Goal: Transaction & Acquisition: Purchase product/service

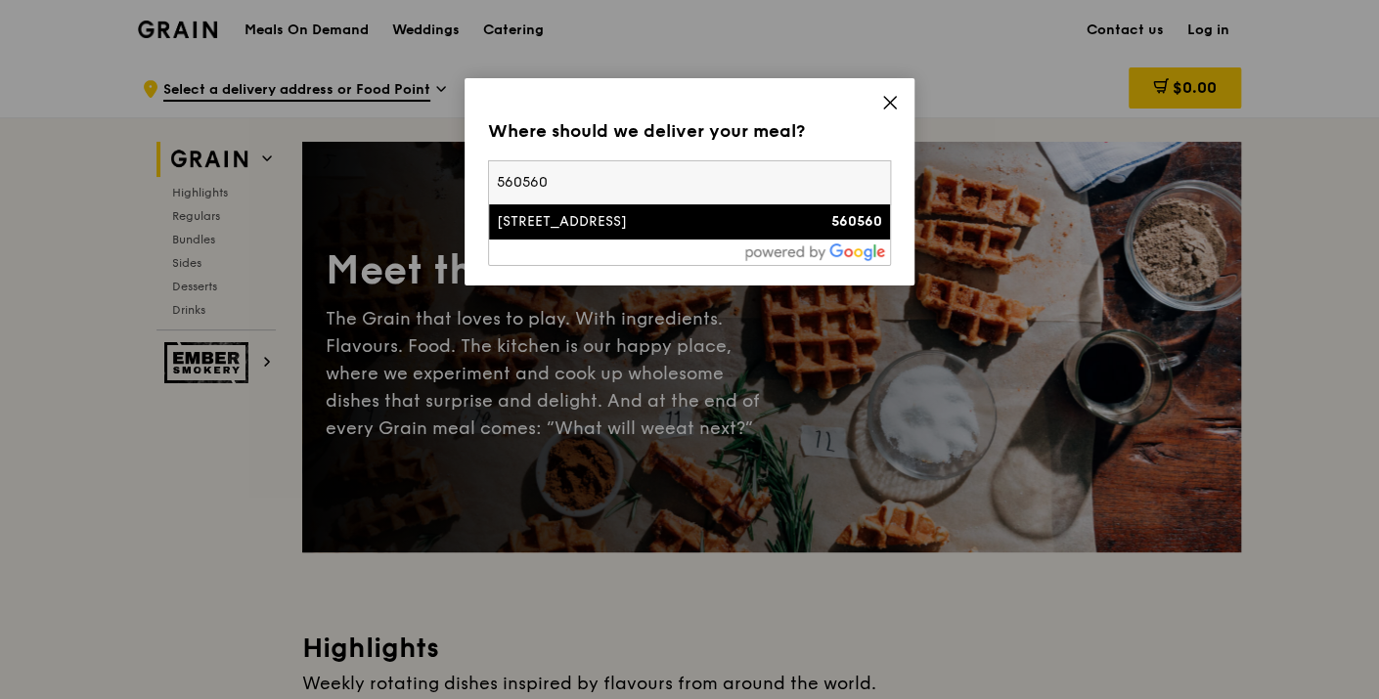
type input "560560"
click at [620, 217] on div "[STREET_ADDRESS]" at bounding box center [641, 222] width 289 height 20
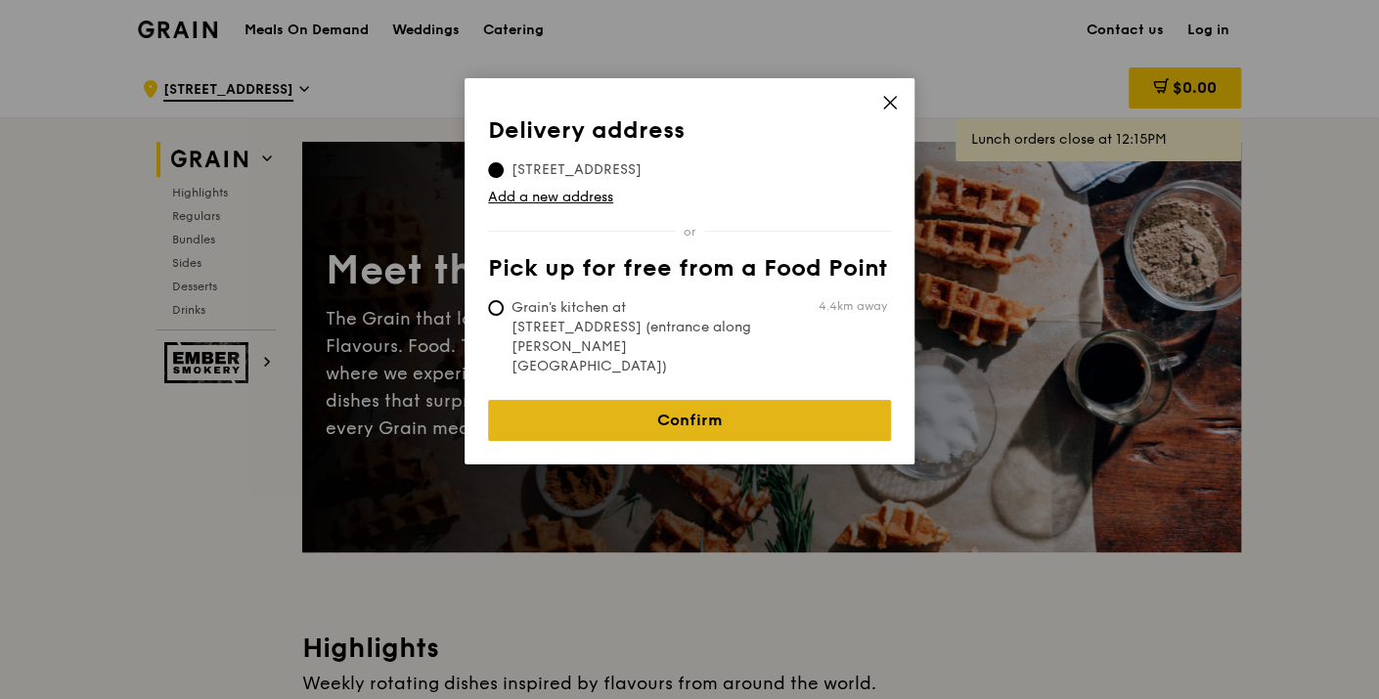
click at [729, 400] on link "Confirm" at bounding box center [689, 420] width 403 height 41
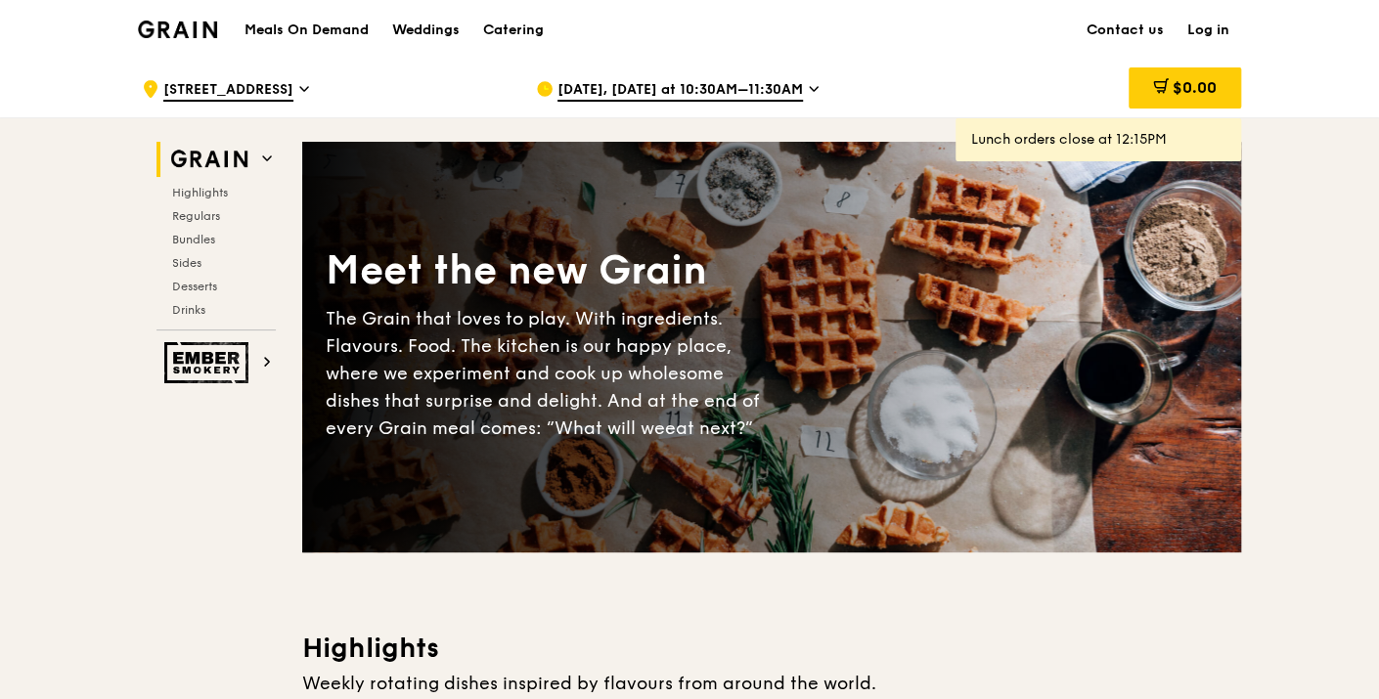
click at [813, 83] on icon at bounding box center [814, 89] width 10 height 18
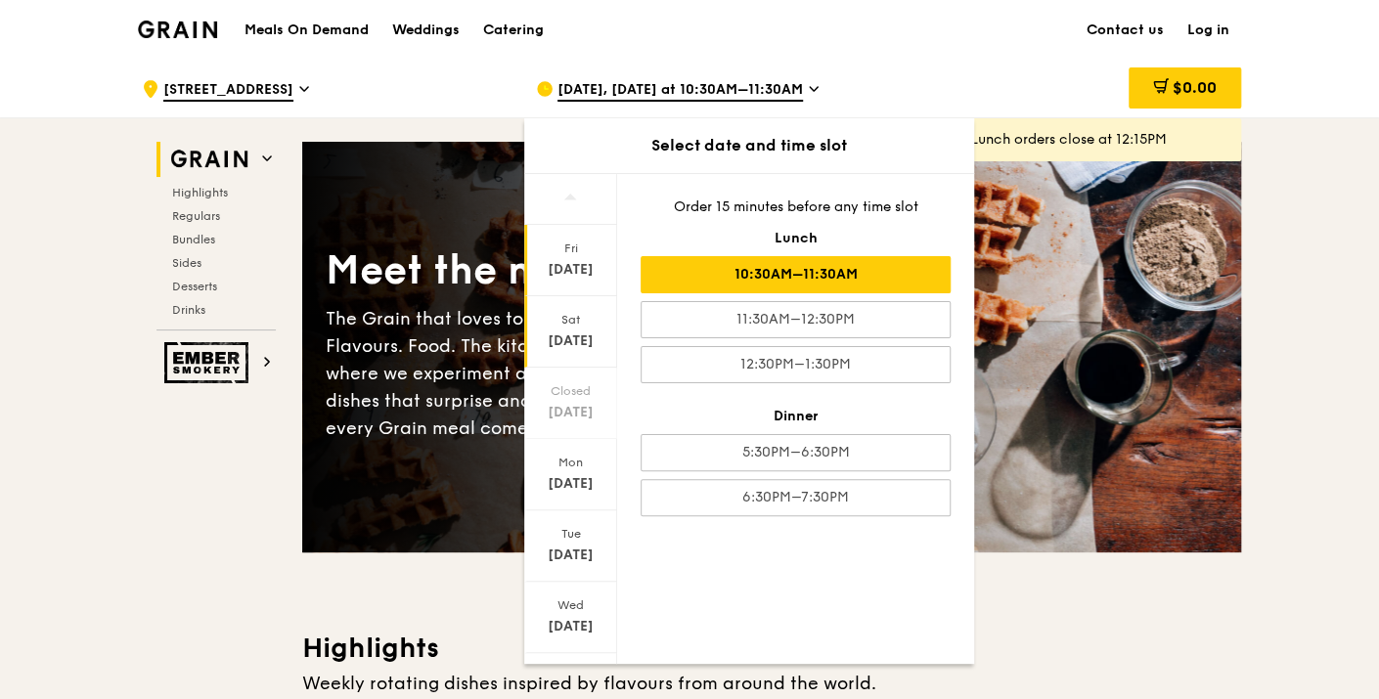
click at [589, 335] on div "[DATE]" at bounding box center [570, 342] width 87 height 20
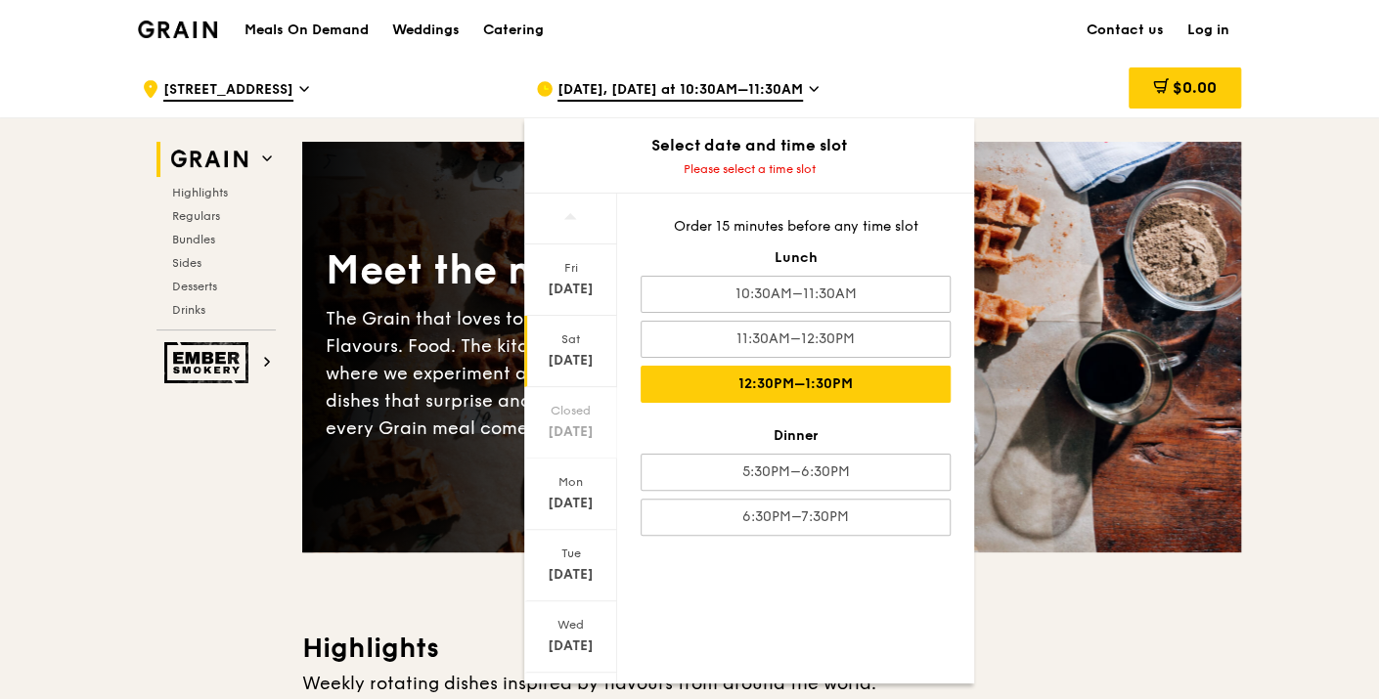
click at [885, 371] on div "12:30PM–1:30PM" at bounding box center [796, 384] width 310 height 37
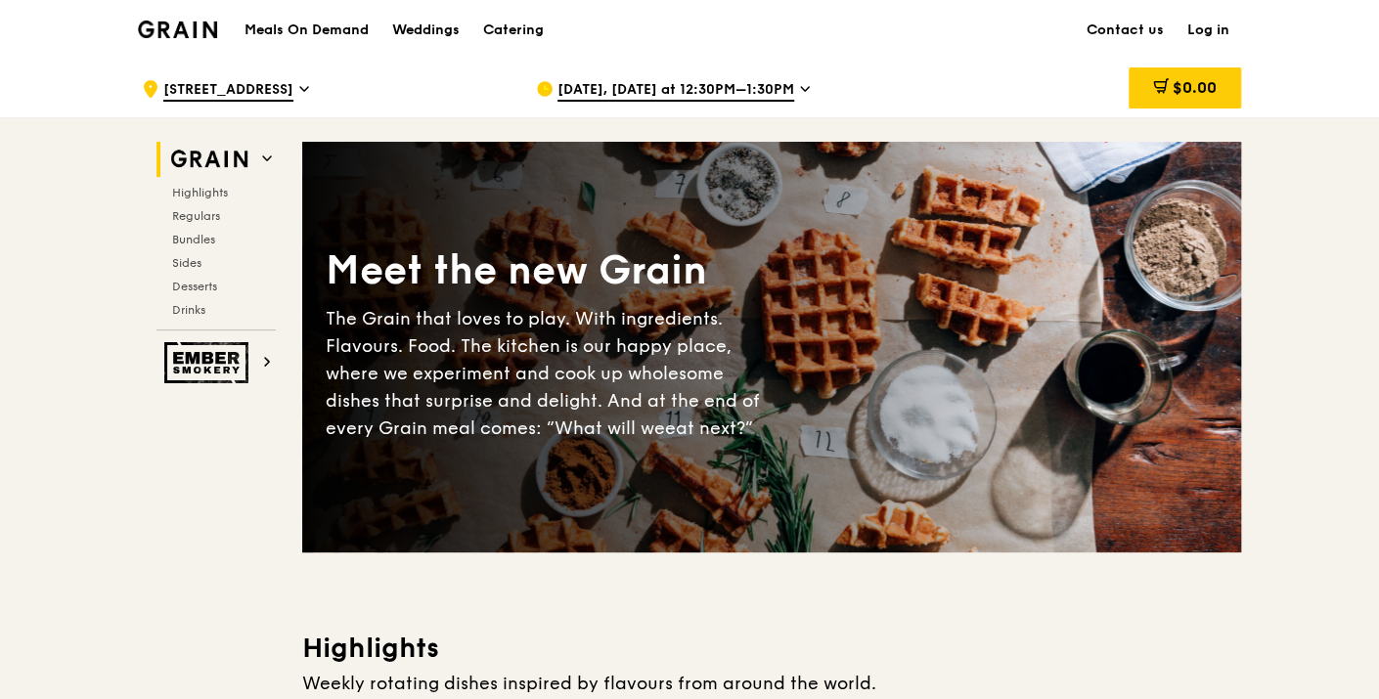
click at [1213, 26] on link "Log in" at bounding box center [1209, 30] width 66 height 59
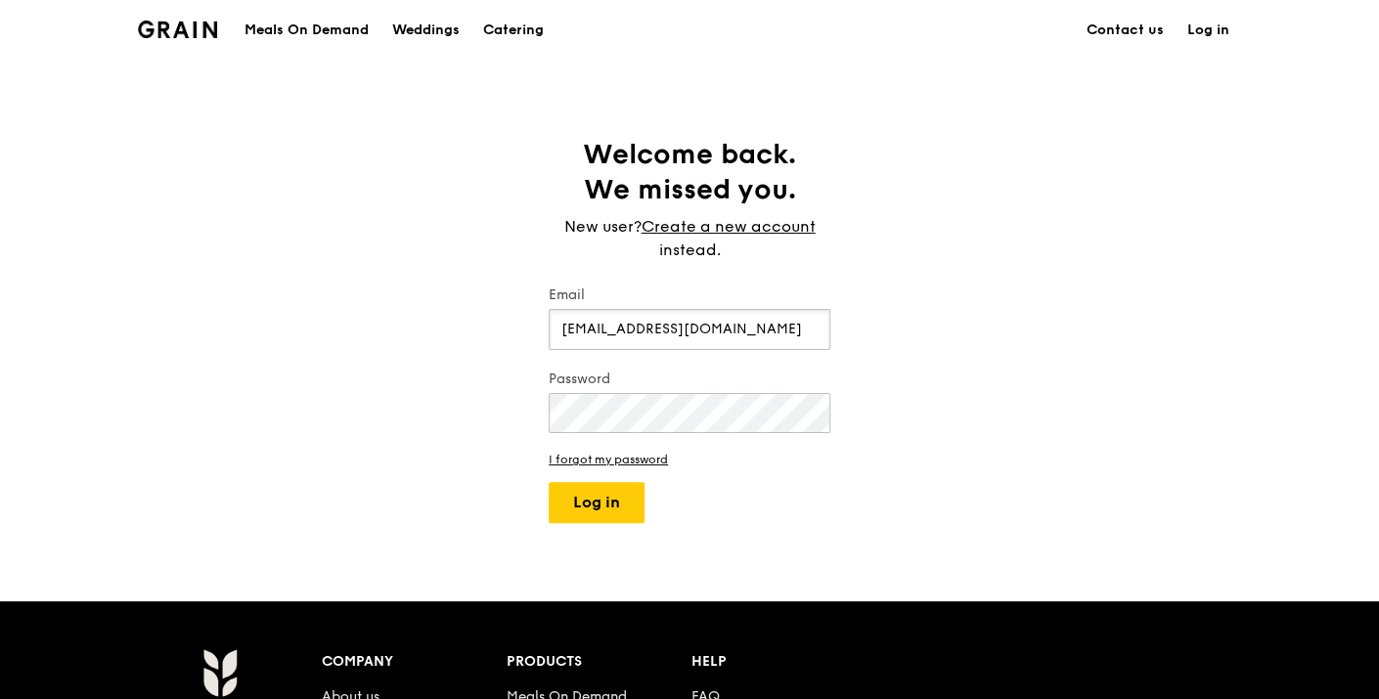
type input "[EMAIL_ADDRESS][DOMAIN_NAME]"
click at [549, 482] on button "Log in" at bounding box center [597, 502] width 96 height 41
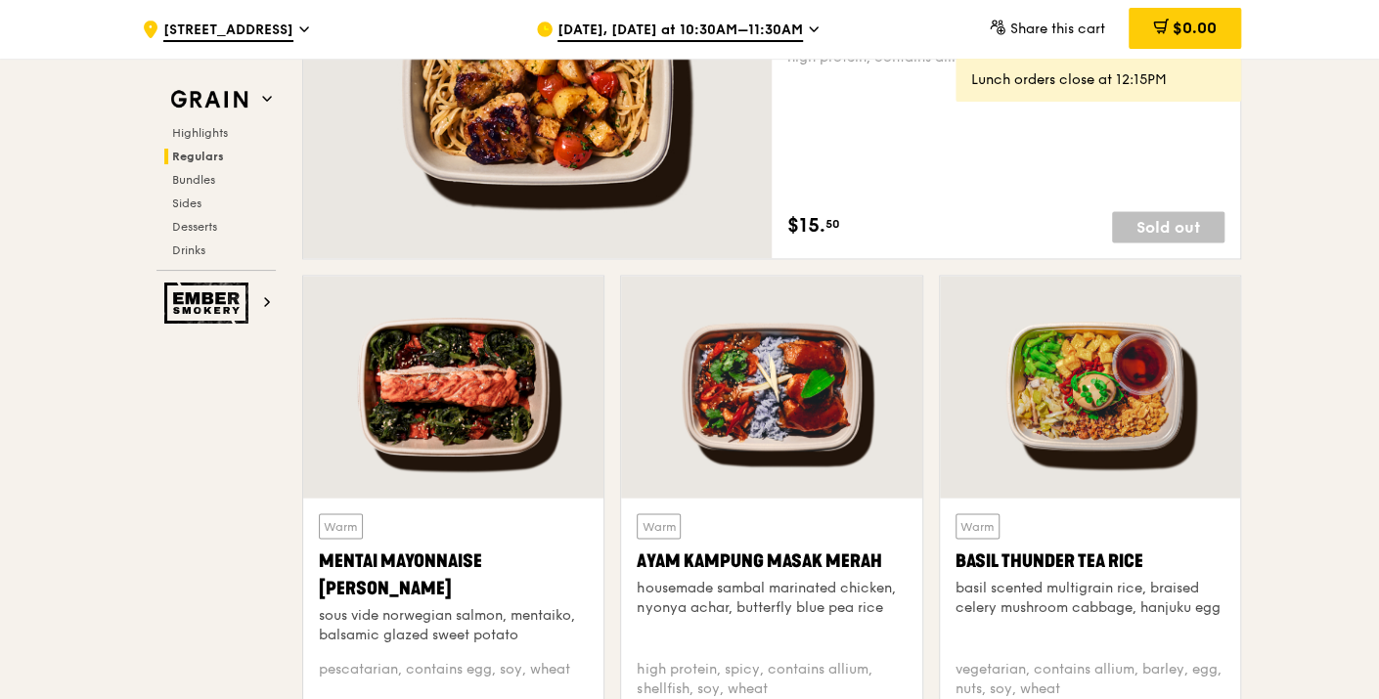
scroll to position [1629, 0]
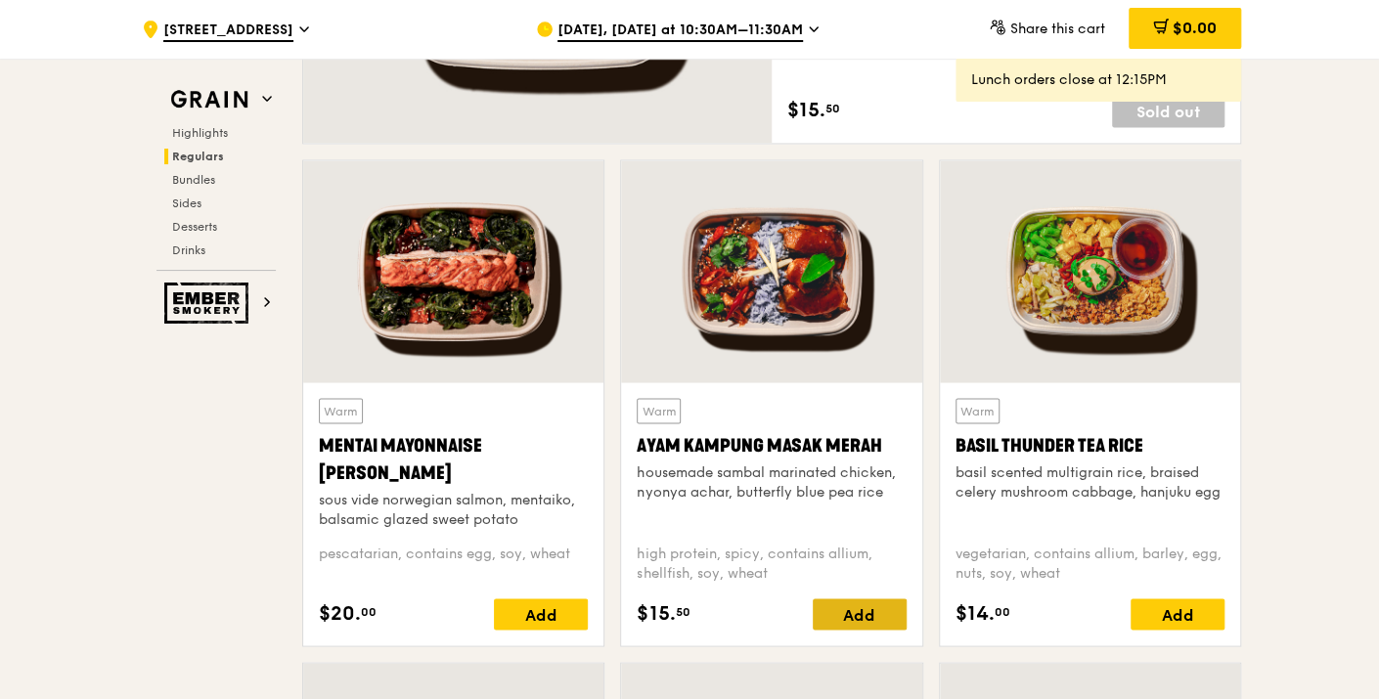
click at [851, 603] on div "Add" at bounding box center [860, 614] width 94 height 31
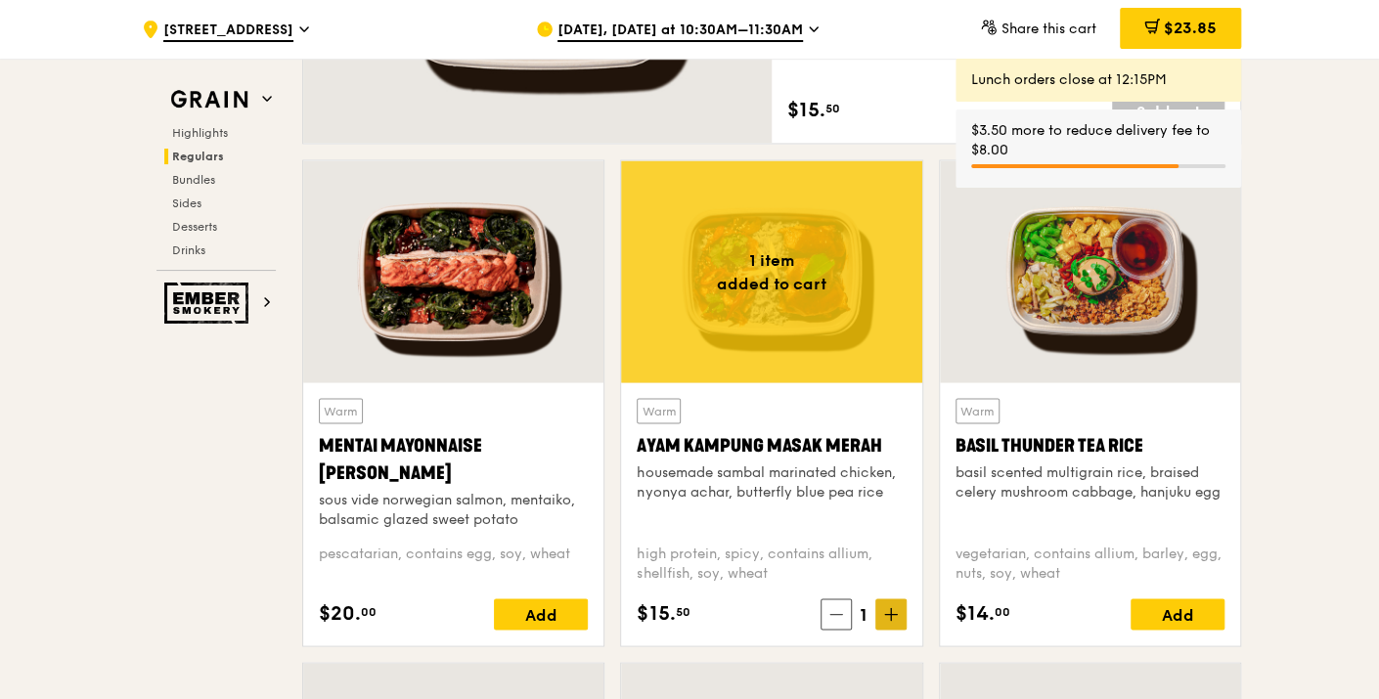
click at [891, 608] on icon at bounding box center [891, 614] width 14 height 14
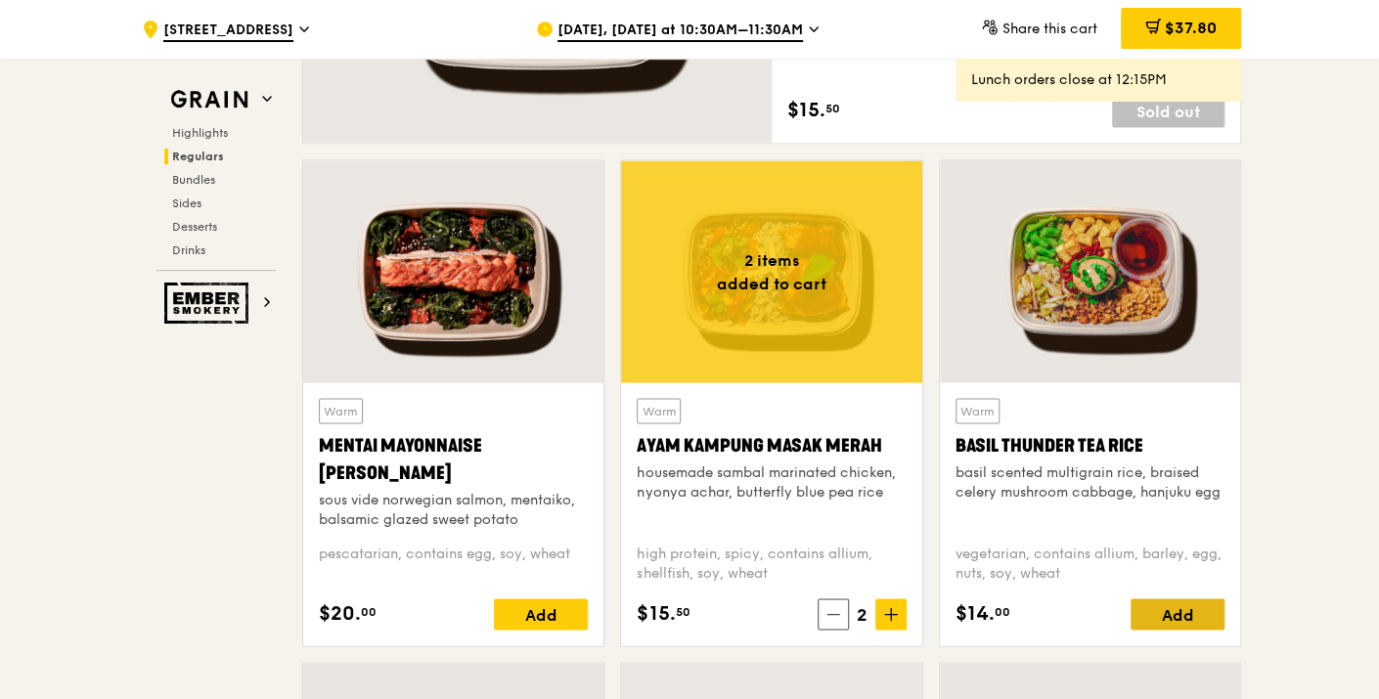
click at [1176, 612] on div "Add" at bounding box center [1178, 614] width 94 height 31
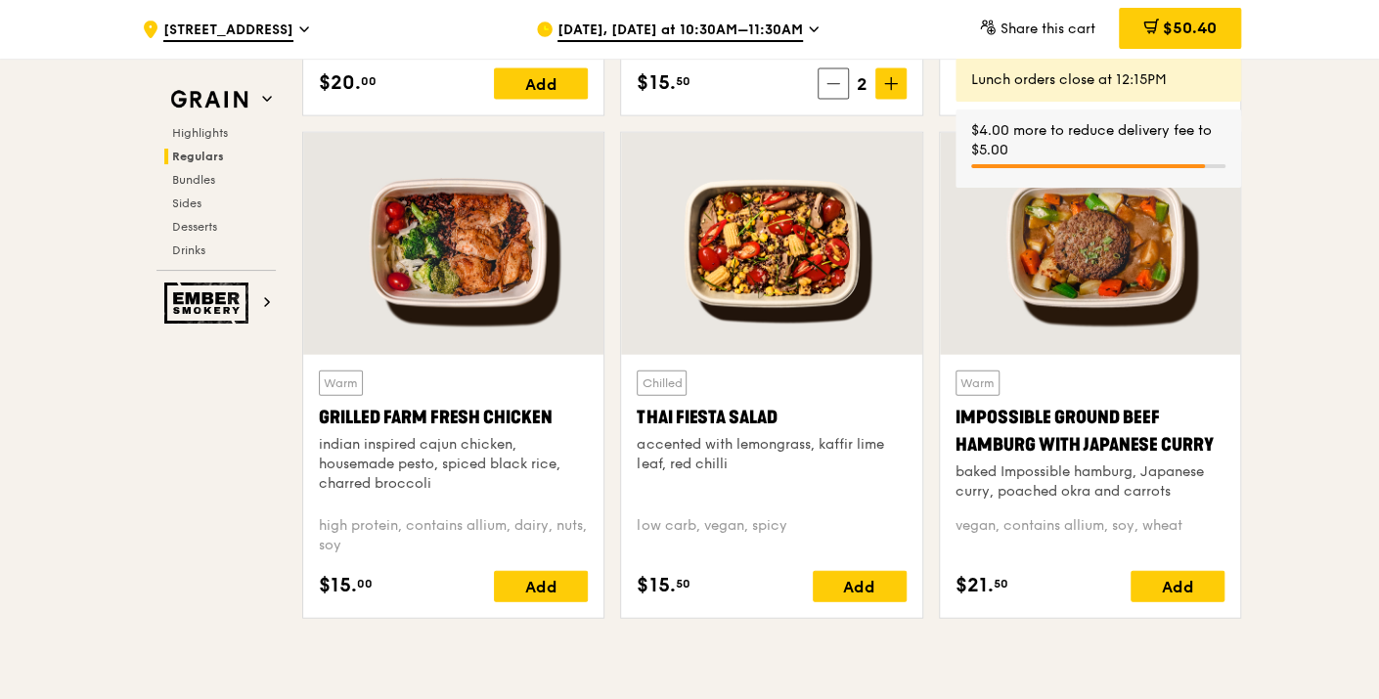
scroll to position [2173, 0]
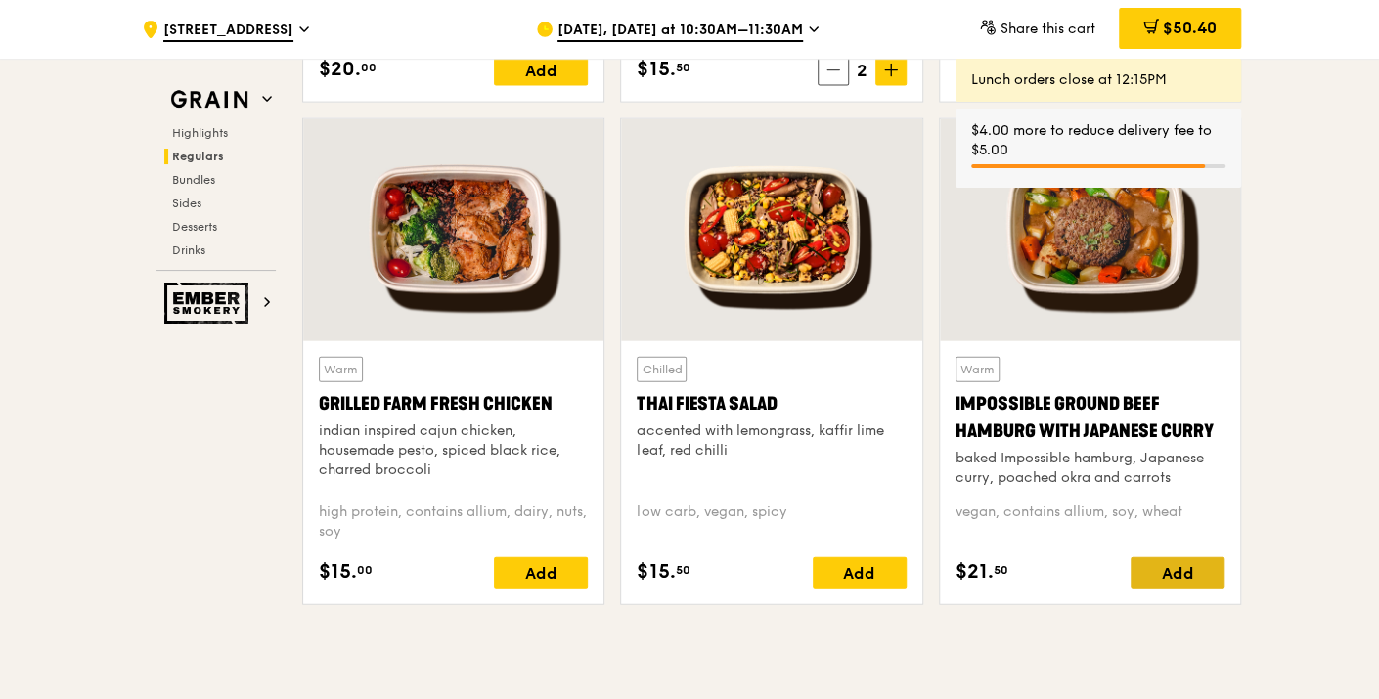
click at [1198, 571] on div "Add" at bounding box center [1178, 572] width 94 height 31
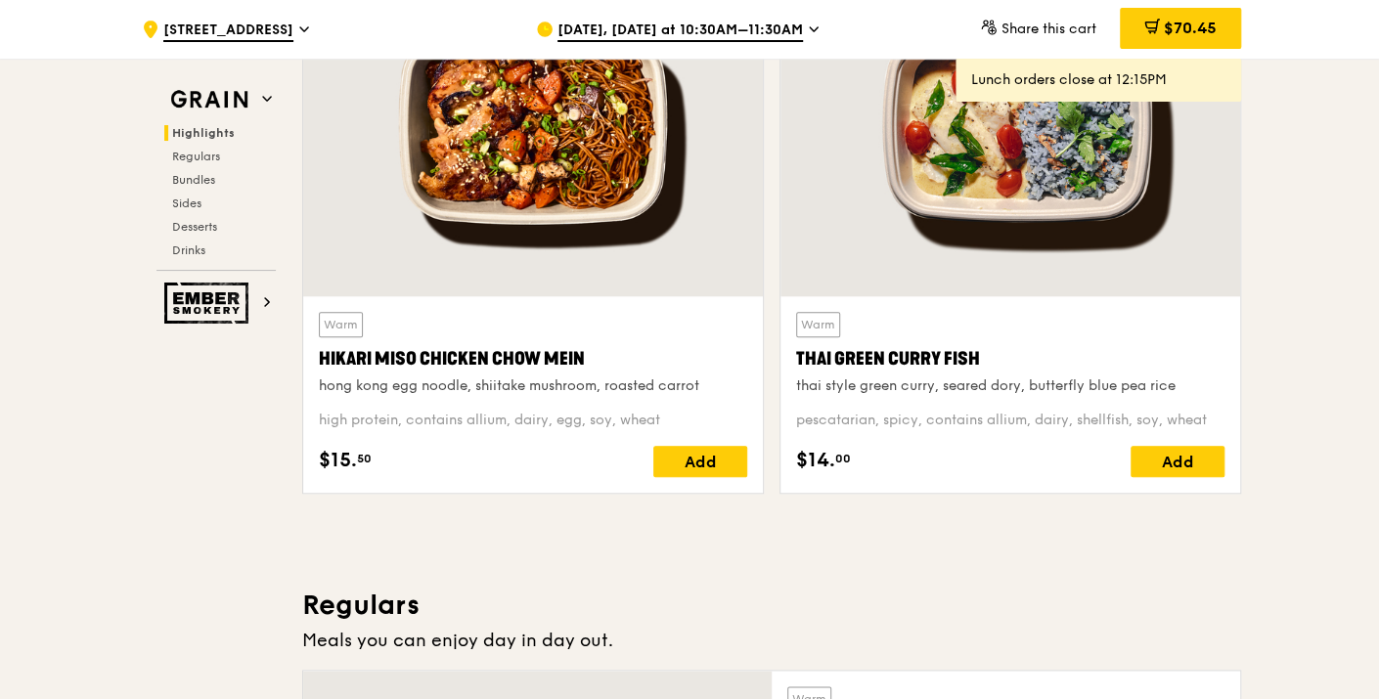
scroll to position [760, 0]
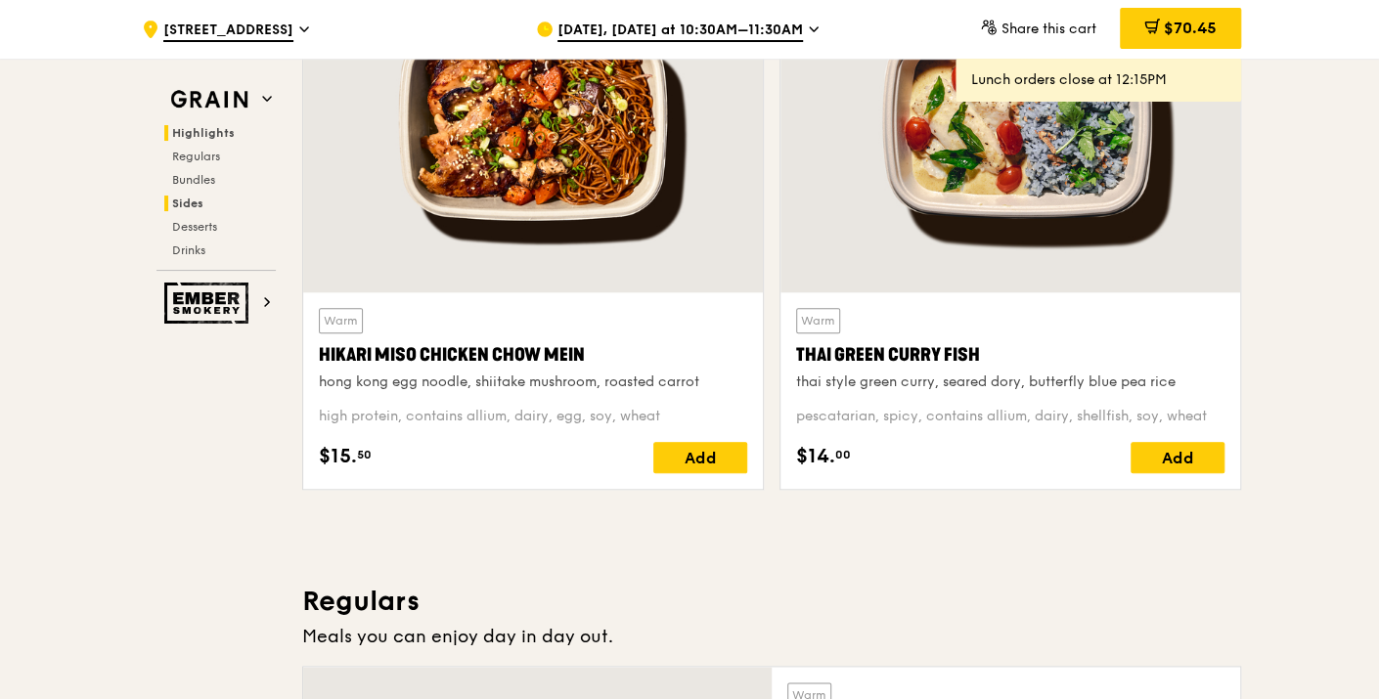
click at [196, 200] on span "Sides" at bounding box center [187, 204] width 31 height 14
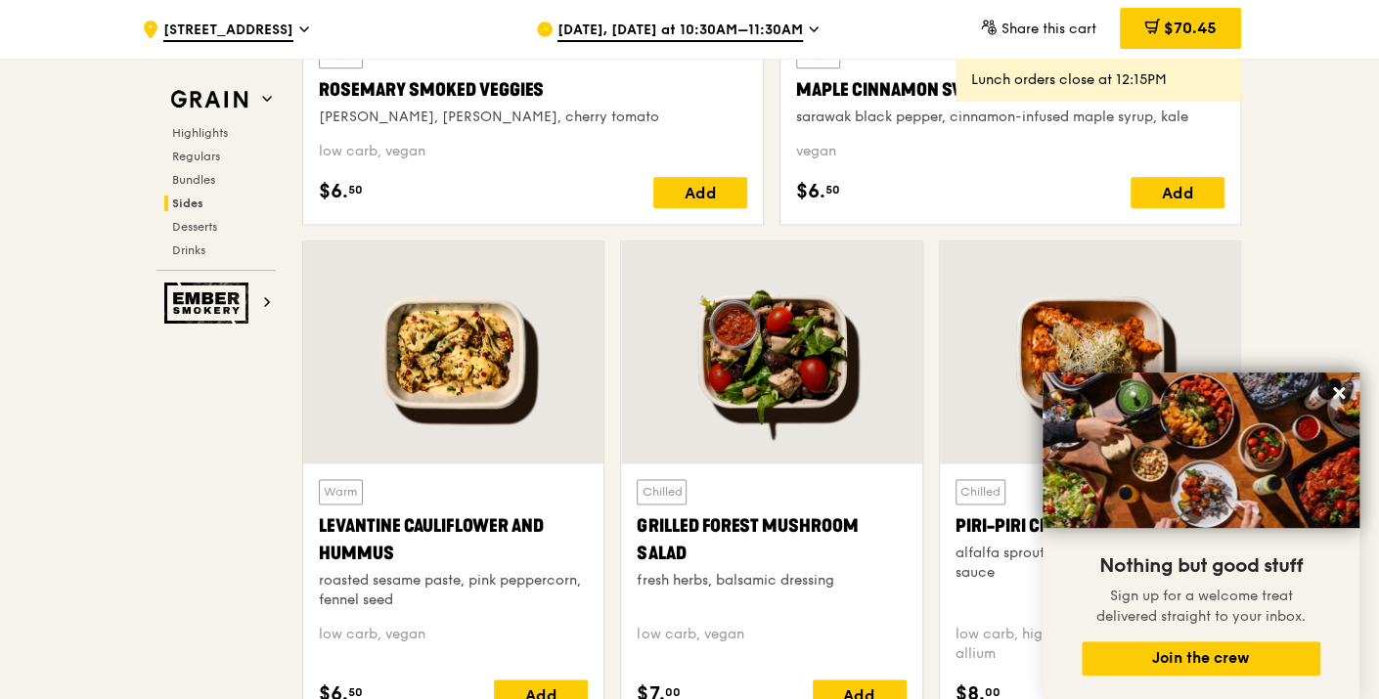
scroll to position [4874, 0]
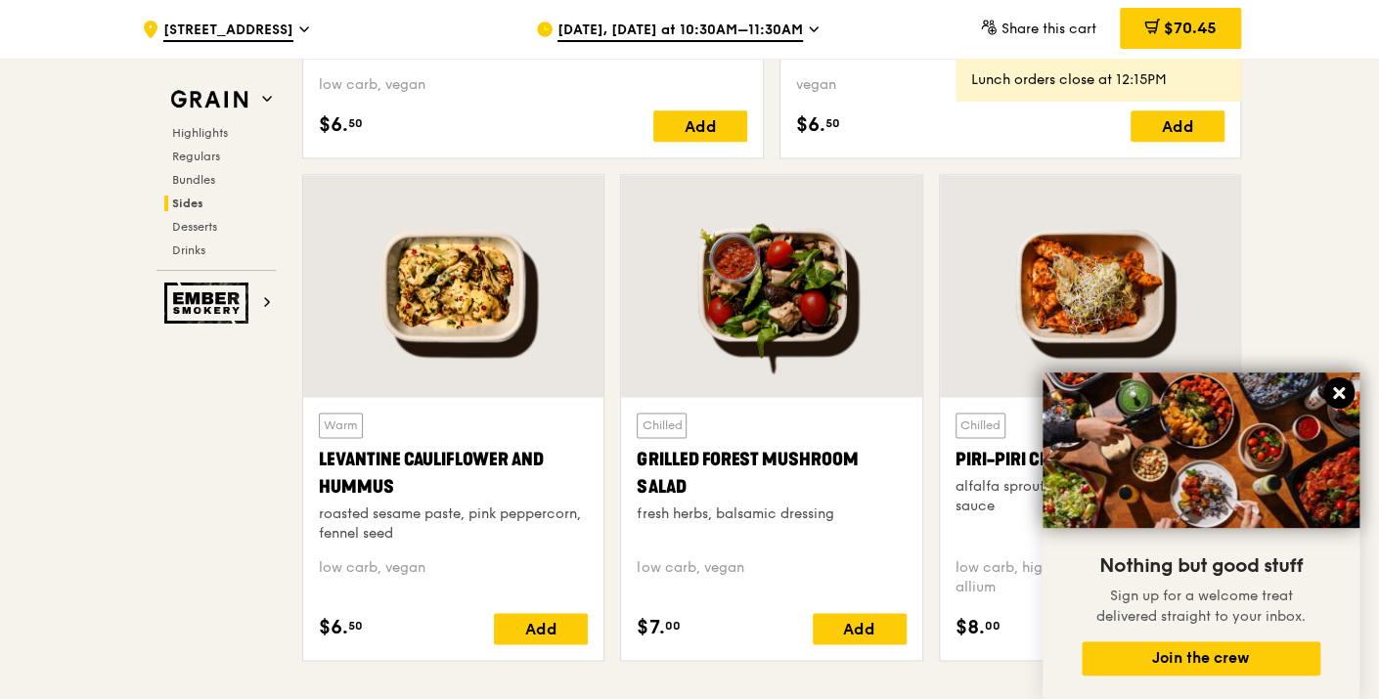
click at [1339, 391] on icon at bounding box center [1339, 393] width 12 height 12
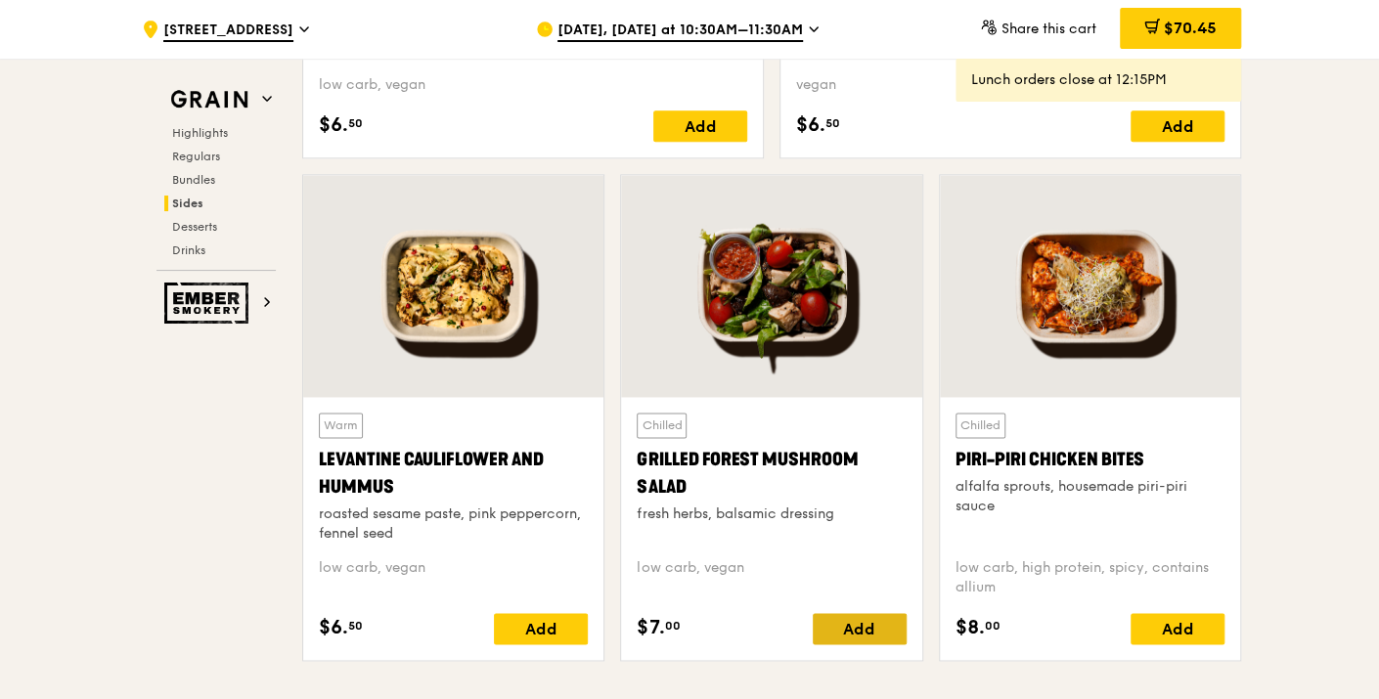
click at [872, 626] on div "Add" at bounding box center [860, 628] width 94 height 31
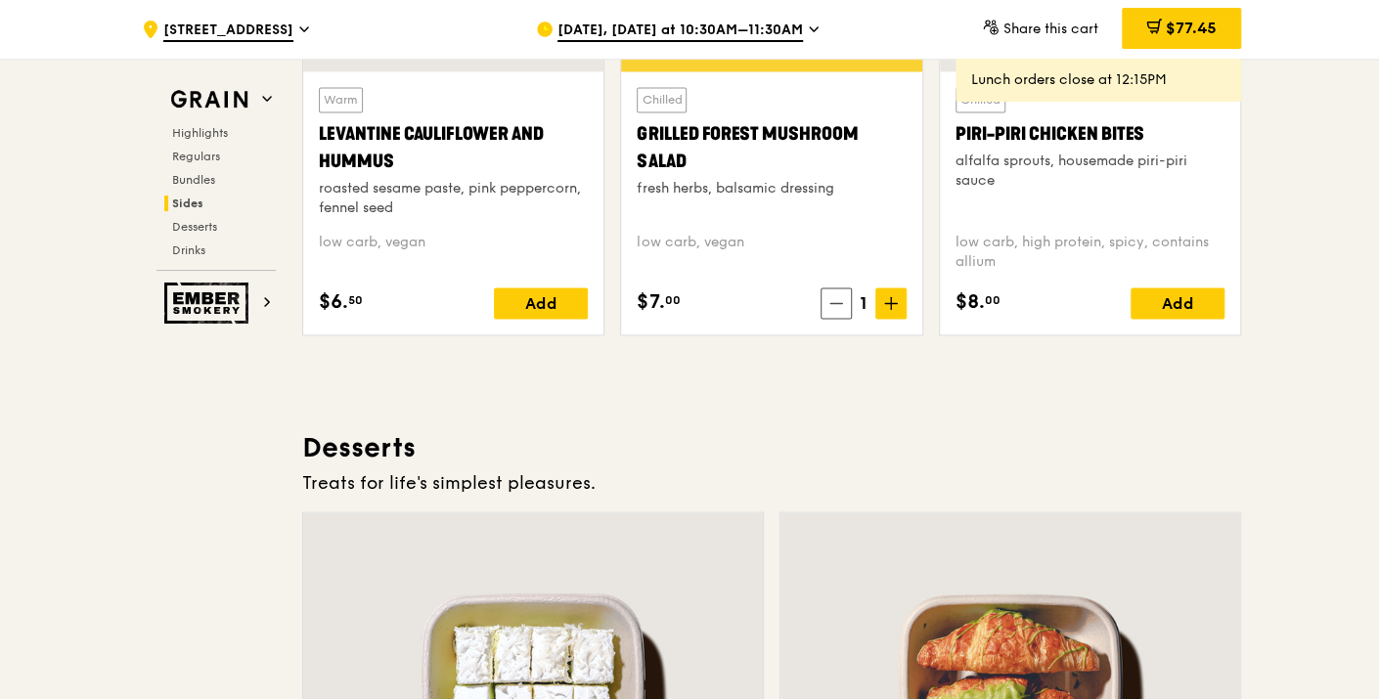
scroll to position [4983, 0]
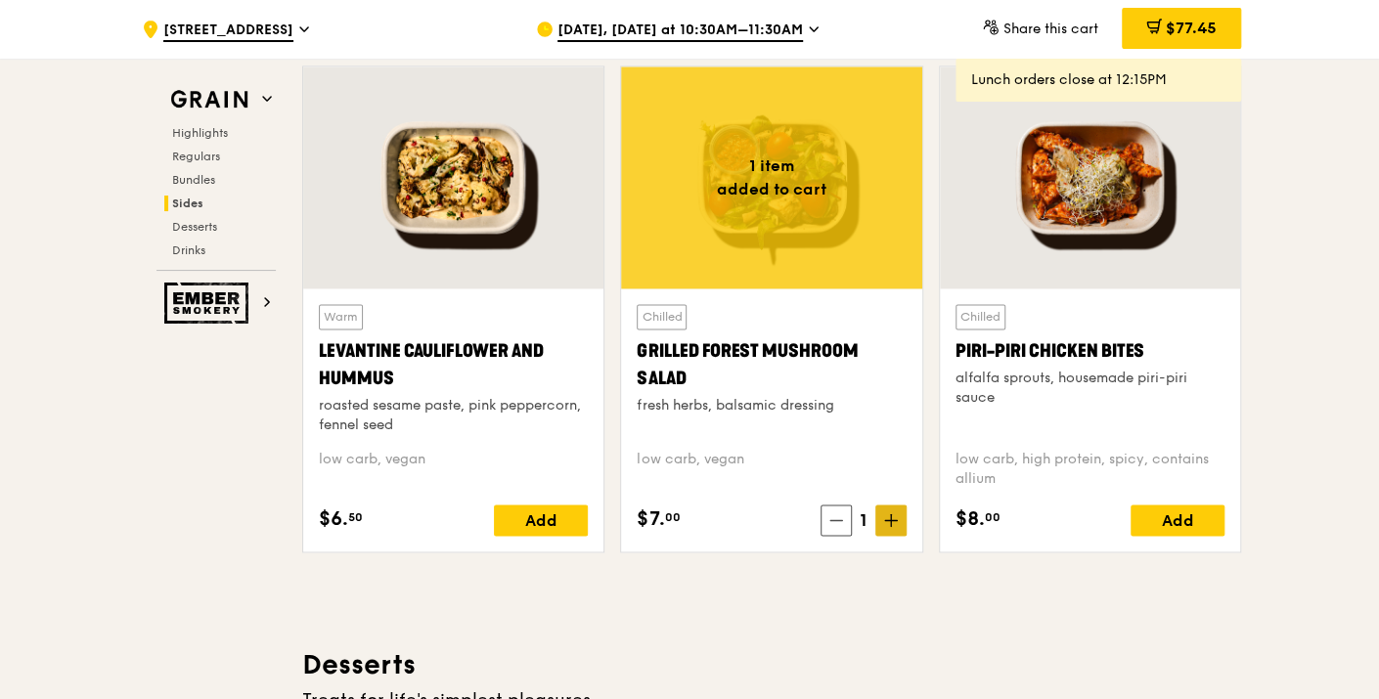
click at [904, 510] on span at bounding box center [890, 520] width 31 height 31
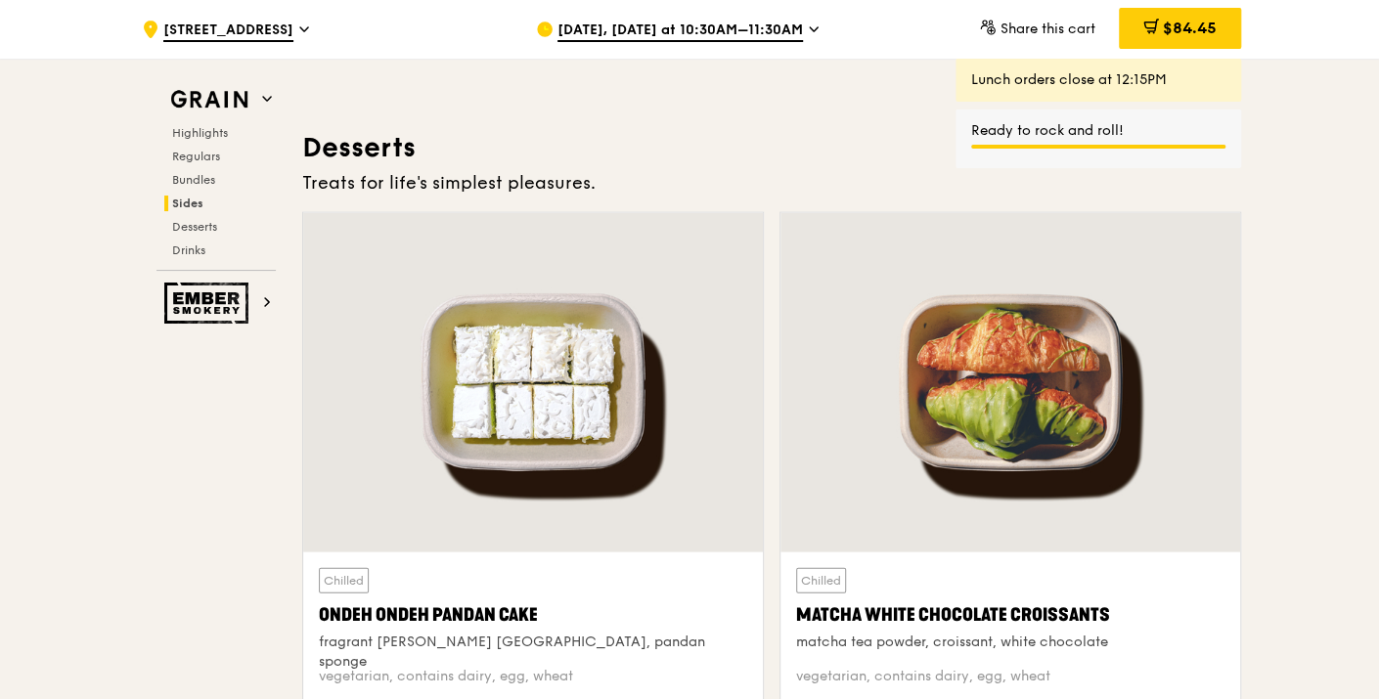
scroll to position [5635, 0]
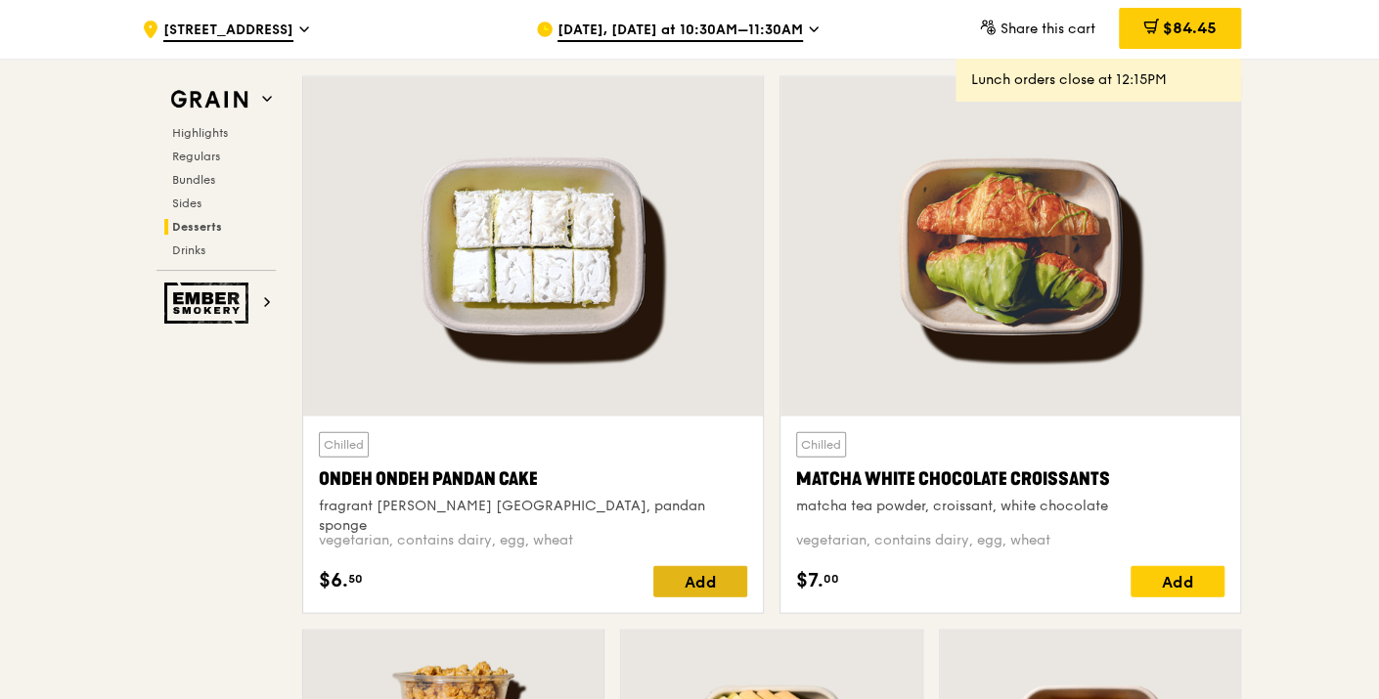
click at [698, 572] on div "Add" at bounding box center [700, 581] width 94 height 31
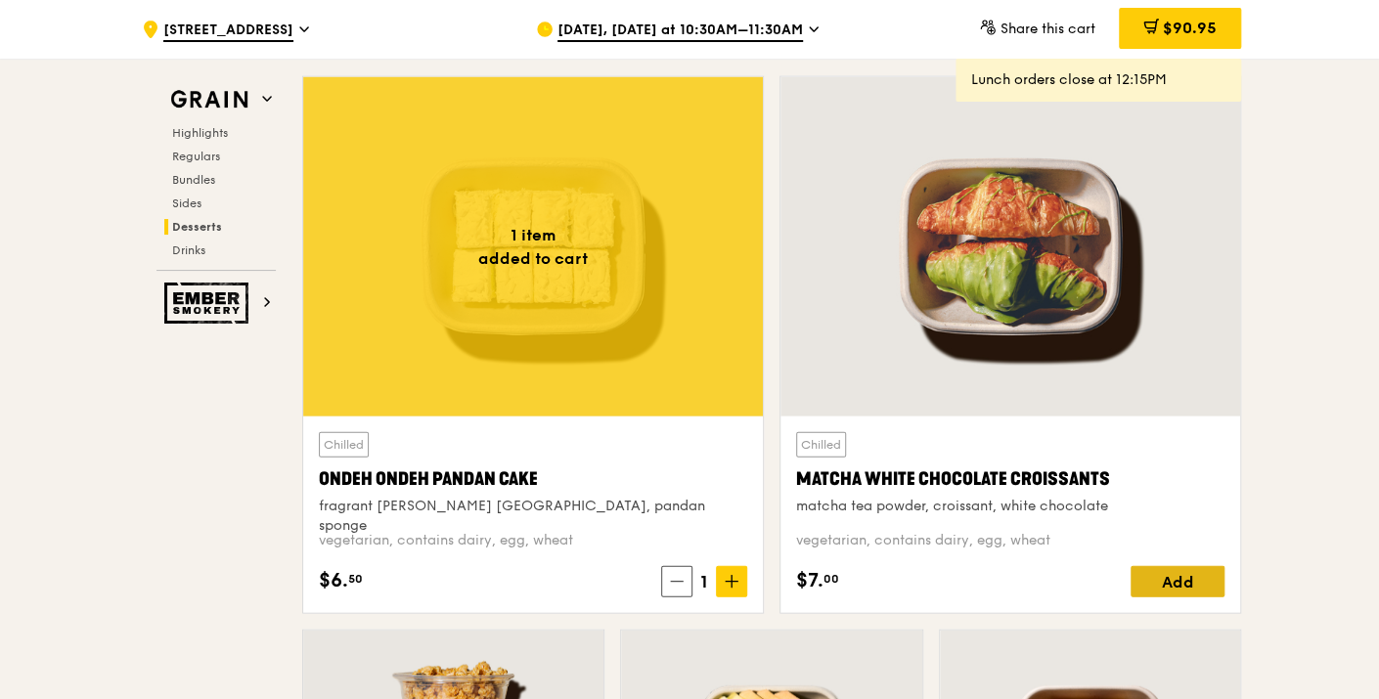
click at [1182, 567] on div "Add" at bounding box center [1178, 581] width 94 height 31
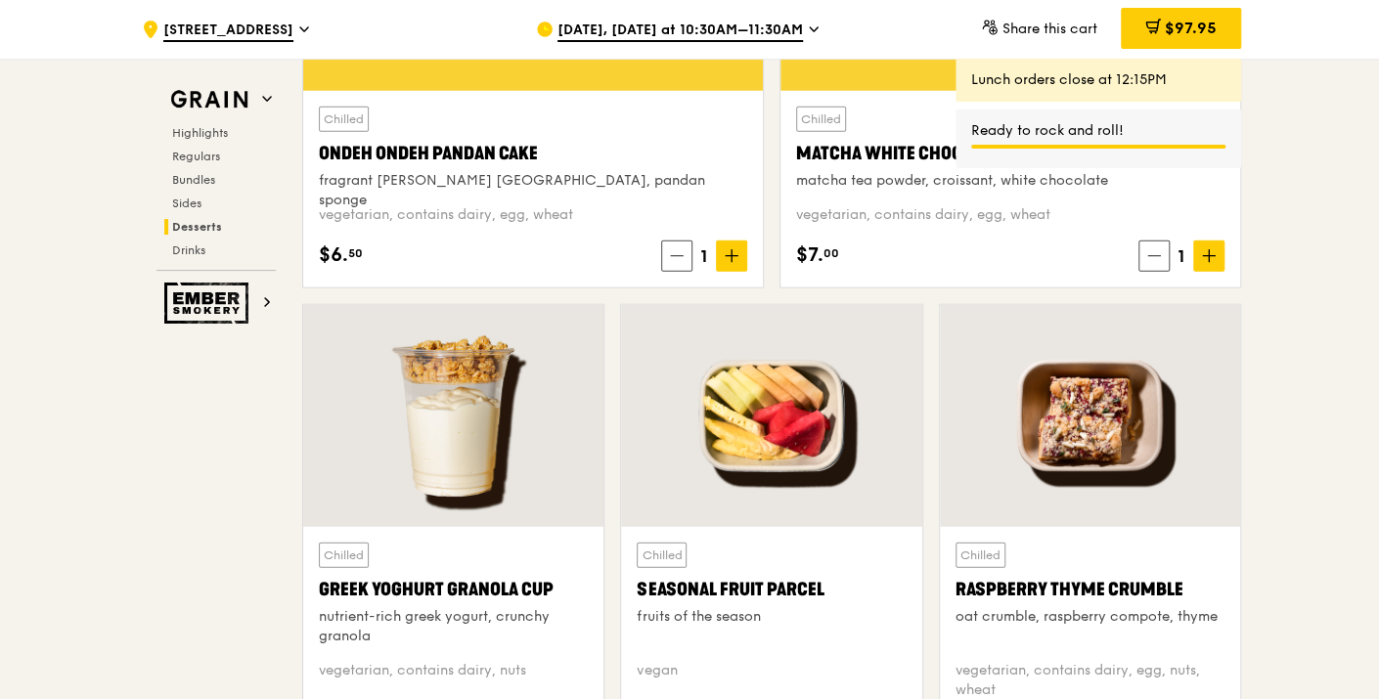
scroll to position [6069, 0]
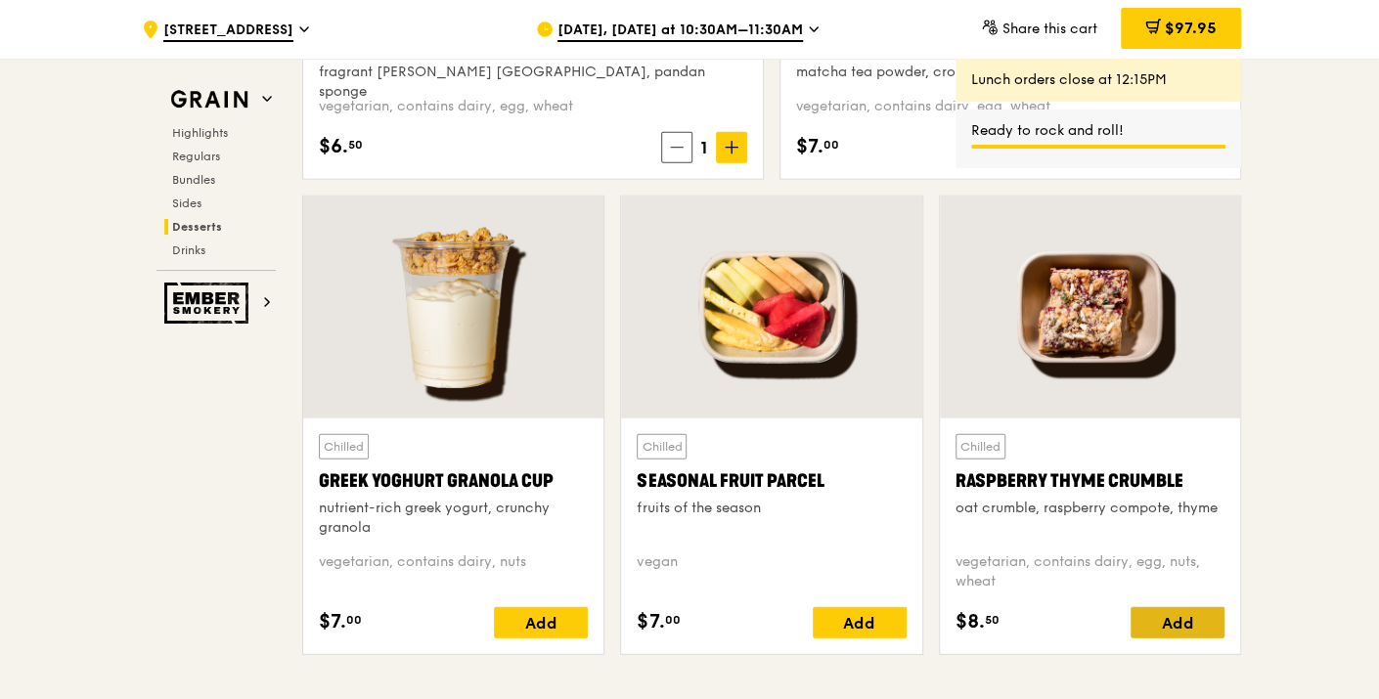
click at [1176, 610] on div "Add" at bounding box center [1178, 622] width 94 height 31
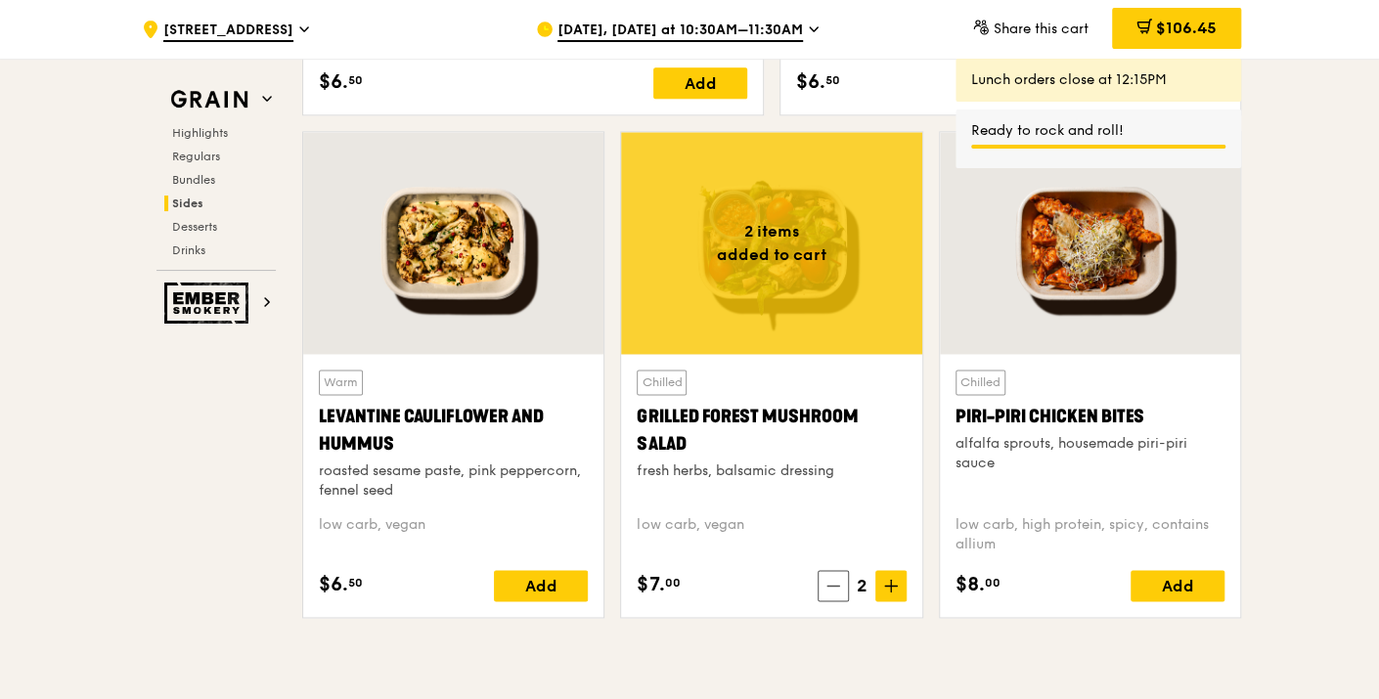
scroll to position [4874, 0]
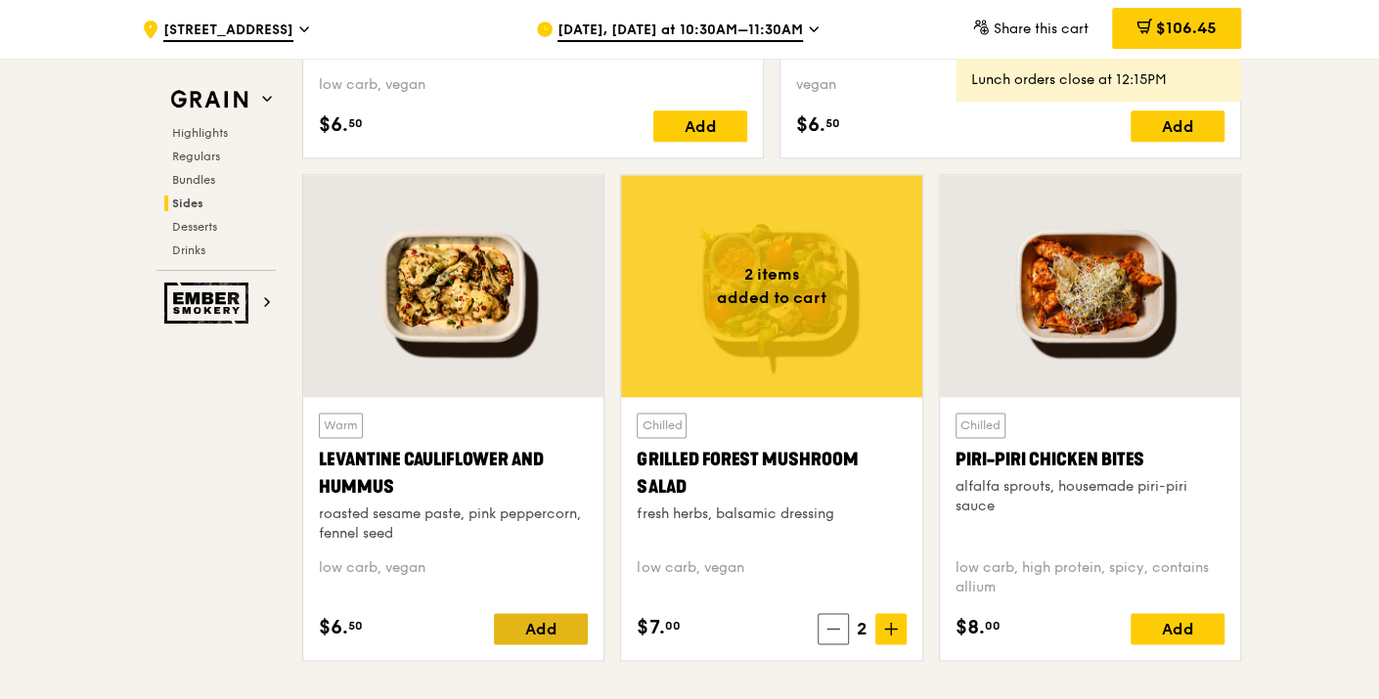
click at [538, 620] on div "Add" at bounding box center [541, 628] width 94 height 31
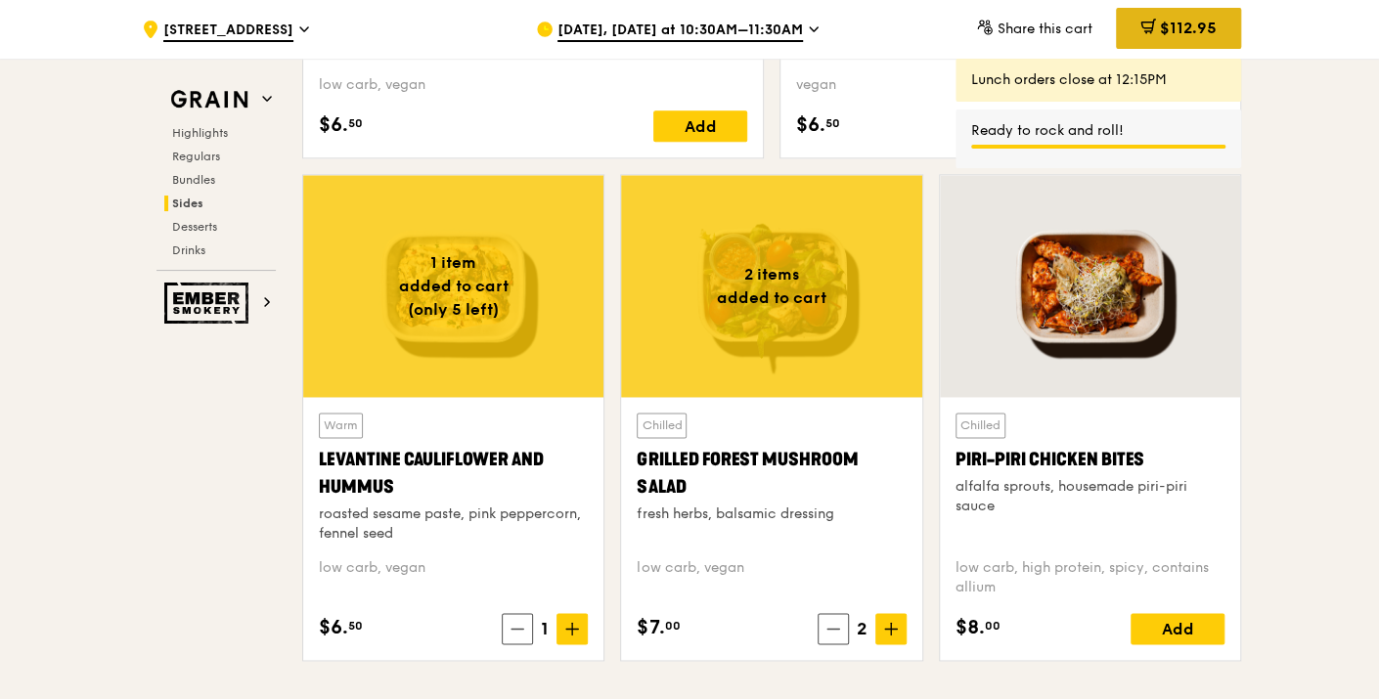
click at [1181, 28] on span "$112.95" at bounding box center [1188, 28] width 57 height 19
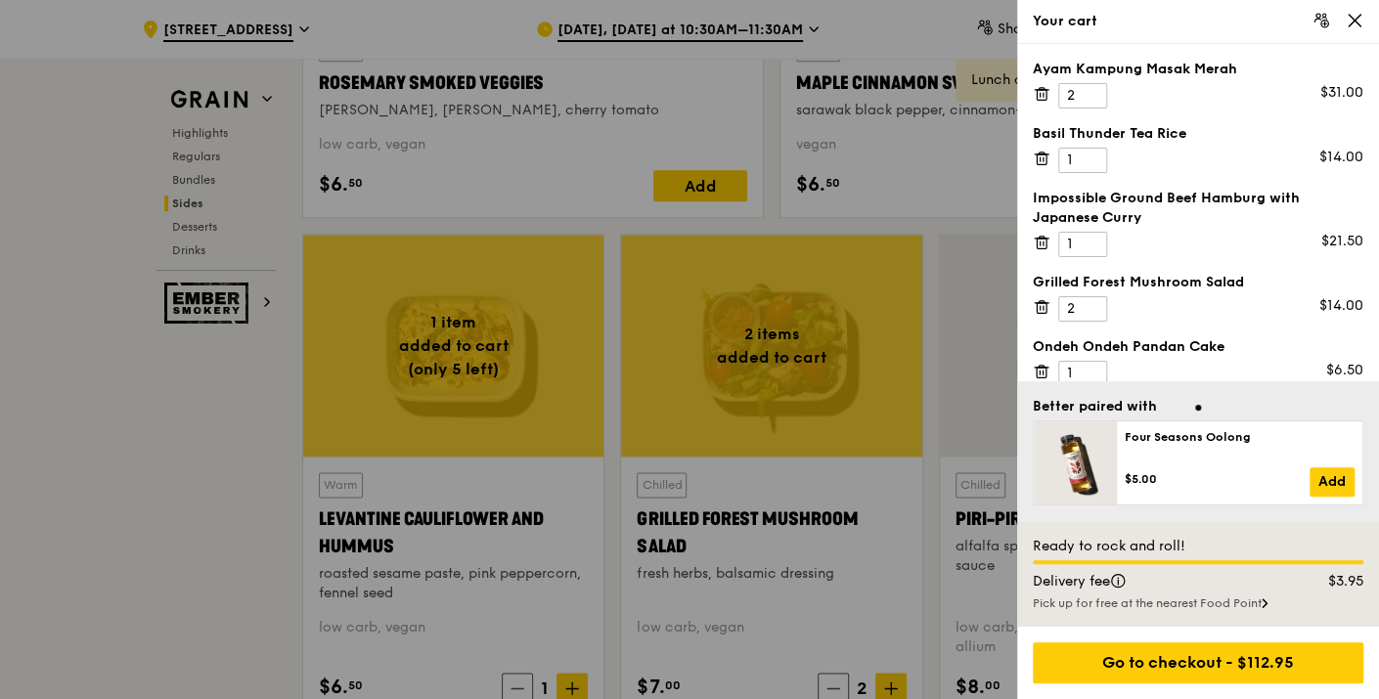
scroll to position [4766, 0]
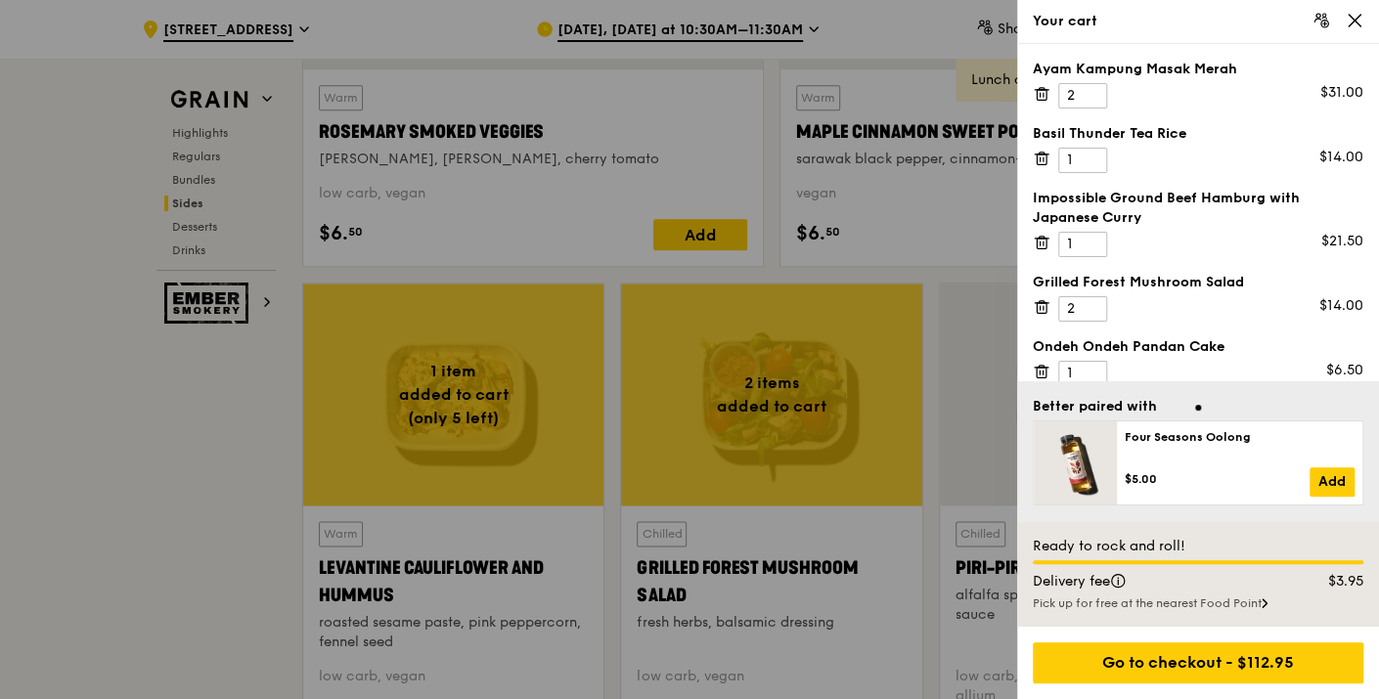
click at [1354, 15] on icon at bounding box center [1355, 21] width 18 height 18
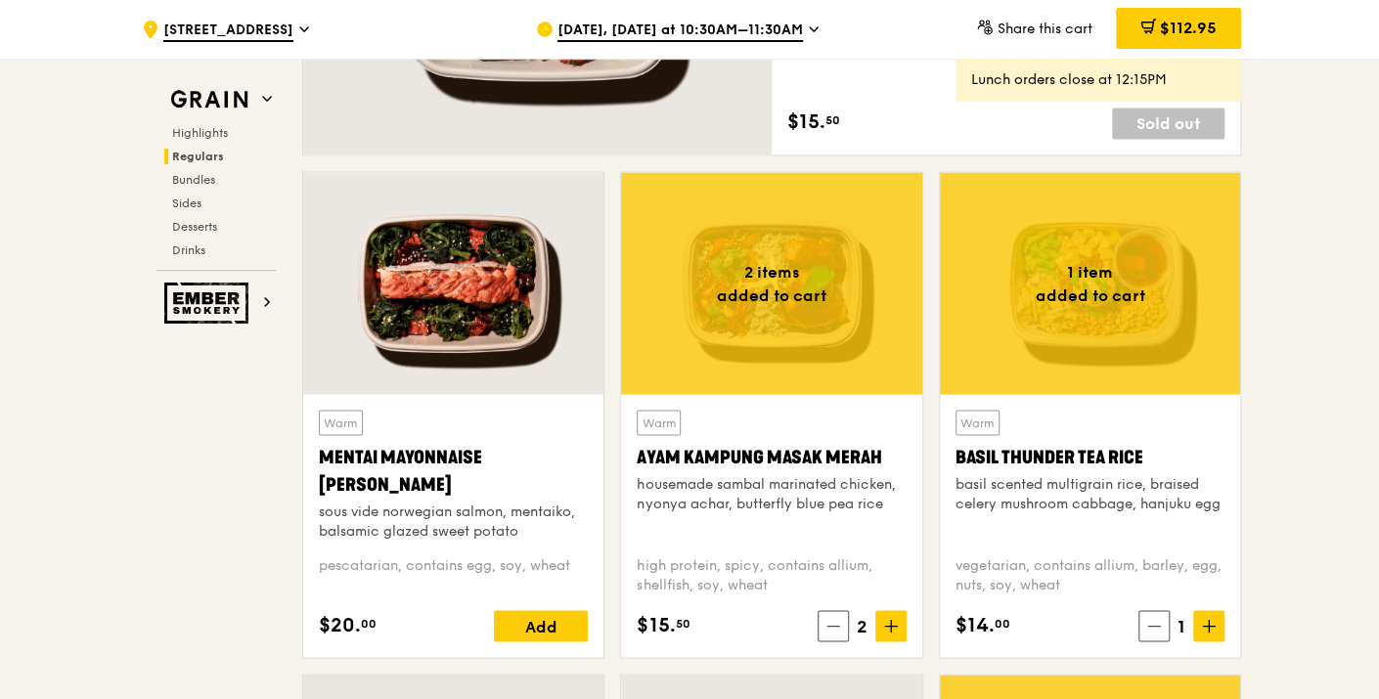
scroll to position [1629, 0]
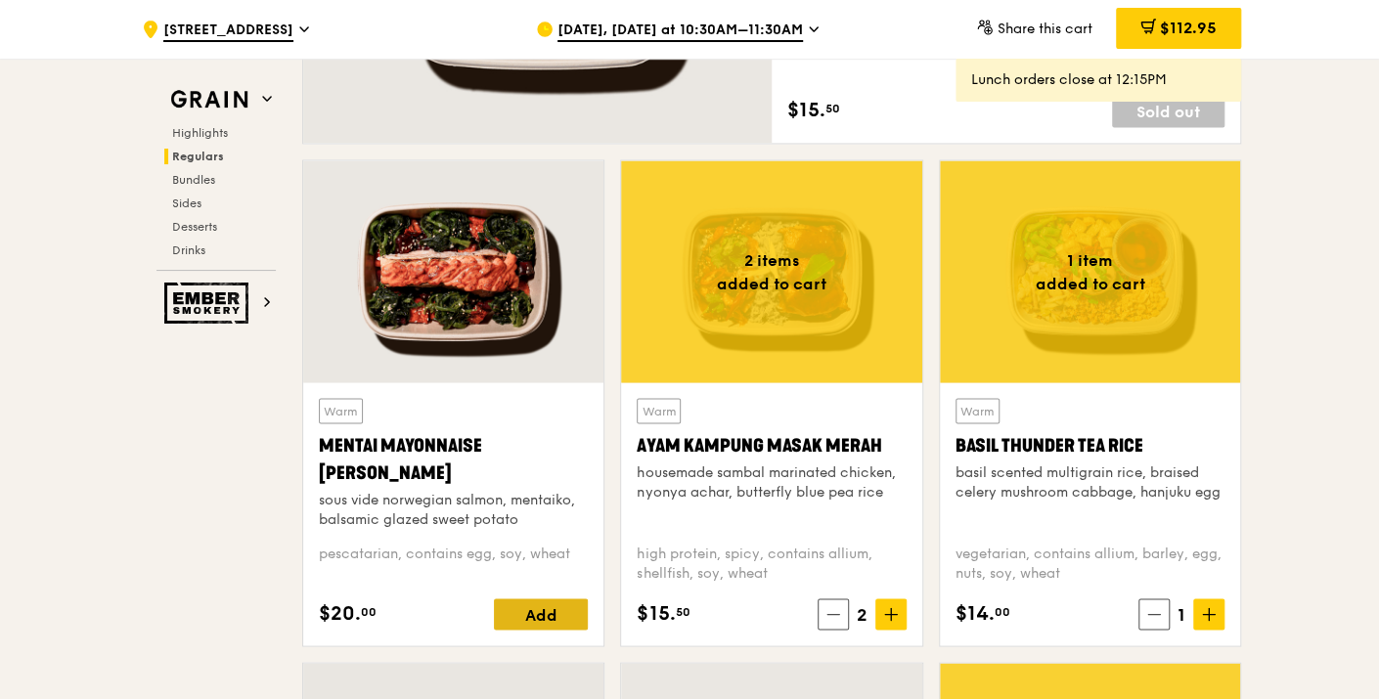
click at [555, 611] on div "Add" at bounding box center [541, 614] width 94 height 31
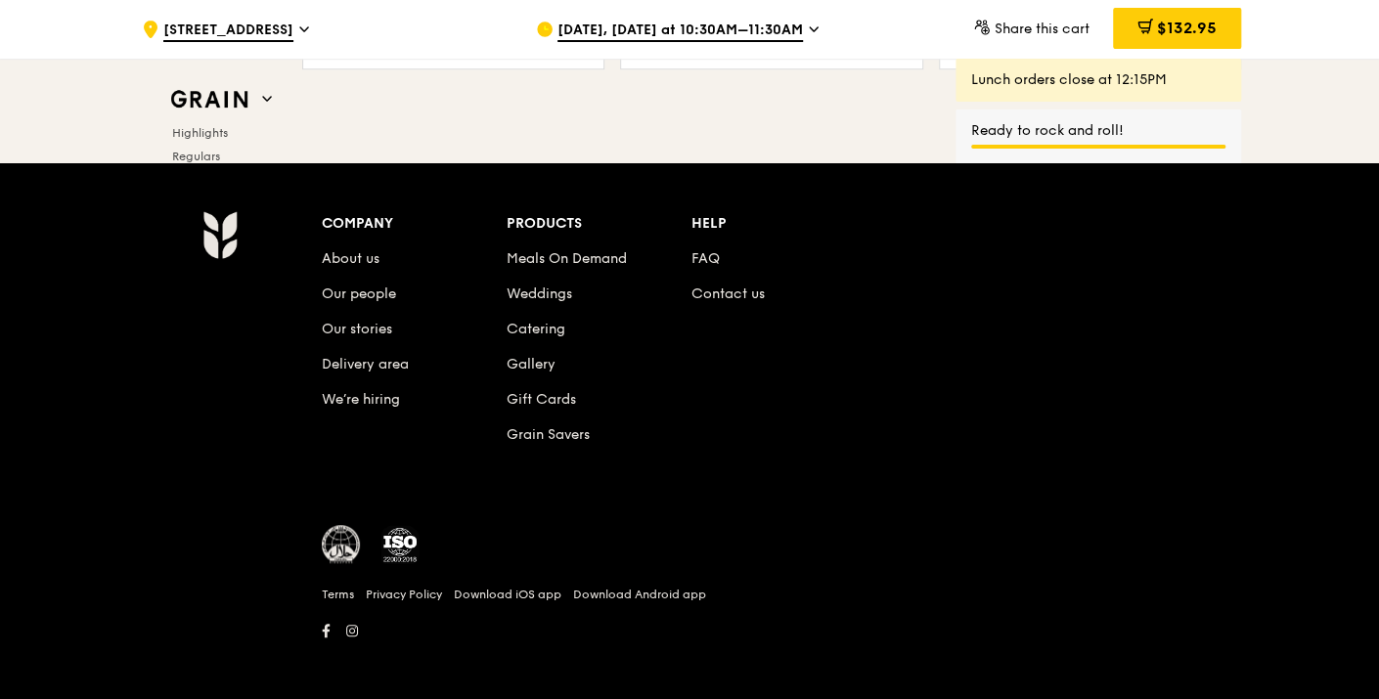
scroll to position [8199, 0]
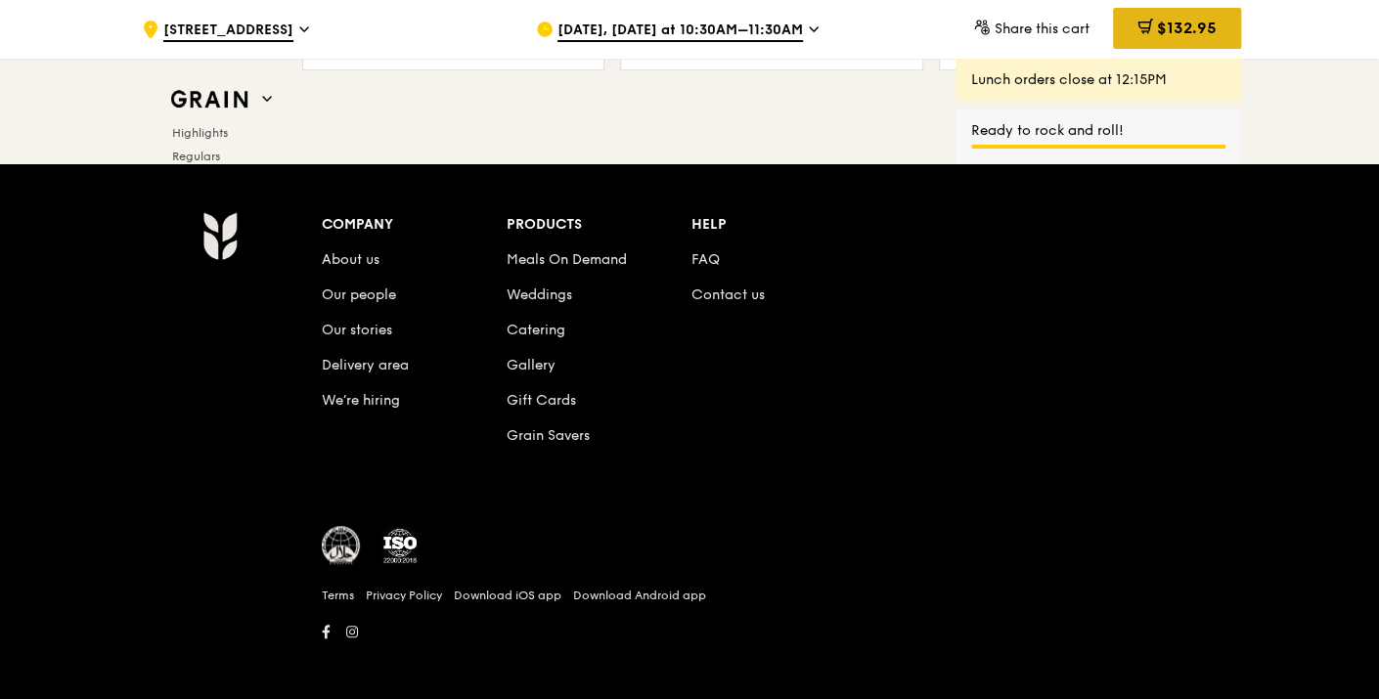
click at [1134, 15] on div "$132.95" at bounding box center [1177, 28] width 128 height 41
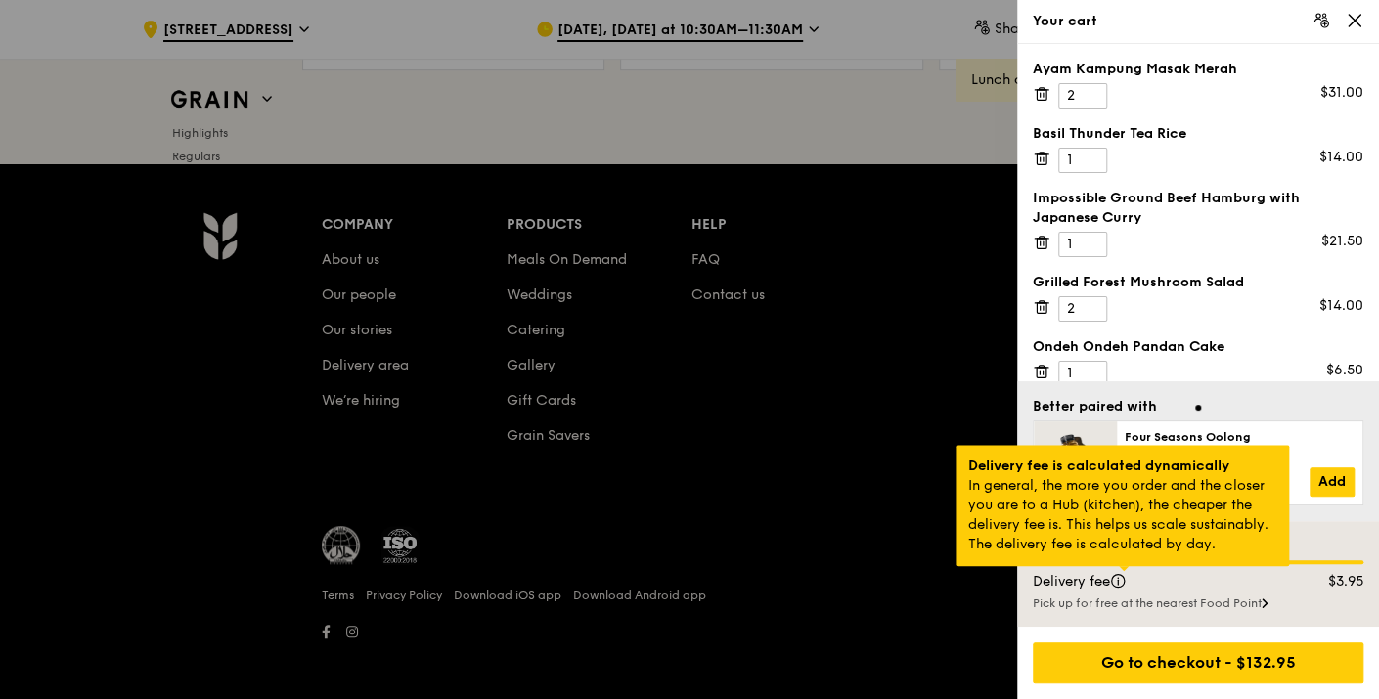
click at [1119, 571] on div at bounding box center [1124, 568] width 10 height 5
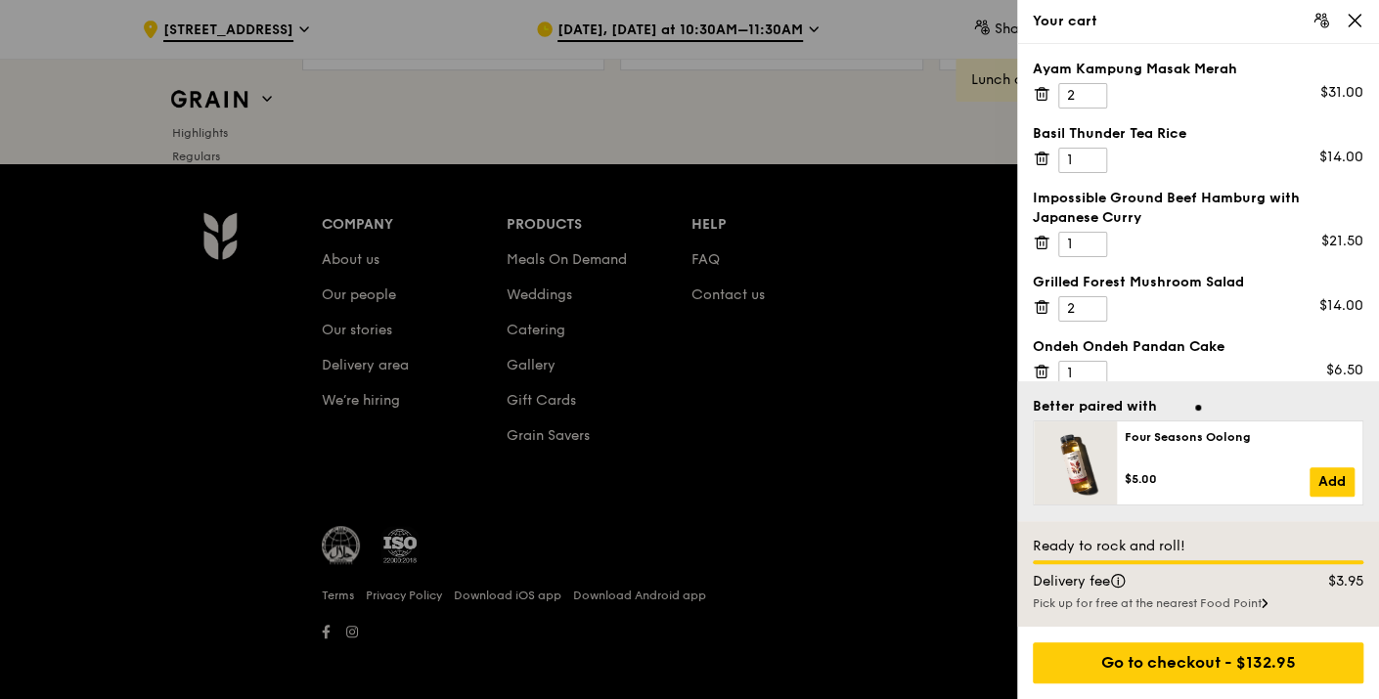
click at [1352, 22] on icon at bounding box center [1355, 21] width 12 height 12
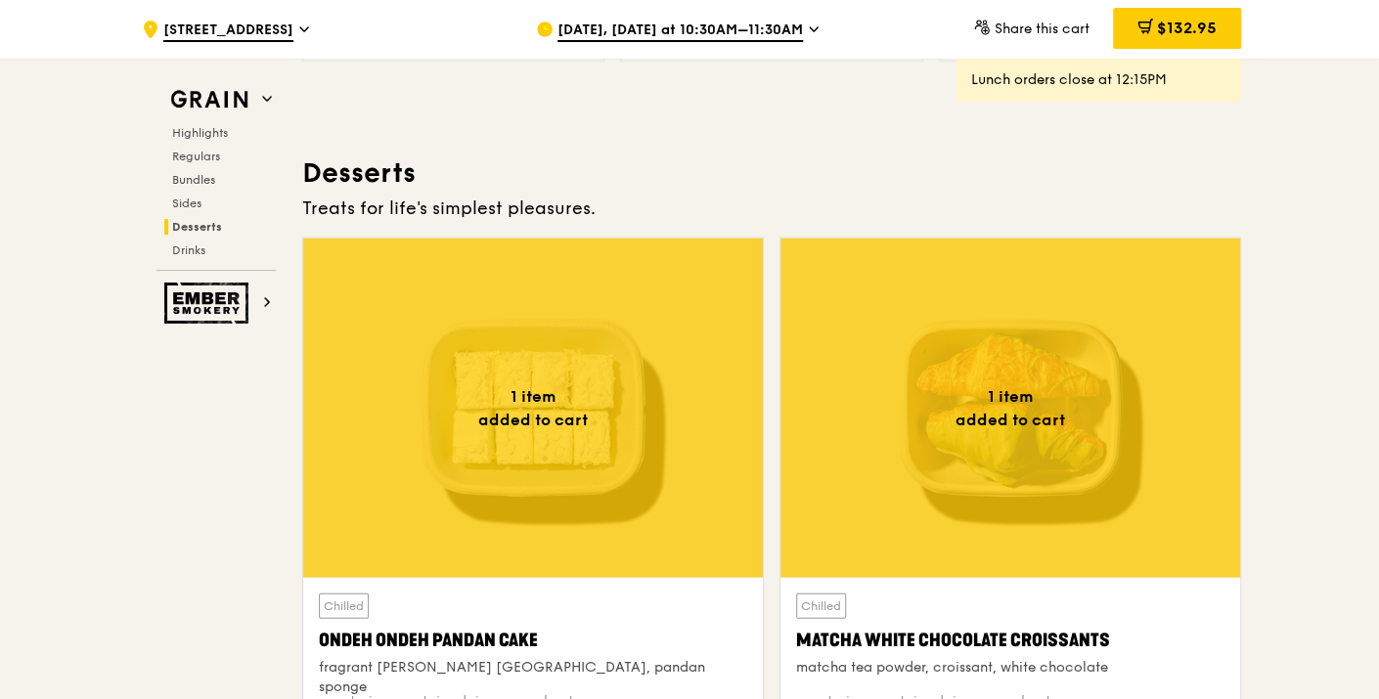
scroll to position [5591, 0]
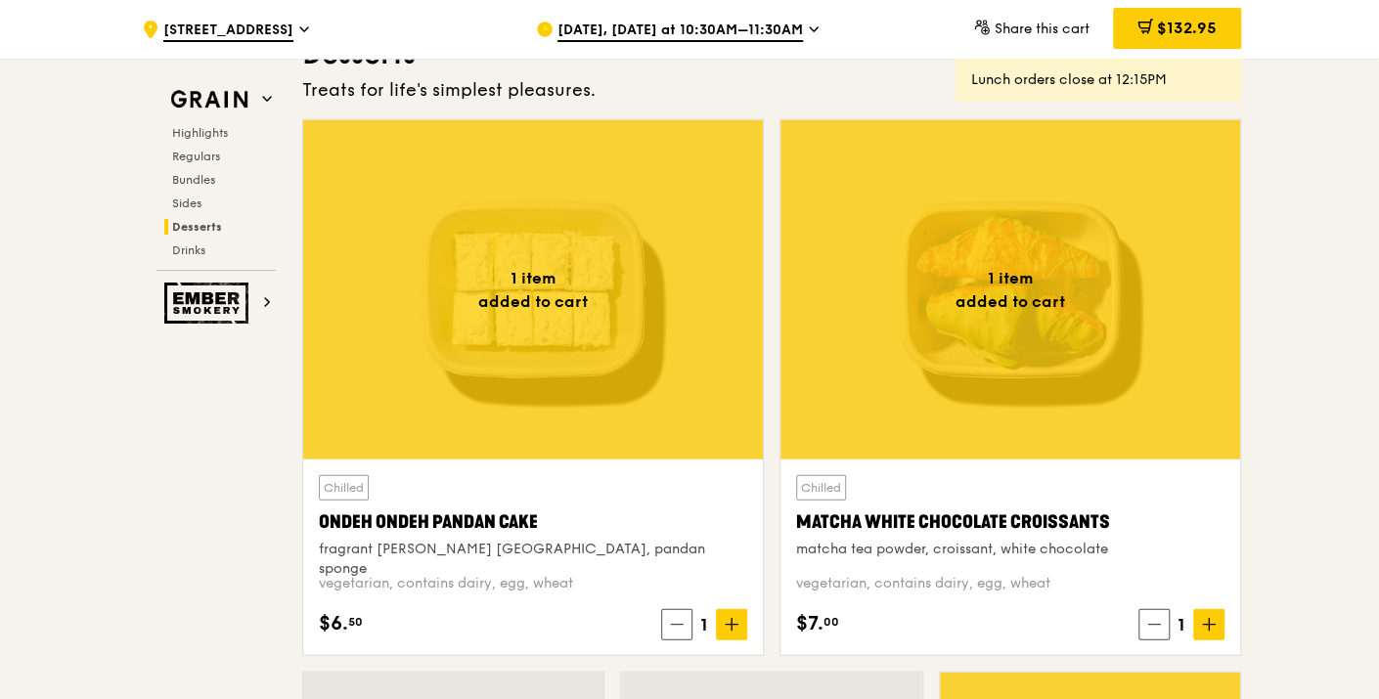
click at [925, 527] on div "Matcha White Chocolate Croissants" at bounding box center [1010, 522] width 428 height 27
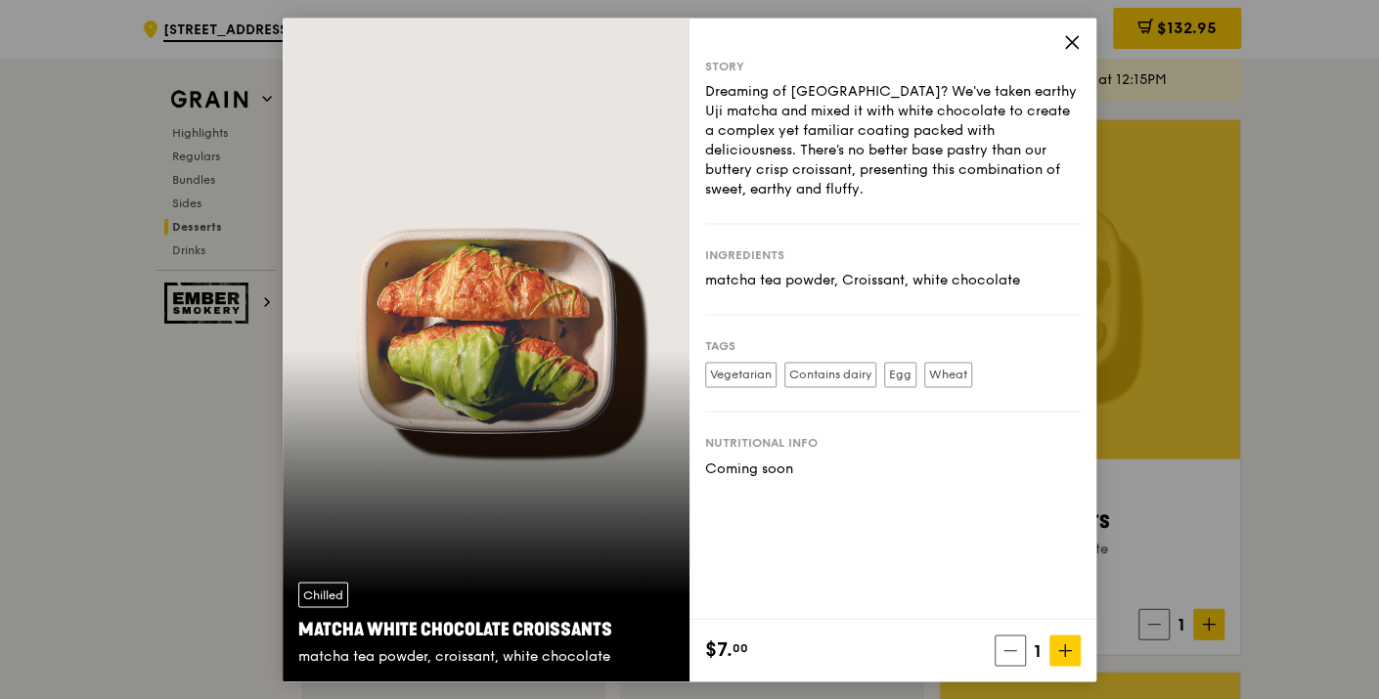
click at [1072, 47] on icon at bounding box center [1072, 42] width 18 height 18
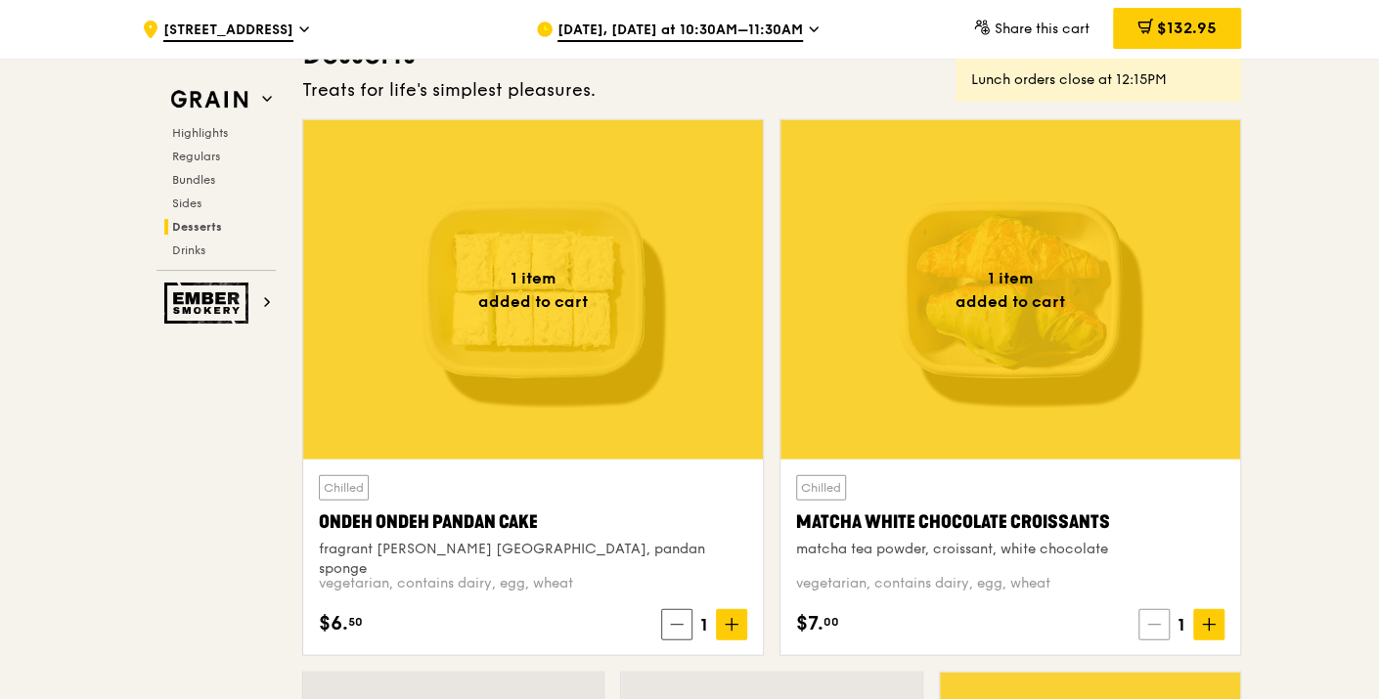
click at [1158, 618] on icon at bounding box center [1154, 625] width 14 height 14
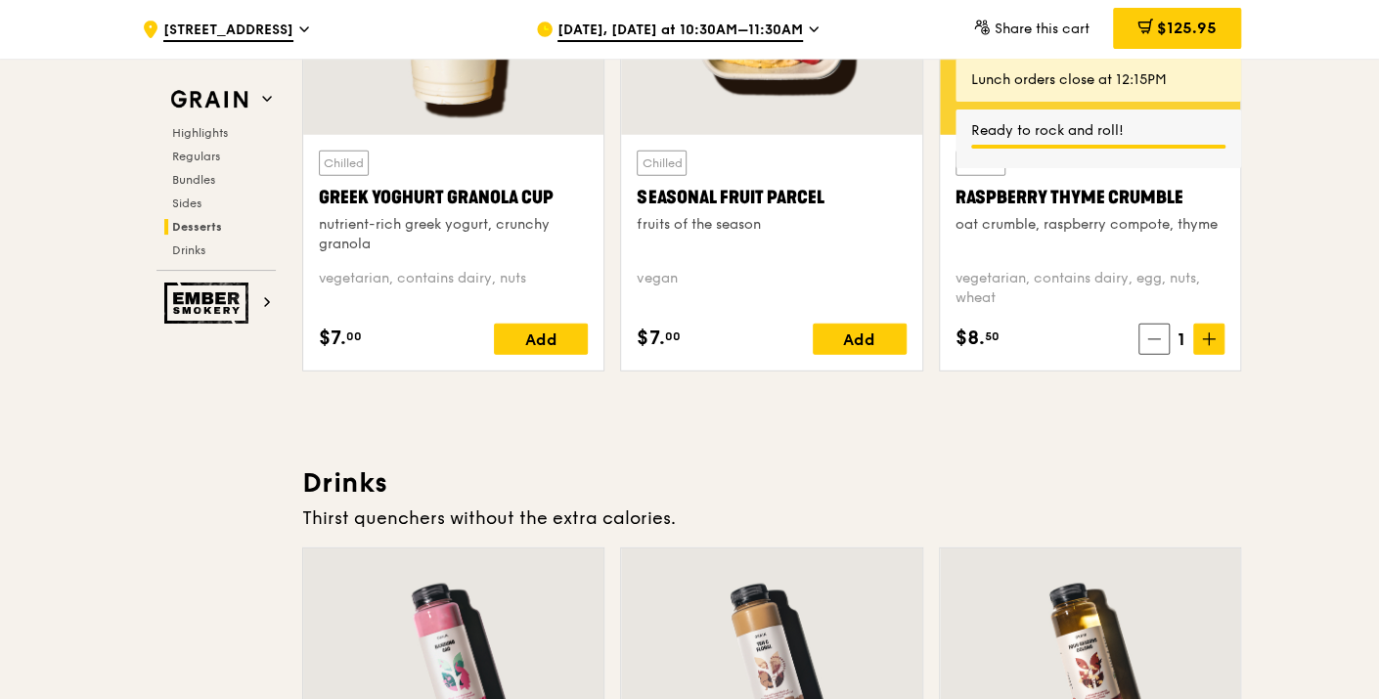
scroll to position [6352, 0]
click at [1159, 332] on icon at bounding box center [1154, 339] width 14 height 14
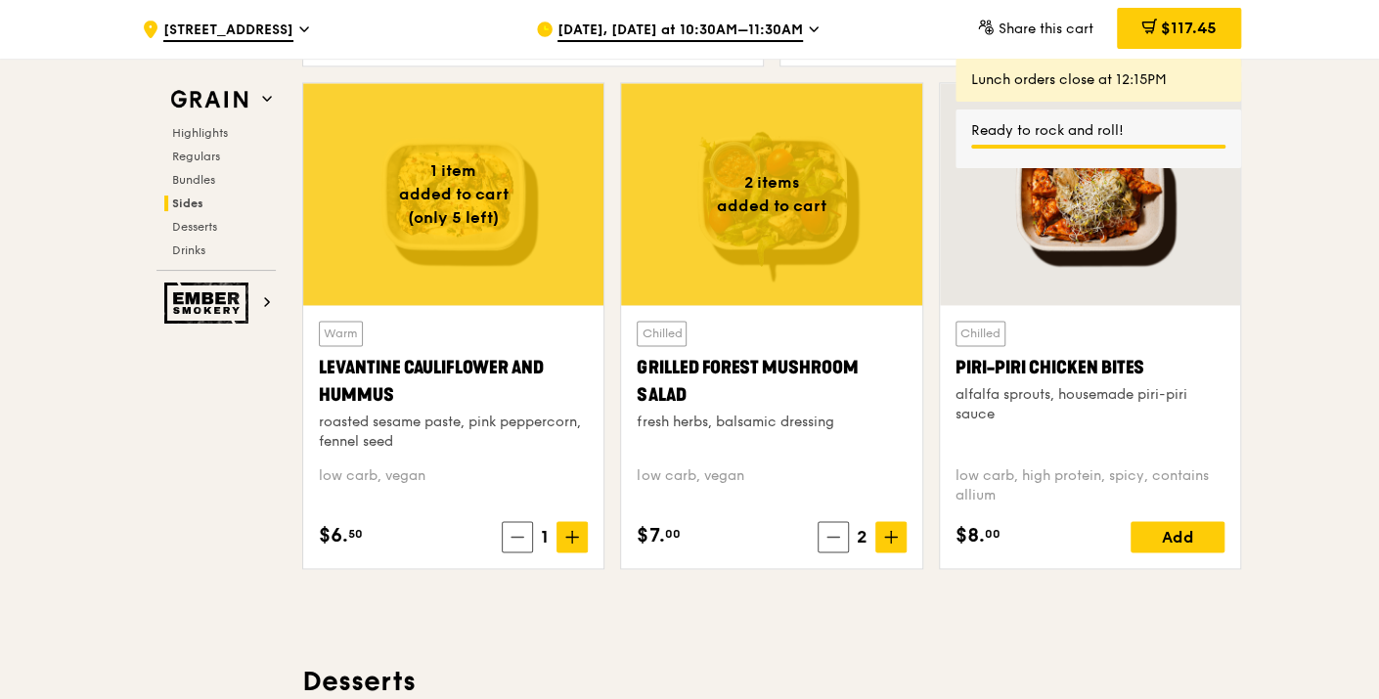
scroll to position [4831, 0]
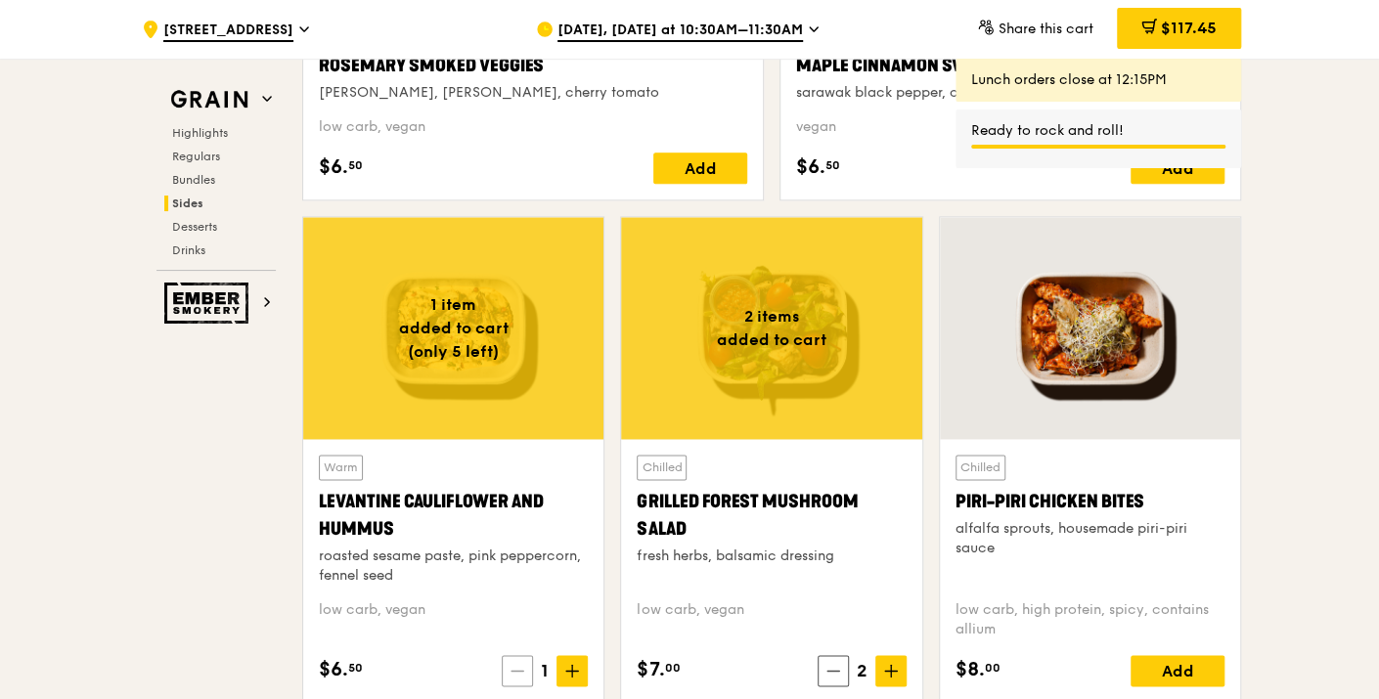
click at [513, 667] on icon at bounding box center [517, 671] width 14 height 14
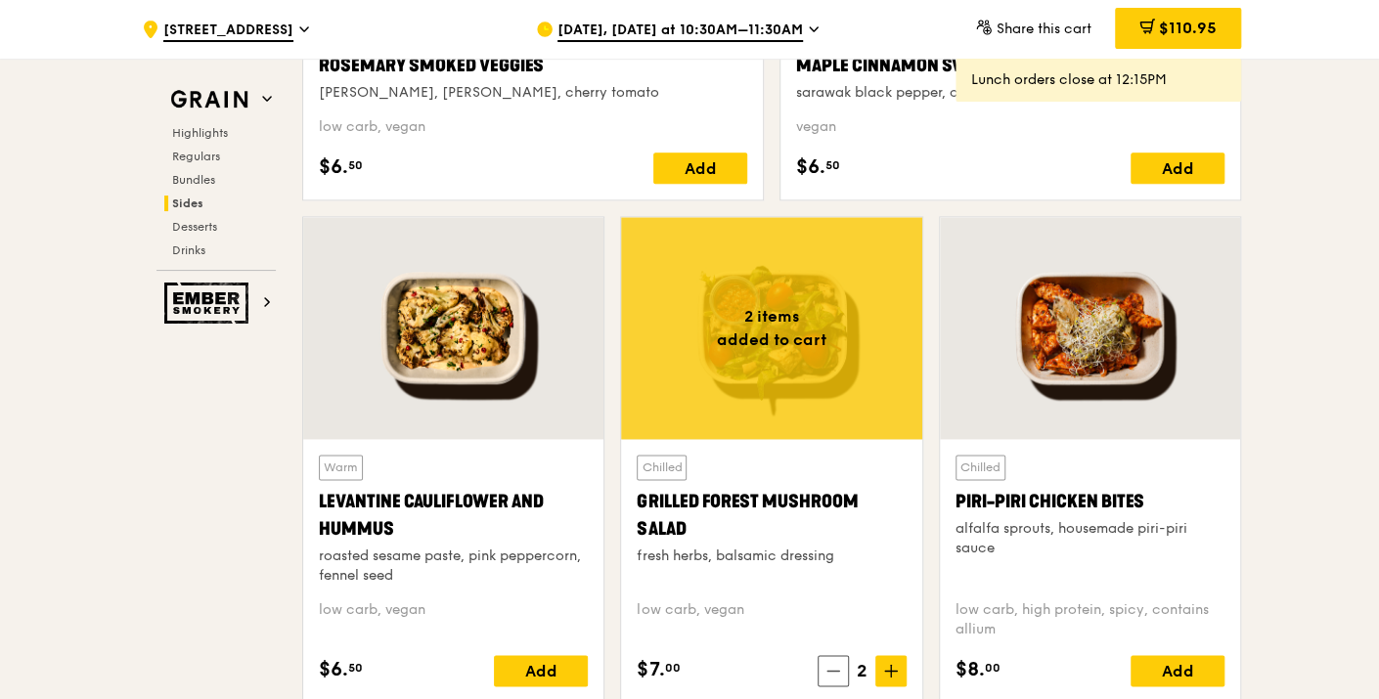
click at [787, 492] on div "Grilled Forest Mushroom Salad" at bounding box center [771, 515] width 269 height 55
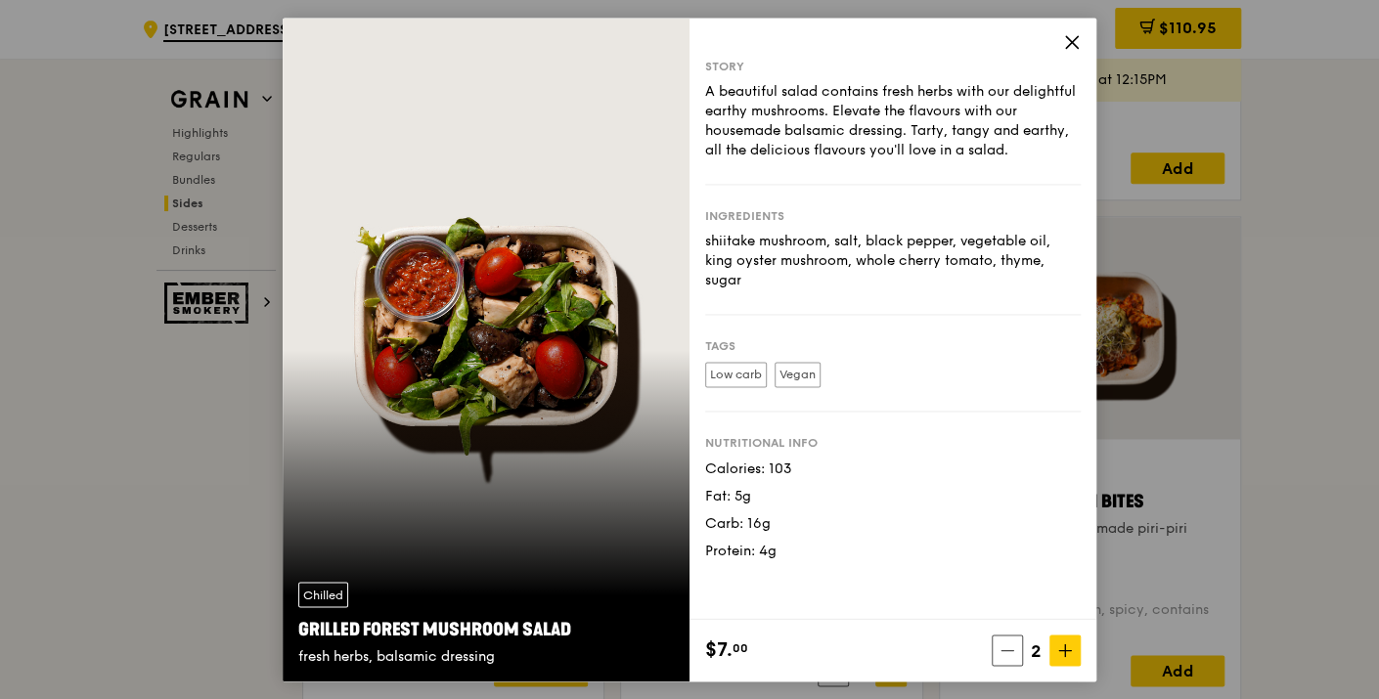
click at [1067, 41] on icon at bounding box center [1072, 42] width 18 height 18
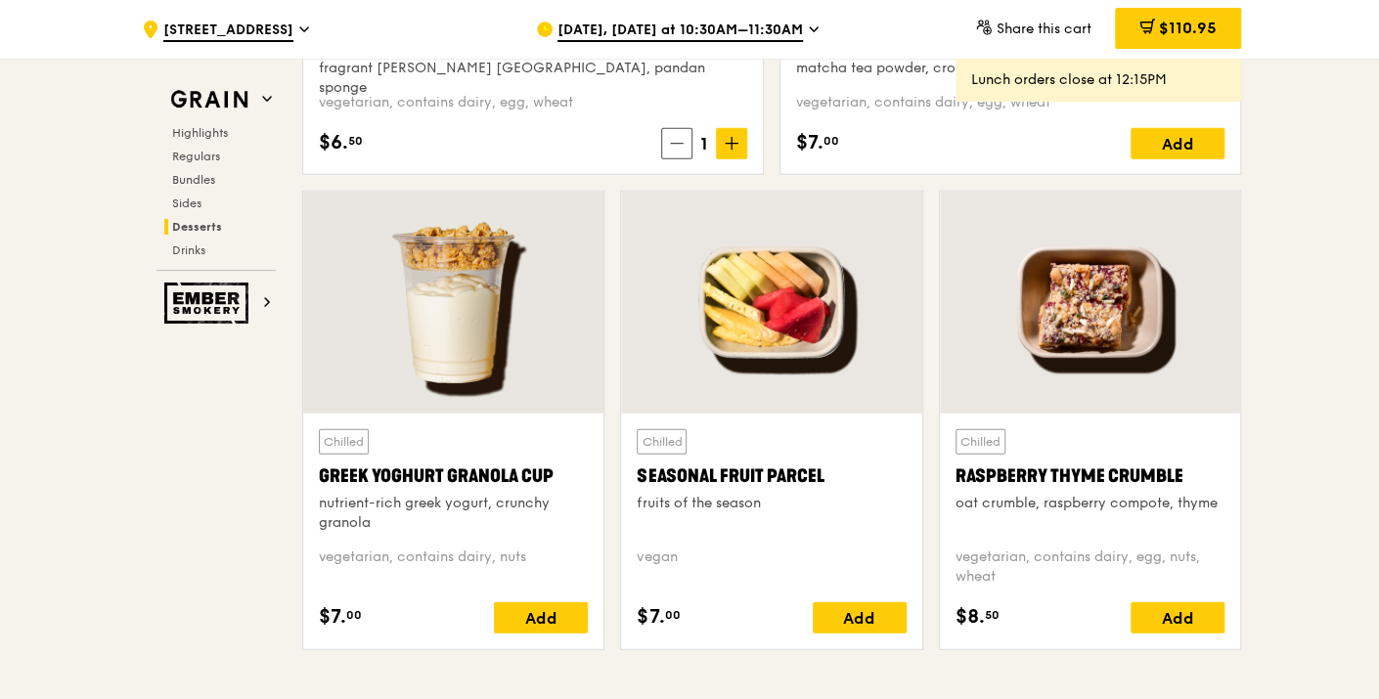
scroll to position [6026, 0]
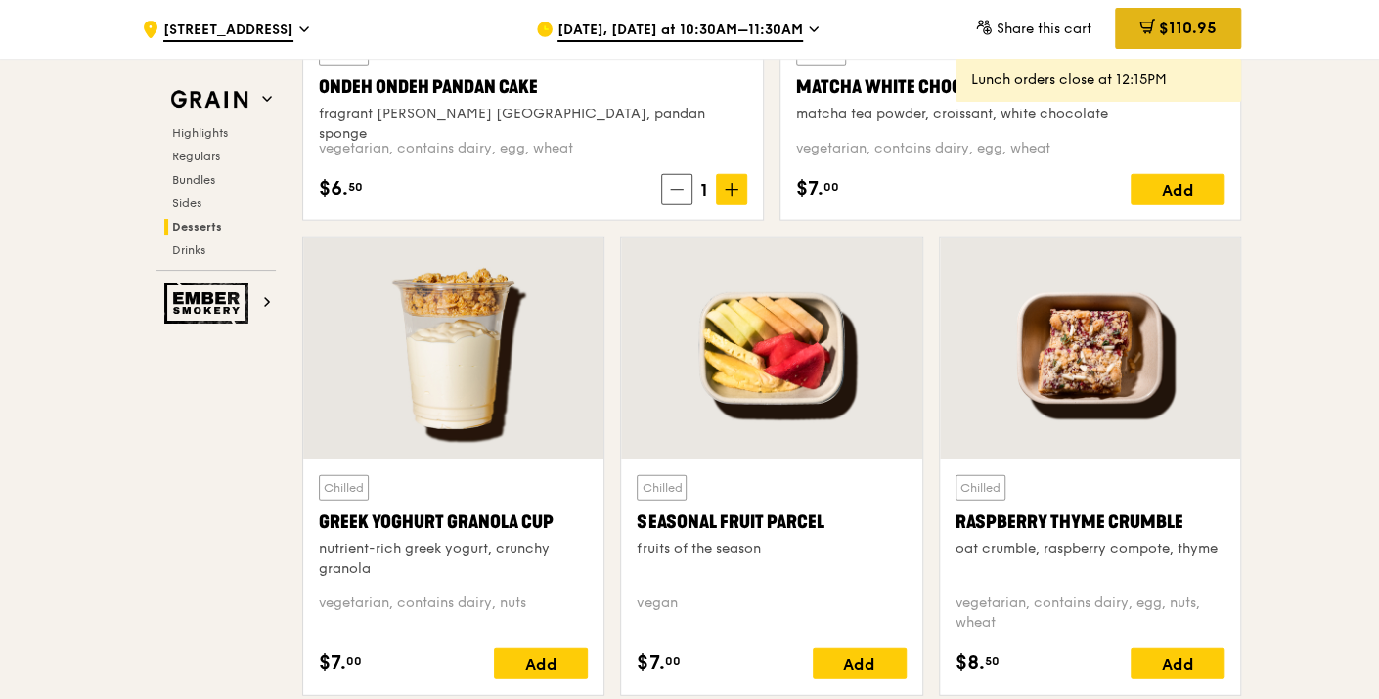
click at [1165, 24] on span "$110.95" at bounding box center [1188, 28] width 58 height 19
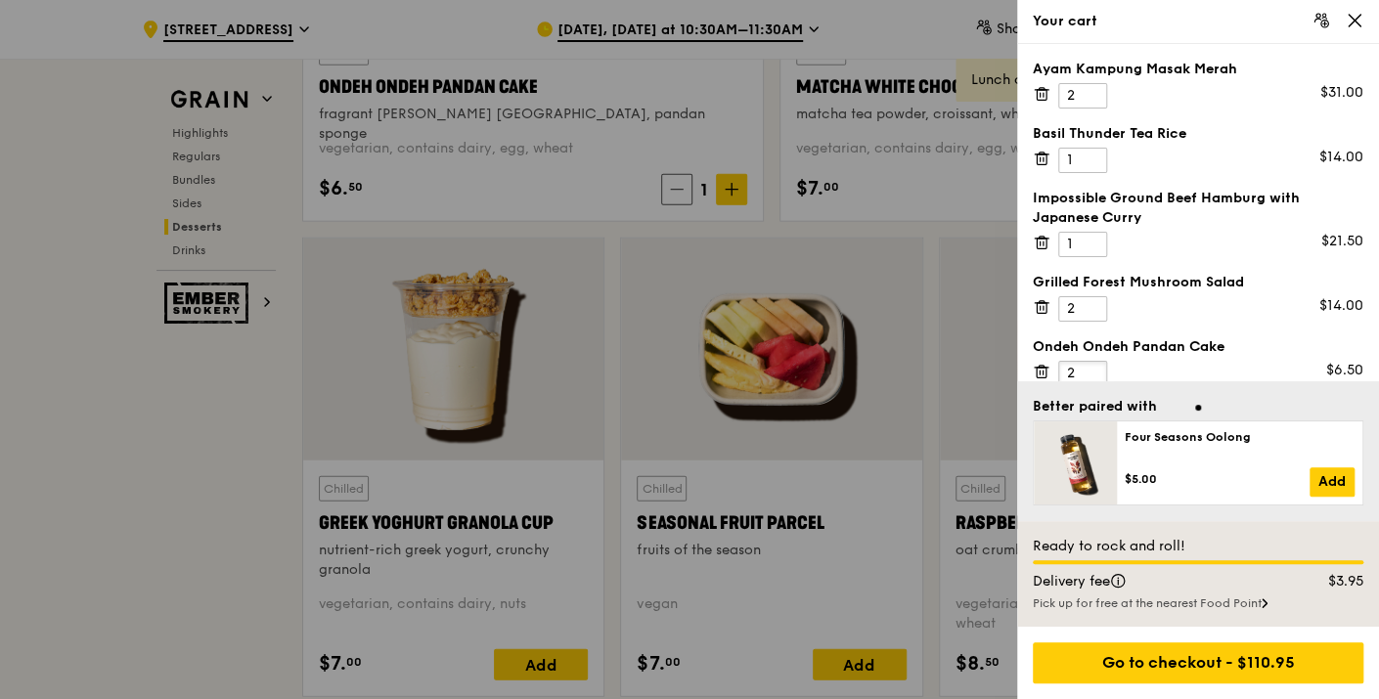
type input "2"
click at [1088, 365] on input "2" at bounding box center [1082, 373] width 49 height 25
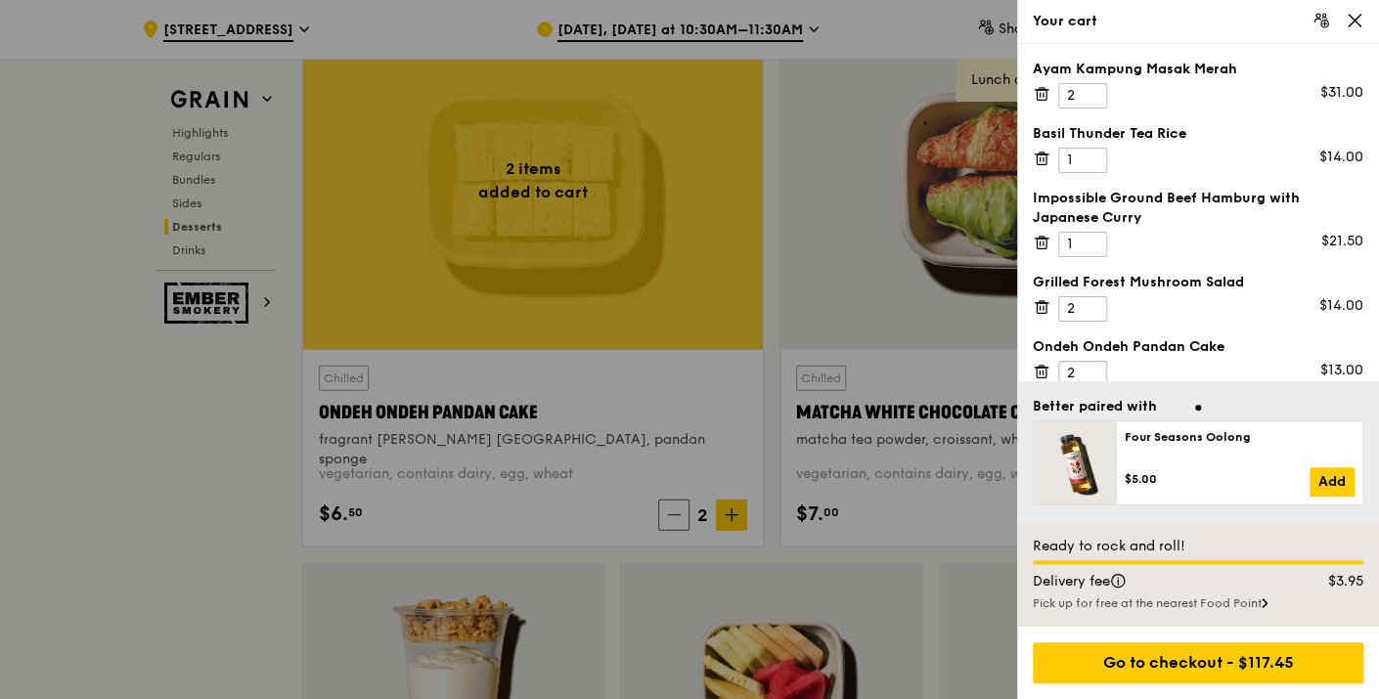
scroll to position [79, 0]
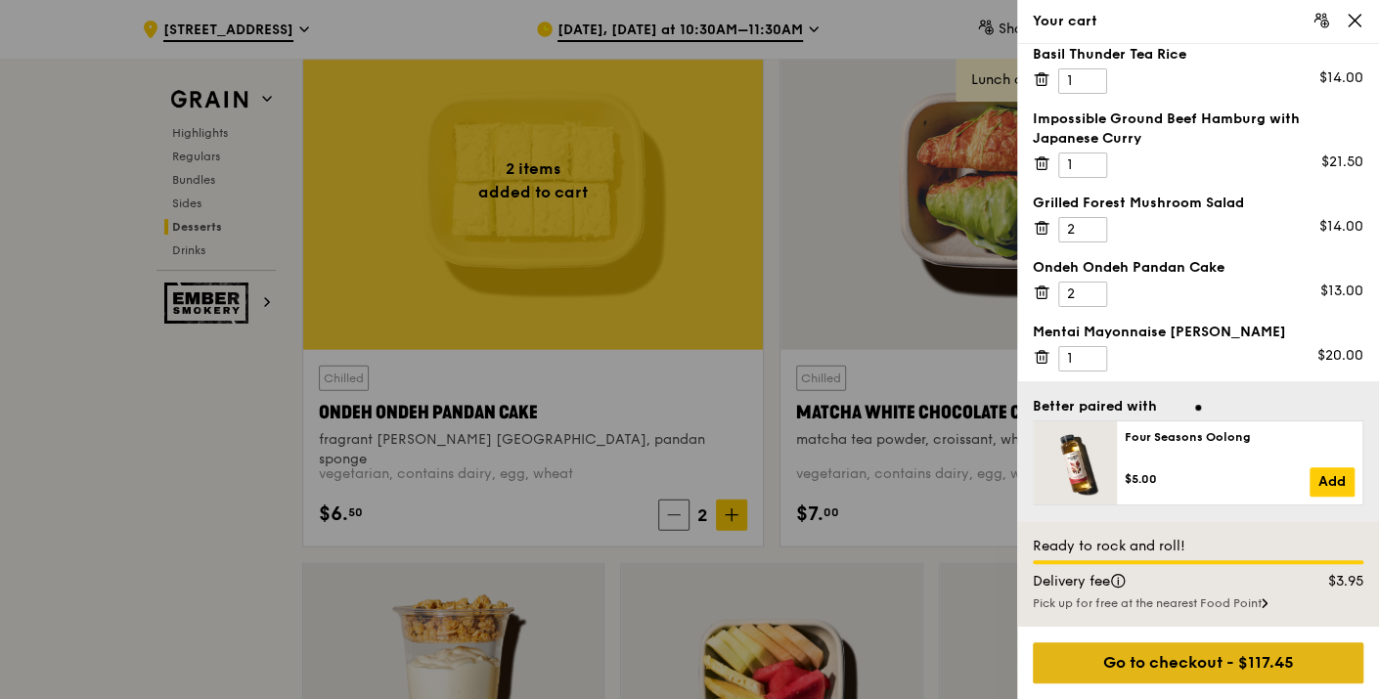
click at [1241, 671] on div "Go to checkout - $117.45" at bounding box center [1198, 663] width 331 height 41
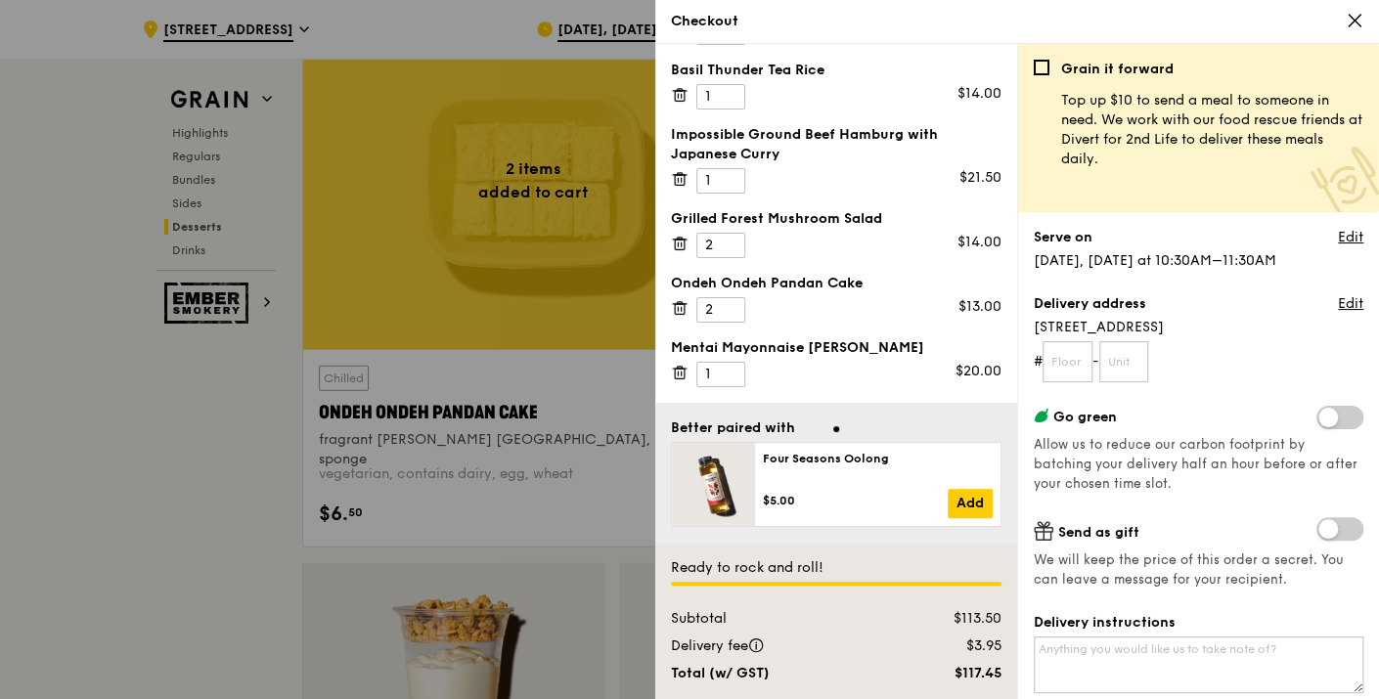
scroll to position [59, 0]
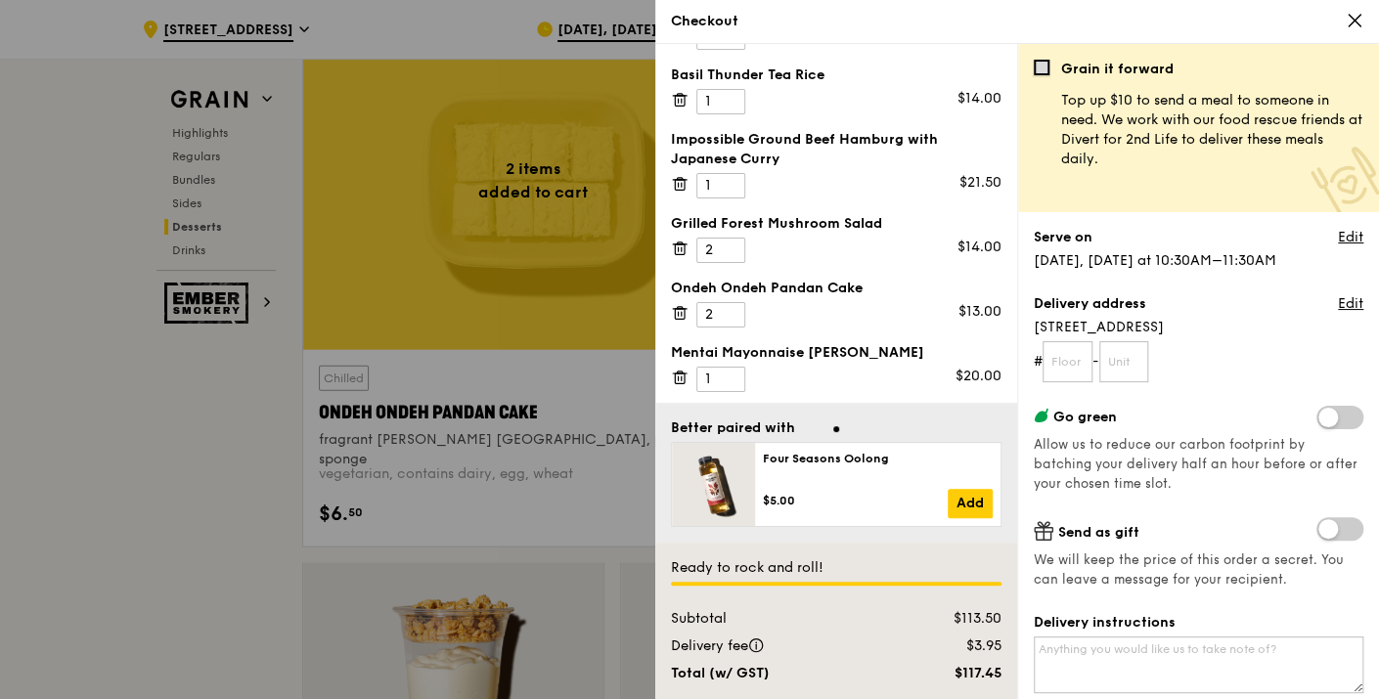
click at [1041, 69] on input "checkbox" at bounding box center [1042, 68] width 16 height 16
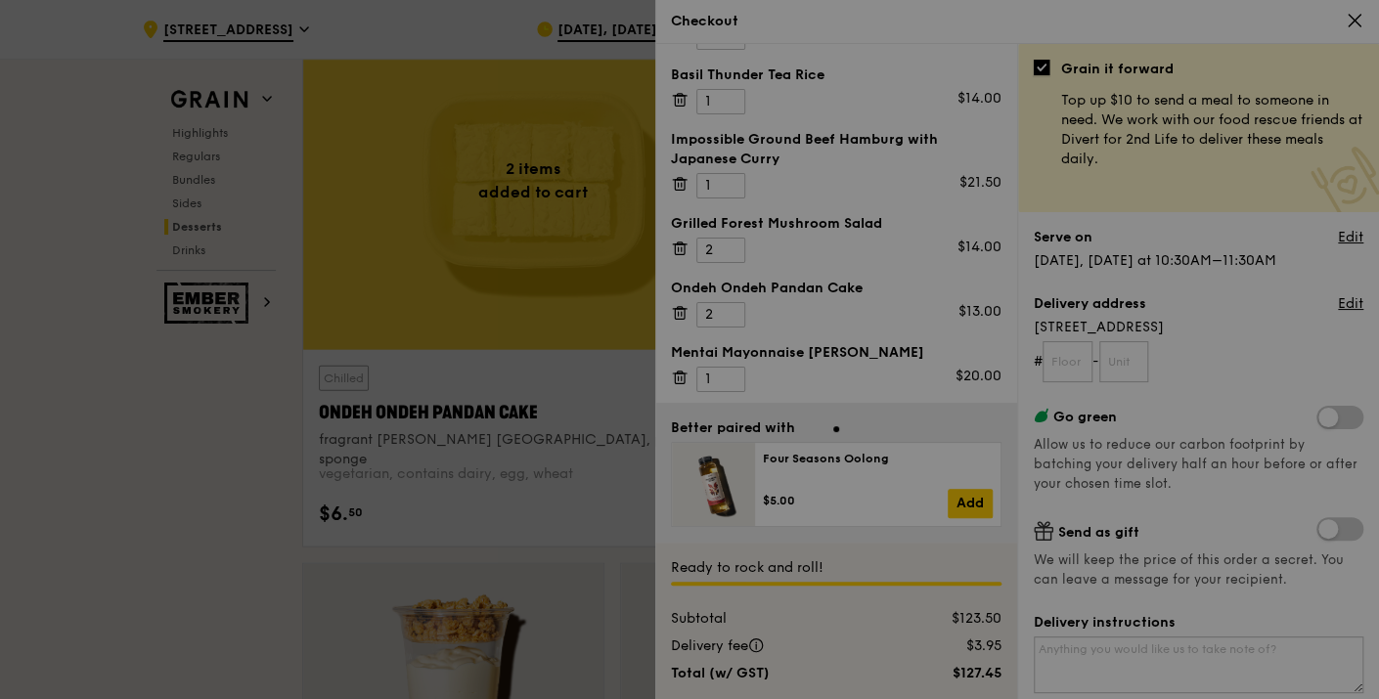
checkbox input "true"
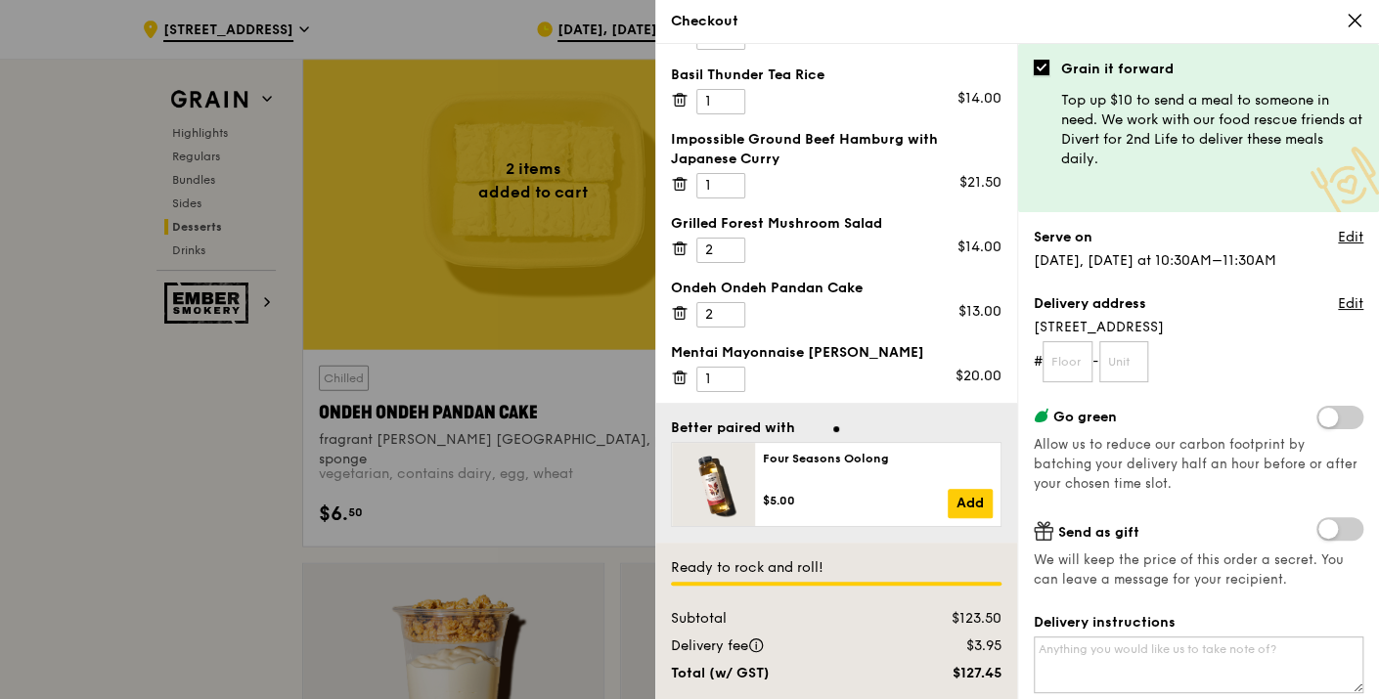
scroll to position [79, 0]
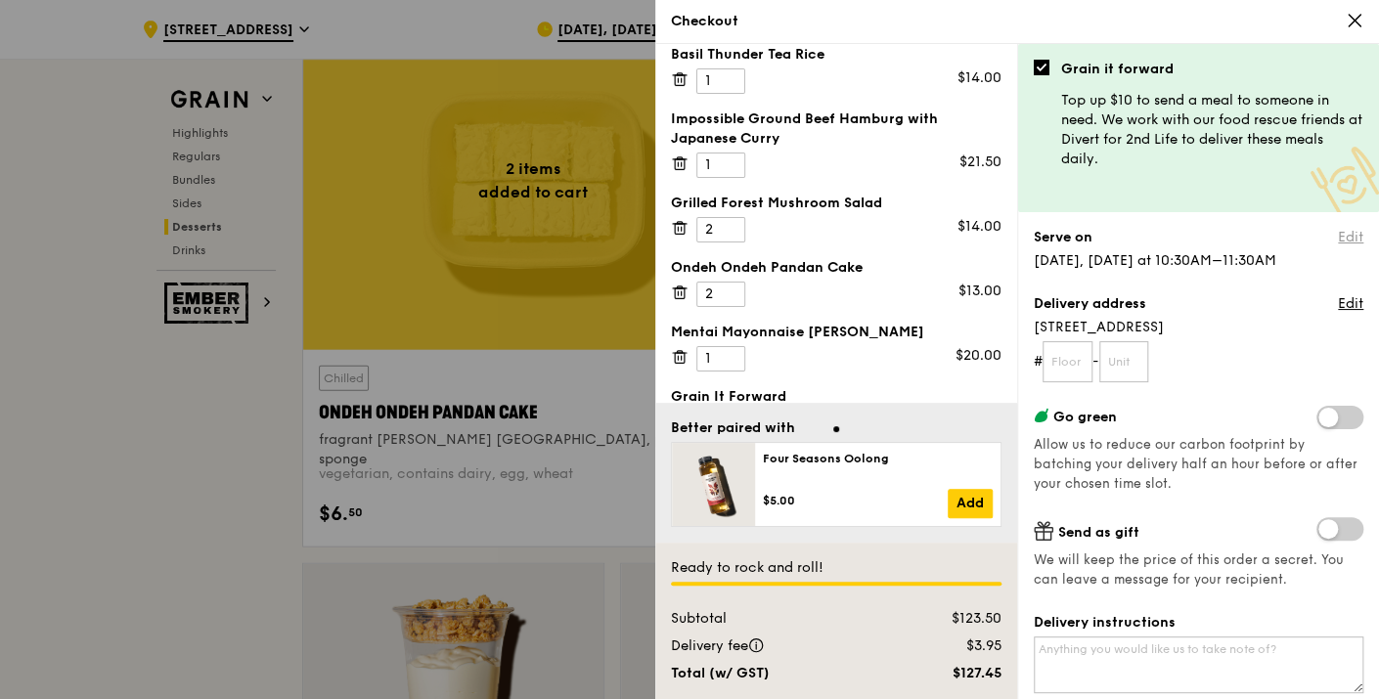
click at [1338, 235] on link "Edit" at bounding box center [1350, 238] width 25 height 20
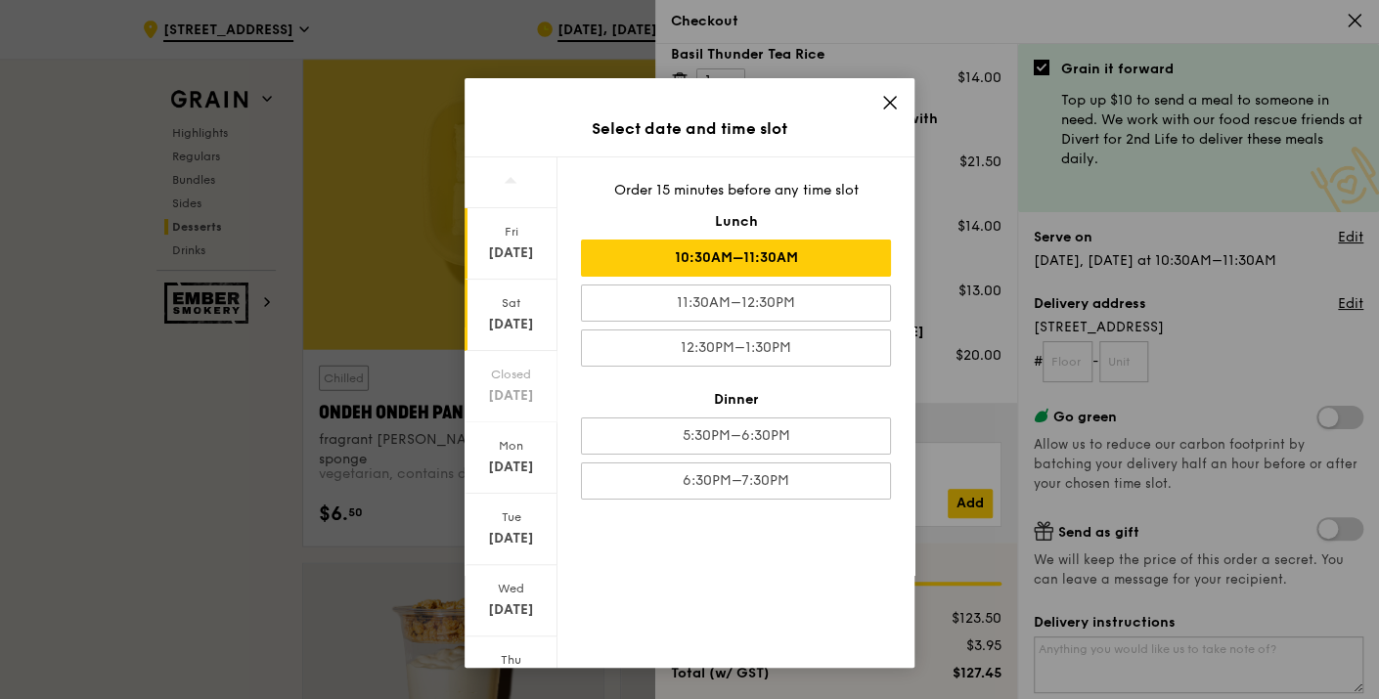
click at [505, 318] on div "[DATE]" at bounding box center [510, 325] width 87 height 20
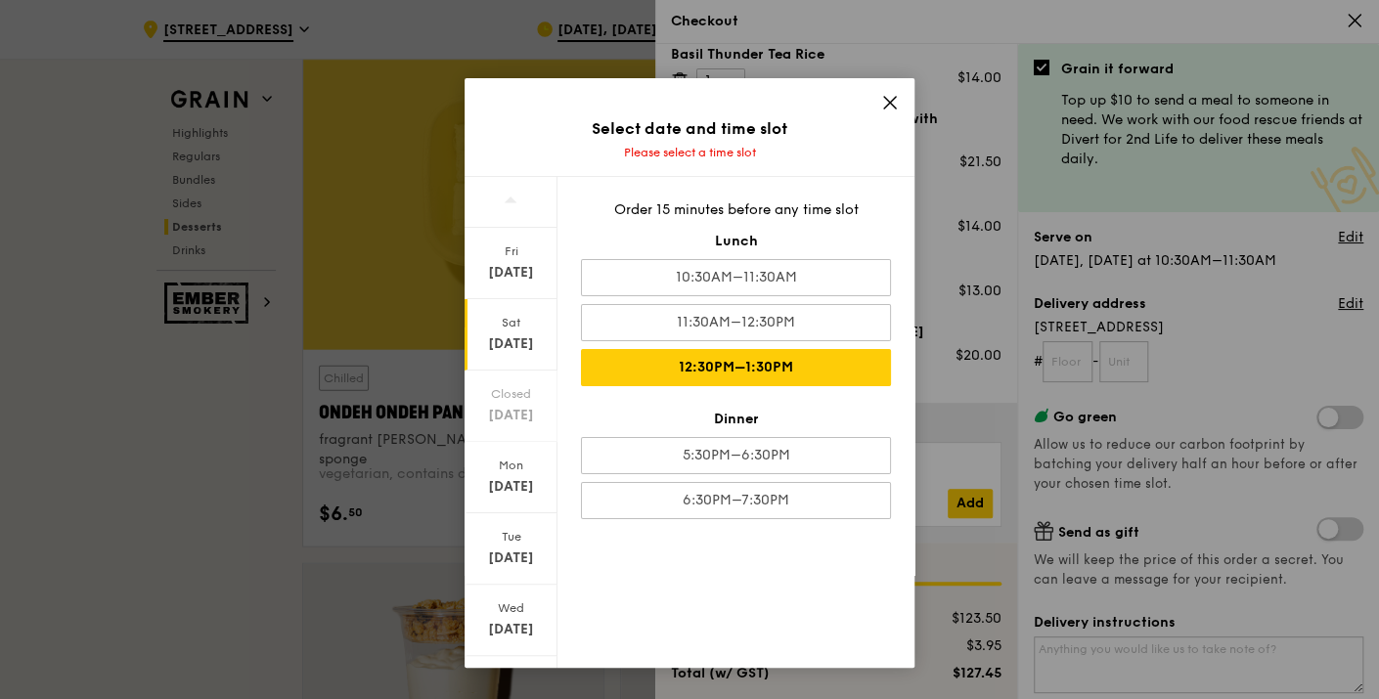
click at [801, 361] on div "12:30PM–1:30PM" at bounding box center [736, 367] width 310 height 37
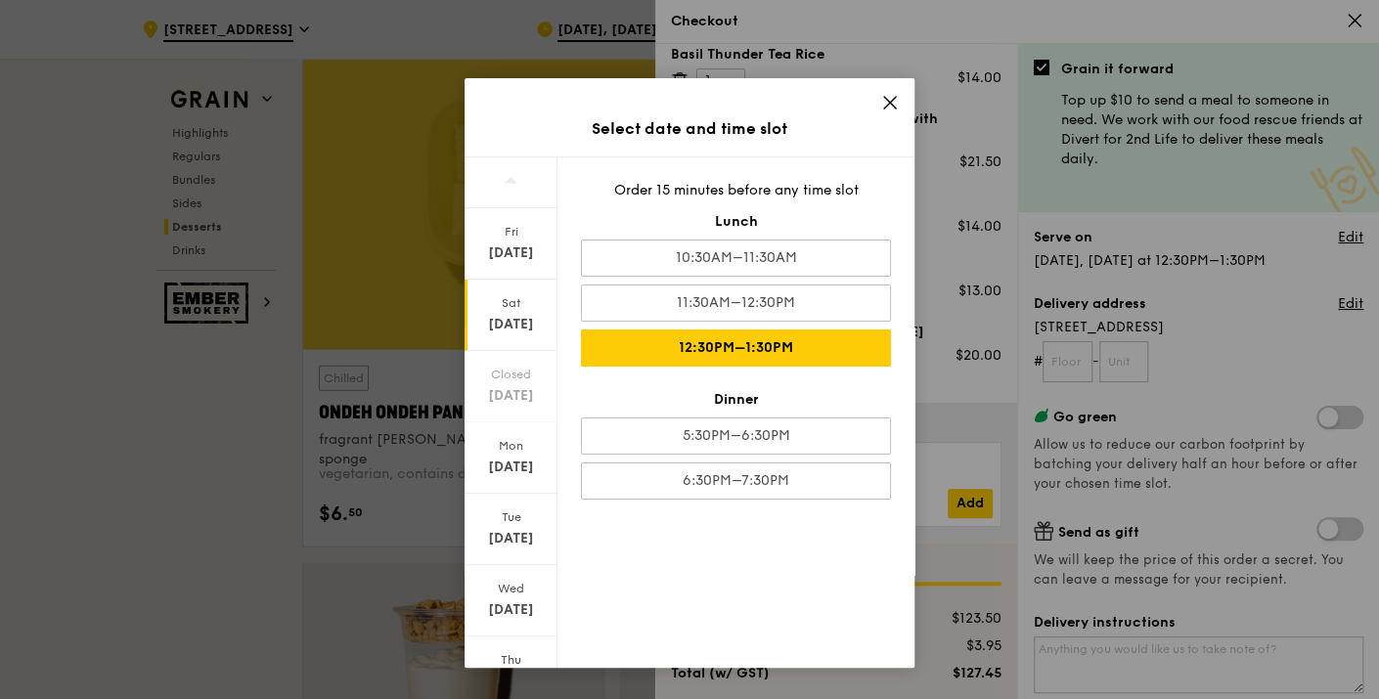
click at [883, 96] on icon at bounding box center [890, 103] width 18 height 18
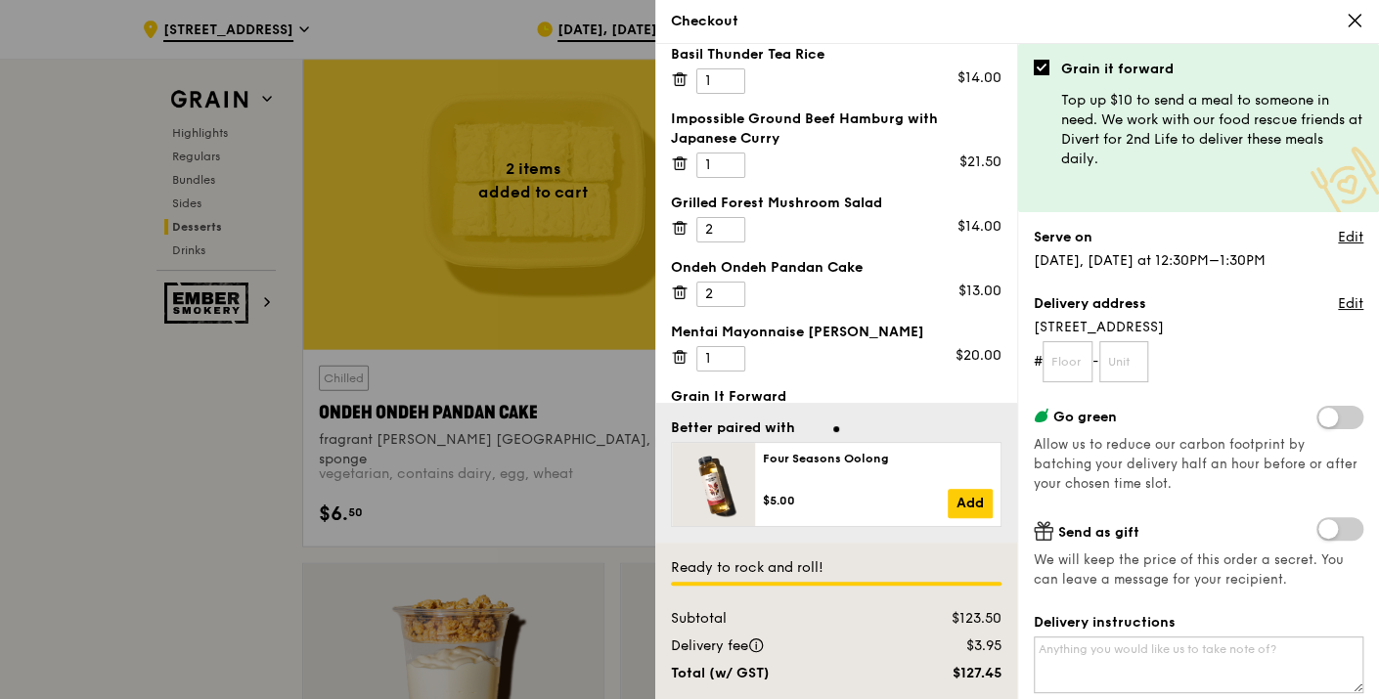
click at [214, 512] on div at bounding box center [689, 349] width 1379 height 699
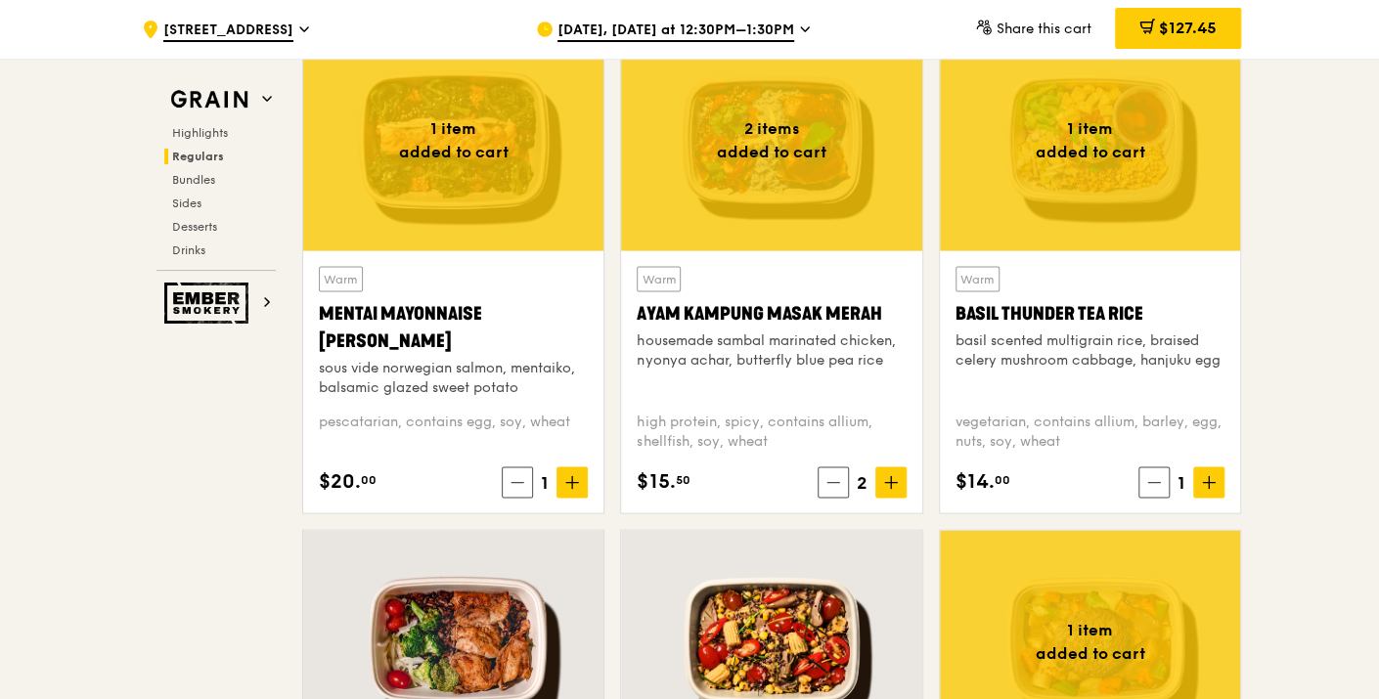
scroll to position [1738, 0]
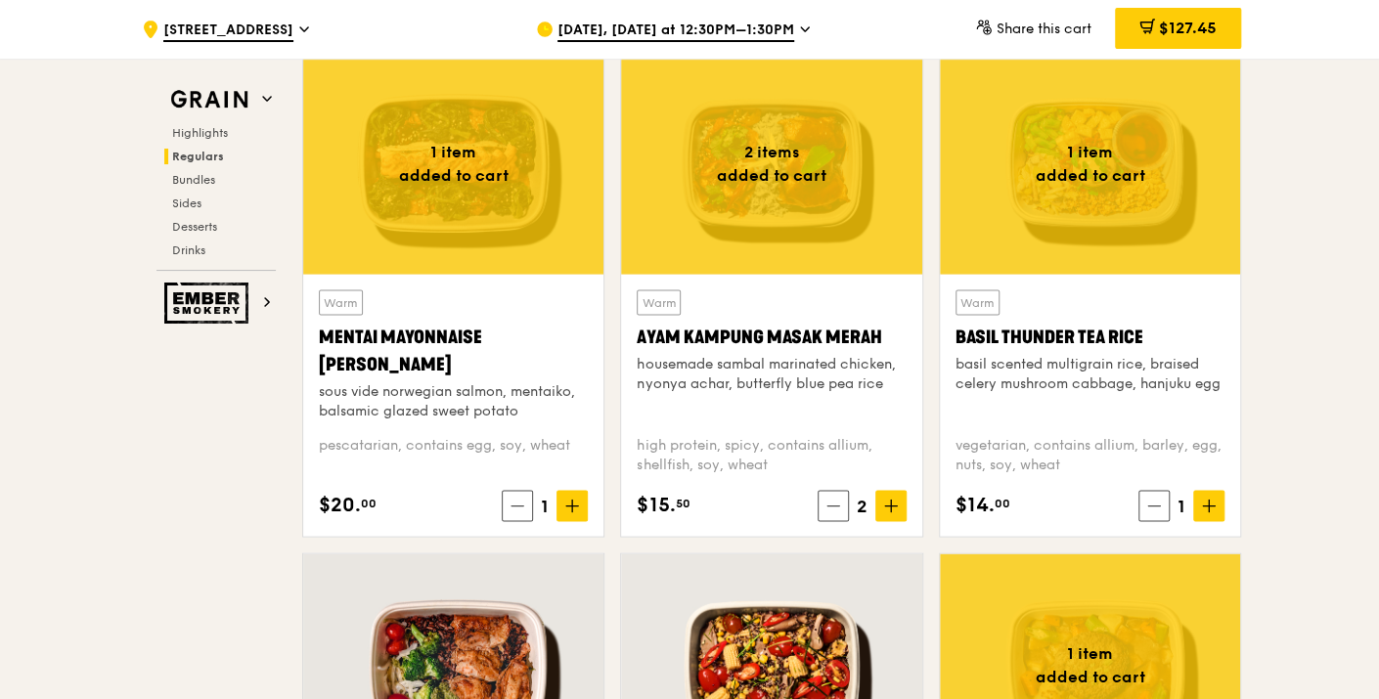
click at [510, 503] on icon at bounding box center [517, 506] width 14 height 14
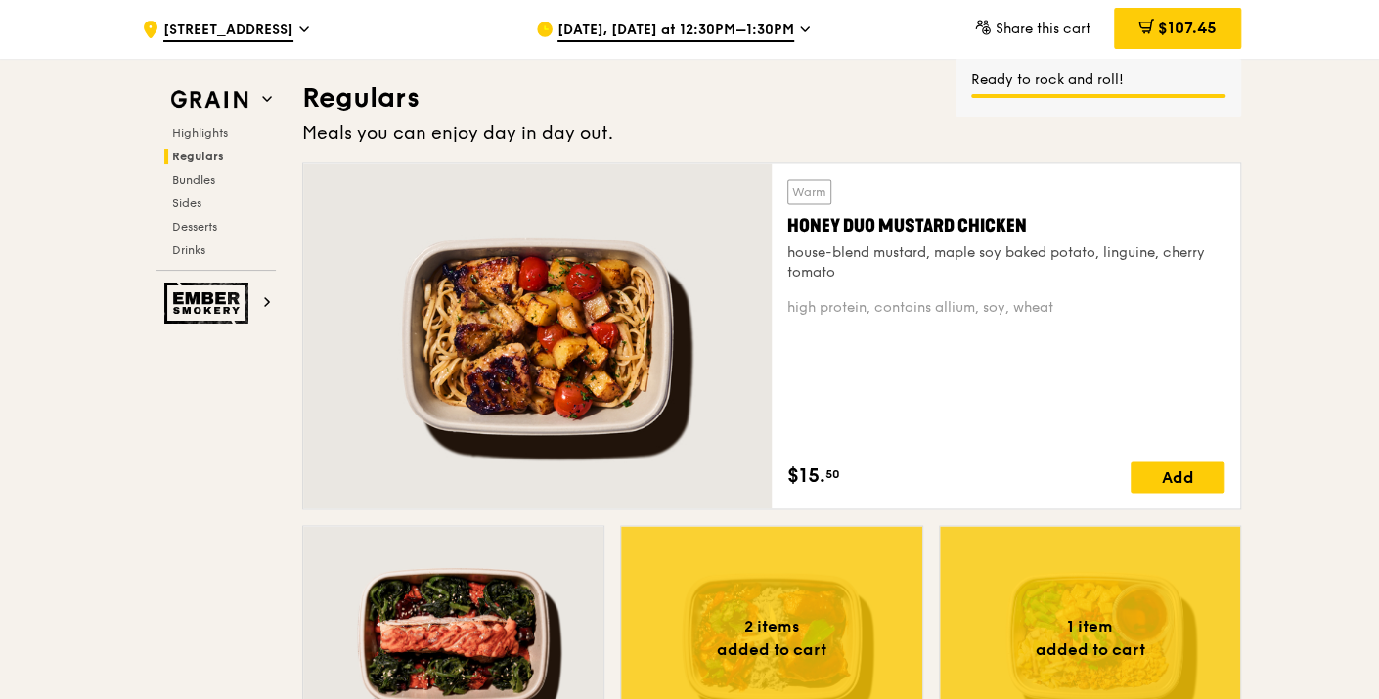
scroll to position [1195, 0]
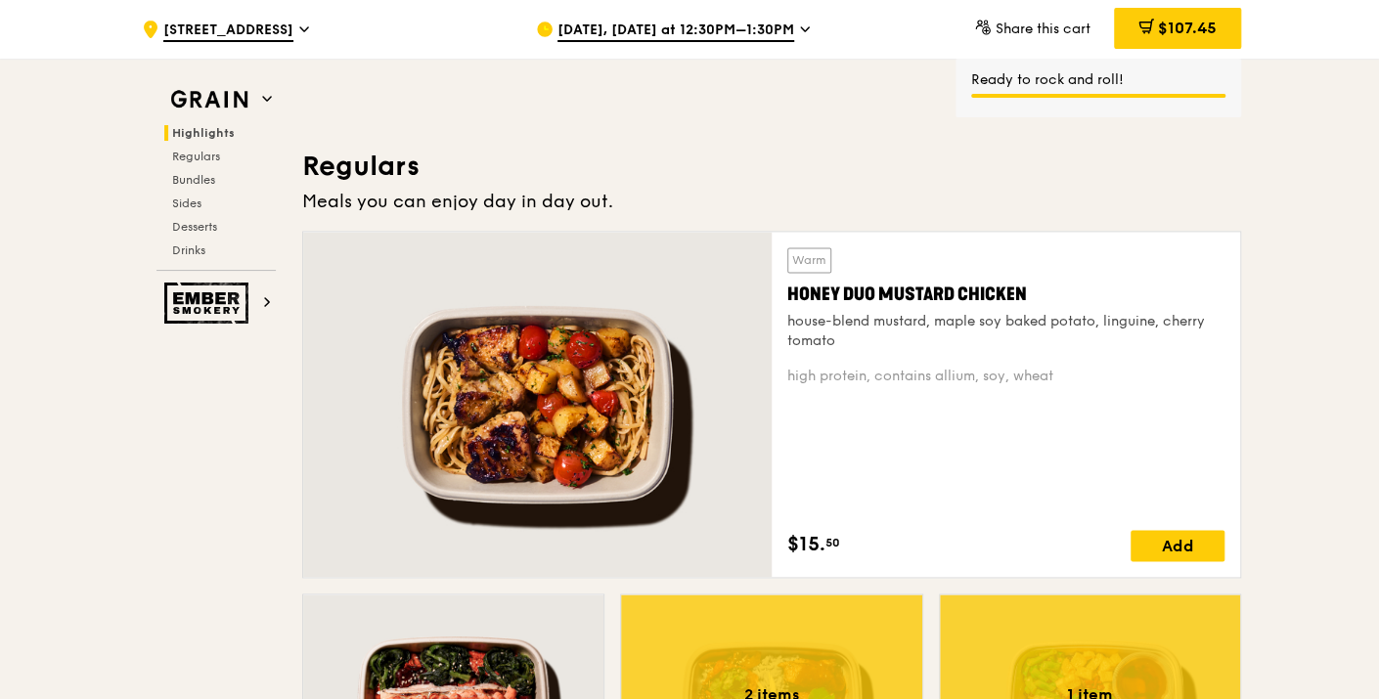
click at [1185, 537] on div "Add" at bounding box center [1178, 545] width 94 height 31
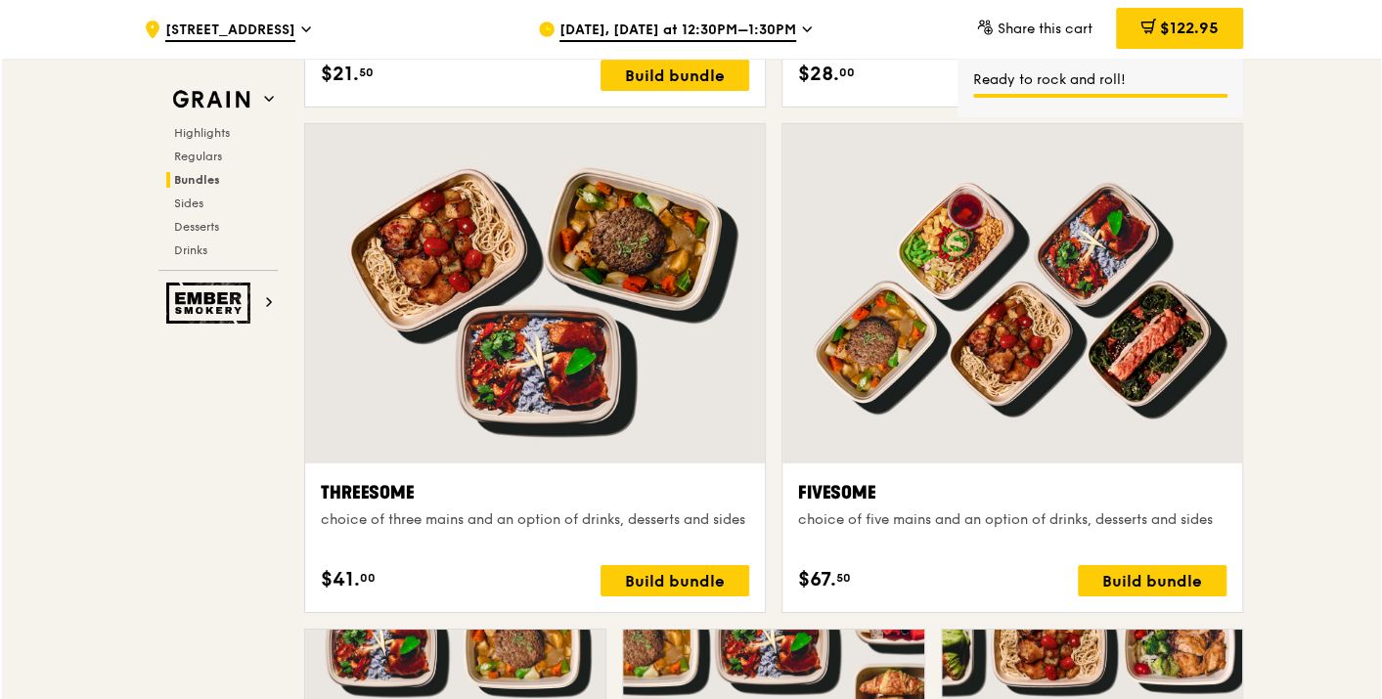
scroll to position [3260, 0]
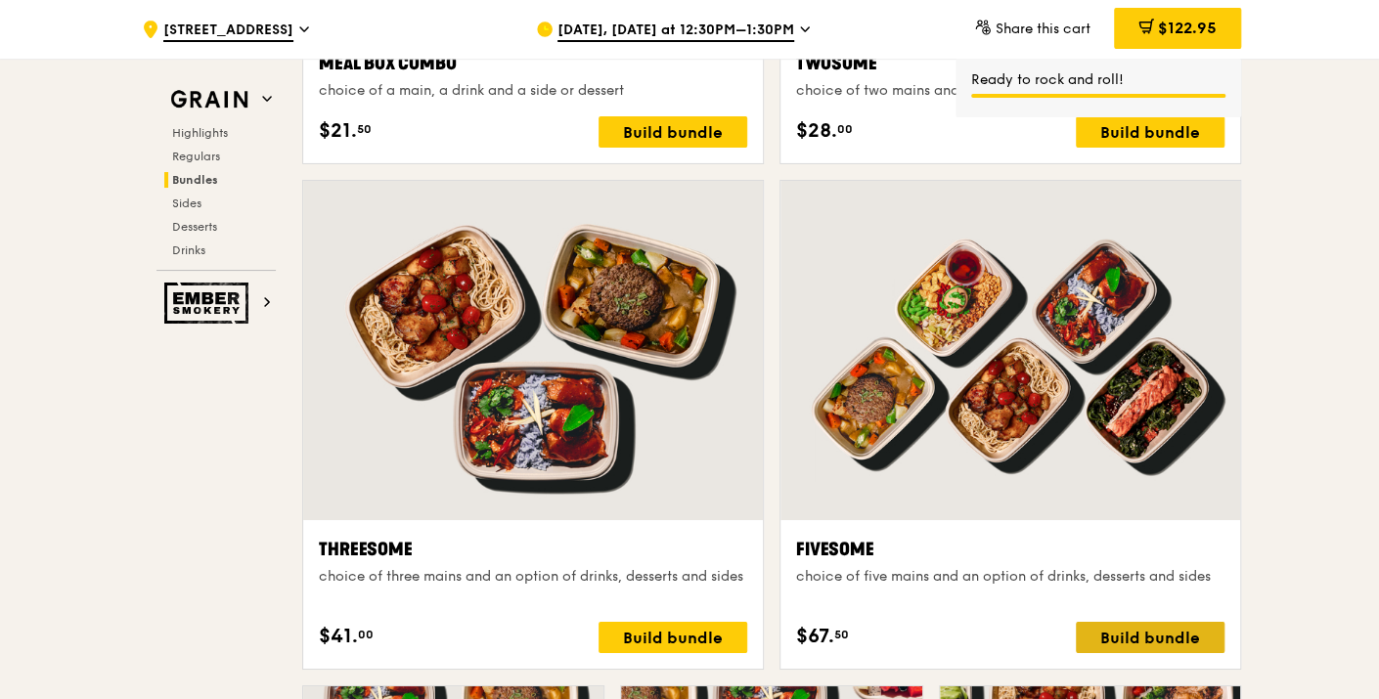
click at [1119, 634] on div "Build bundle" at bounding box center [1150, 637] width 149 height 31
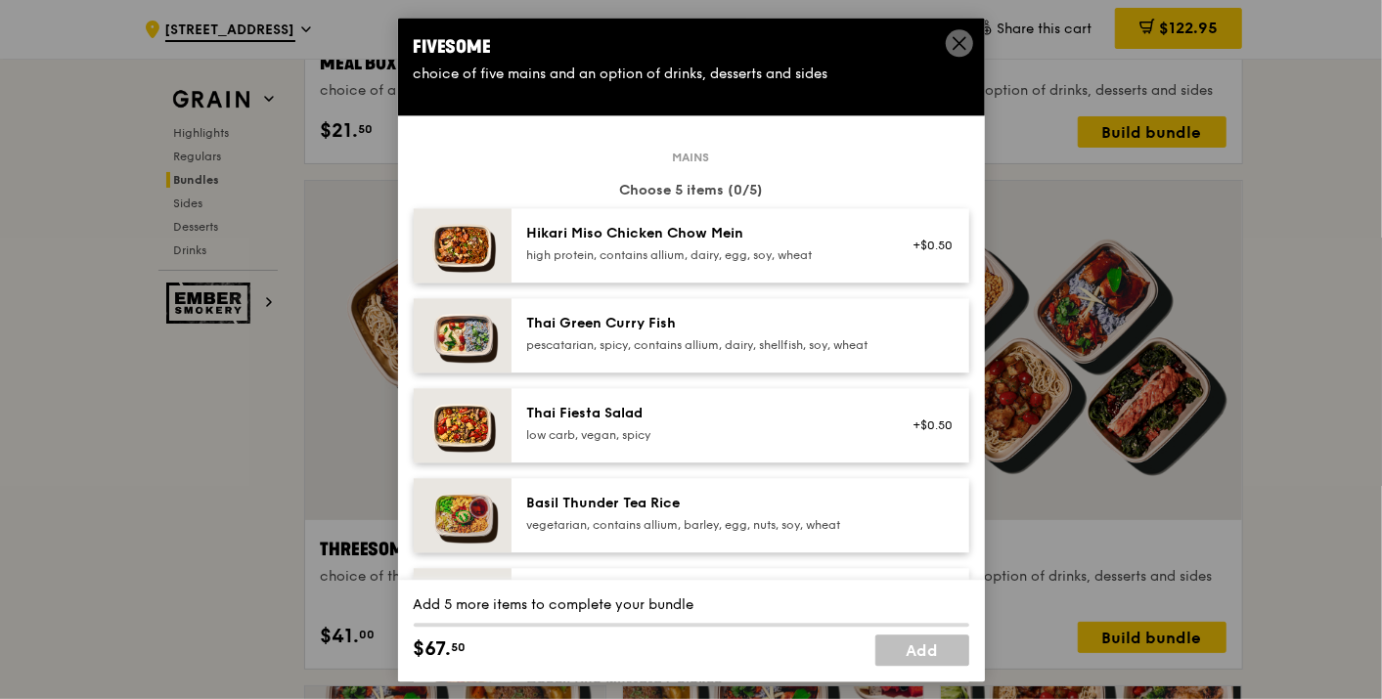
click at [780, 513] on div "Basil Thunder Tea Rice" at bounding box center [702, 504] width 351 height 20
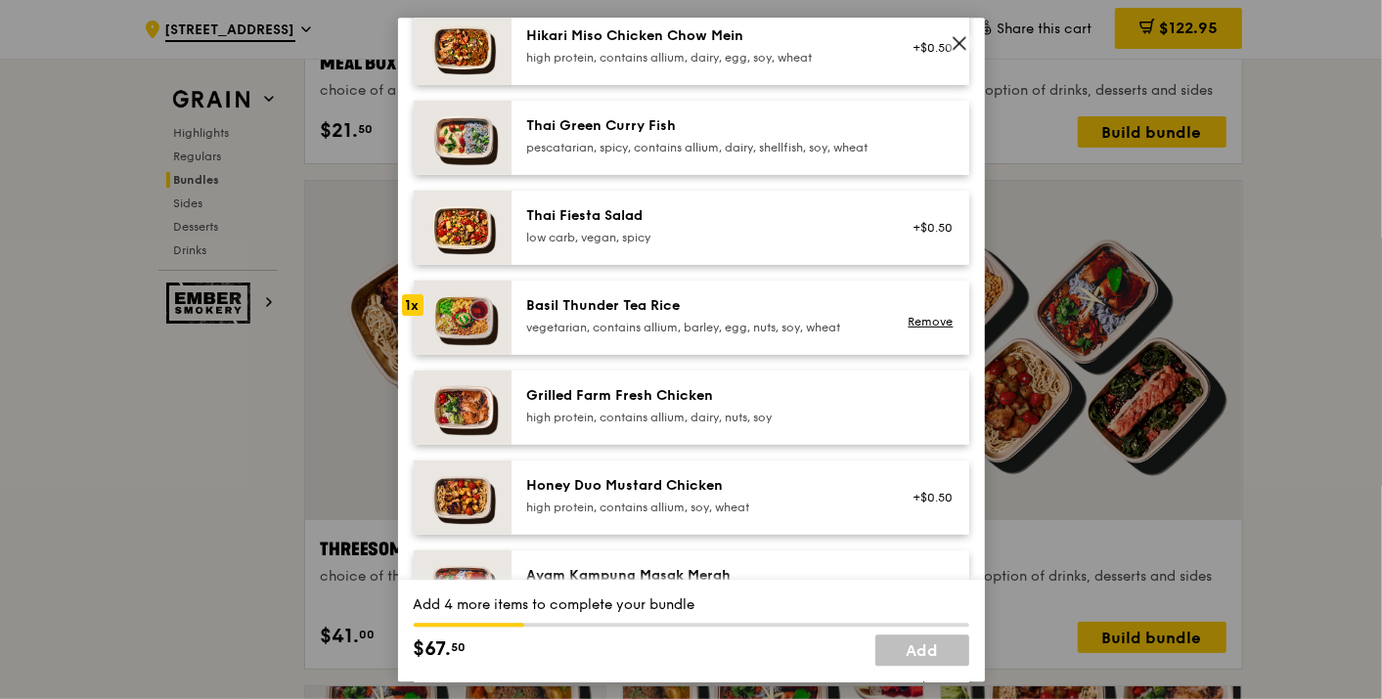
scroll to position [217, 0]
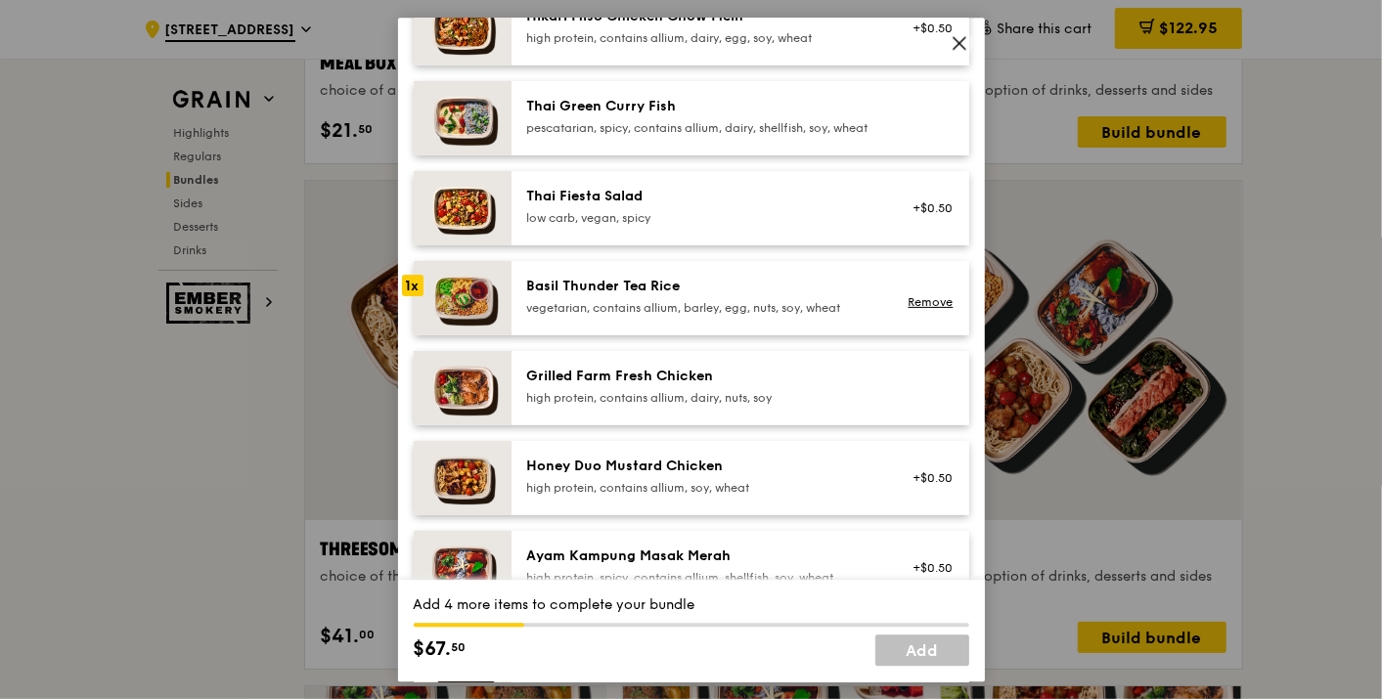
click at [702, 496] on div "high protein, contains allium, soy, wheat" at bounding box center [702, 488] width 351 height 16
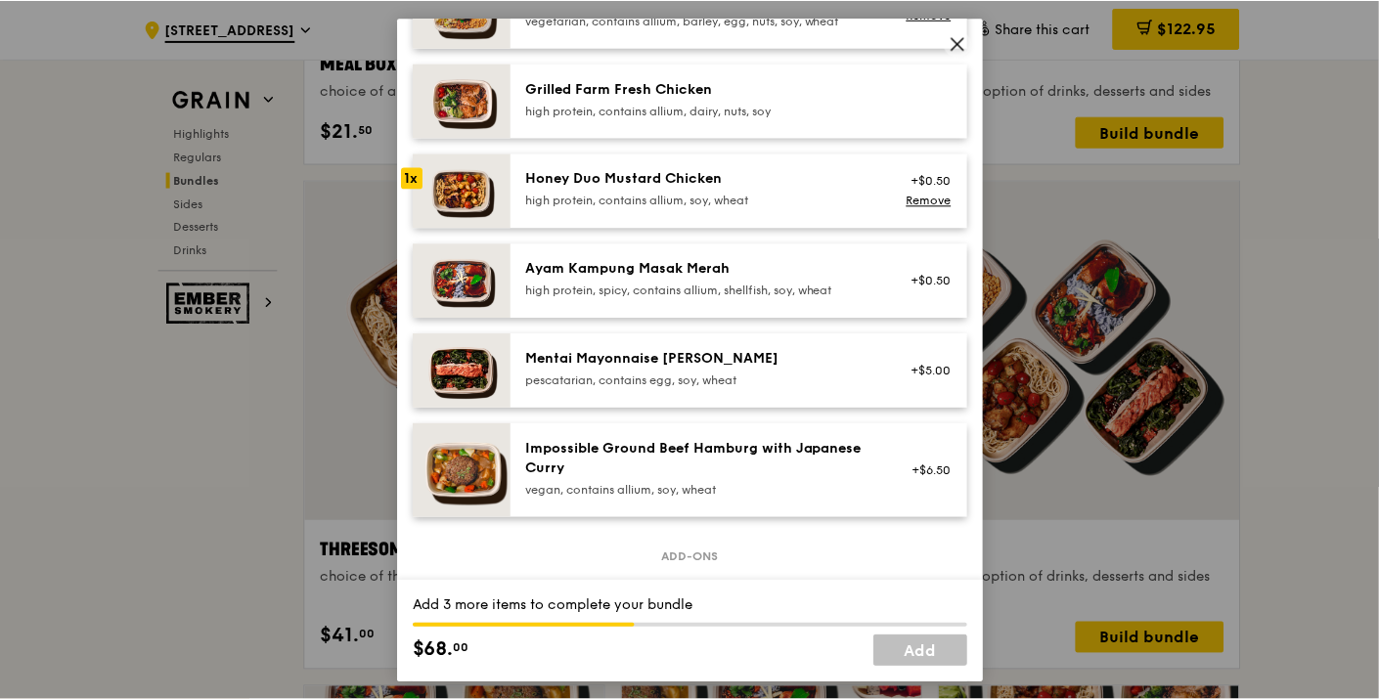
scroll to position [543, 0]
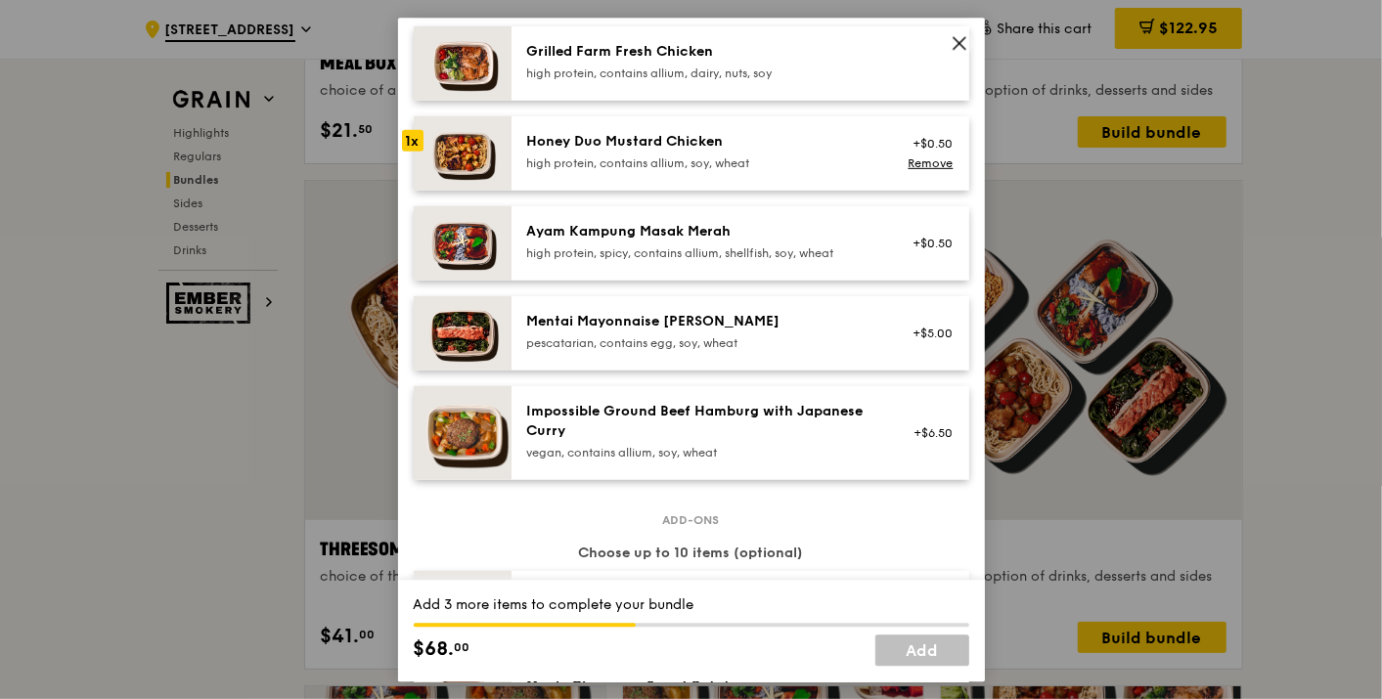
click at [776, 241] on div "Ayam Kampung Masak Merah" at bounding box center [702, 231] width 351 height 20
click at [698, 256] on div "Ayam Kampung Masak Merah high protein, spicy, contains allium, shellfish, soy, …" at bounding box center [702, 240] width 351 height 39
click at [651, 432] on div "Impossible Ground Beef Hamburg with Japanese Curry" at bounding box center [702, 420] width 351 height 39
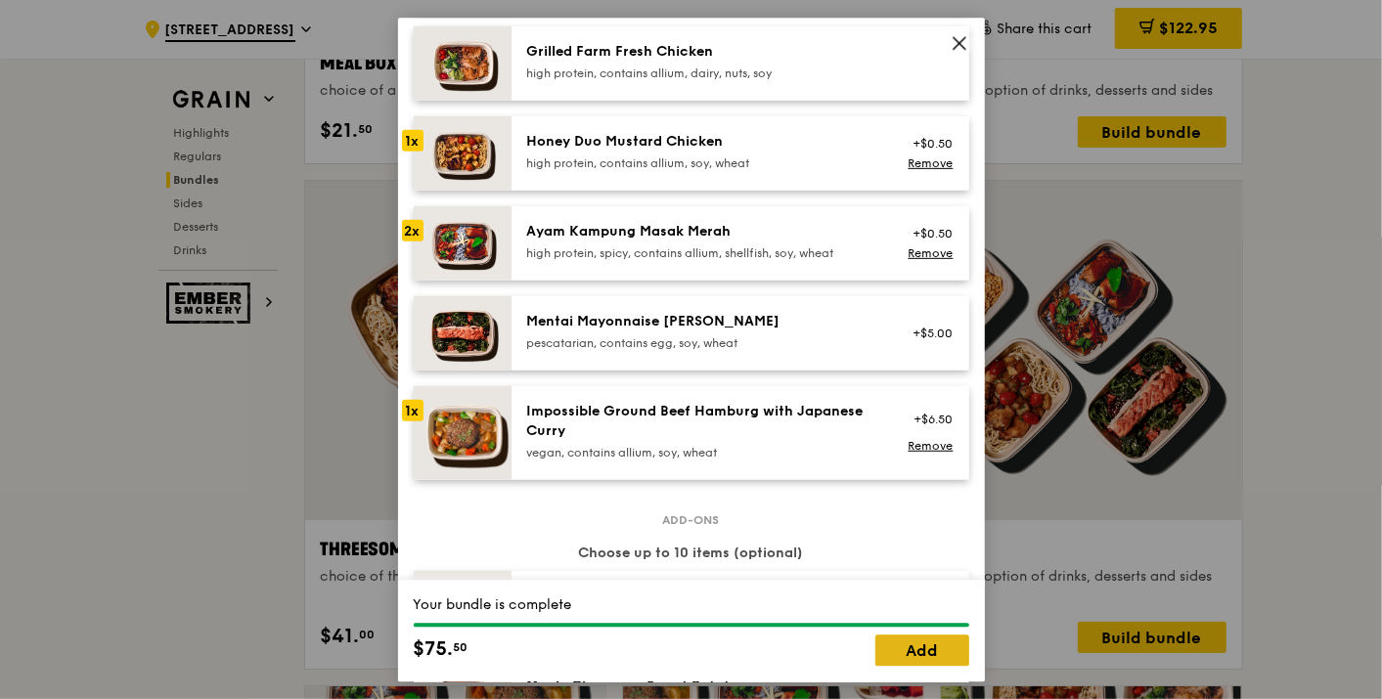
click at [920, 645] on link "Add" at bounding box center [922, 650] width 94 height 31
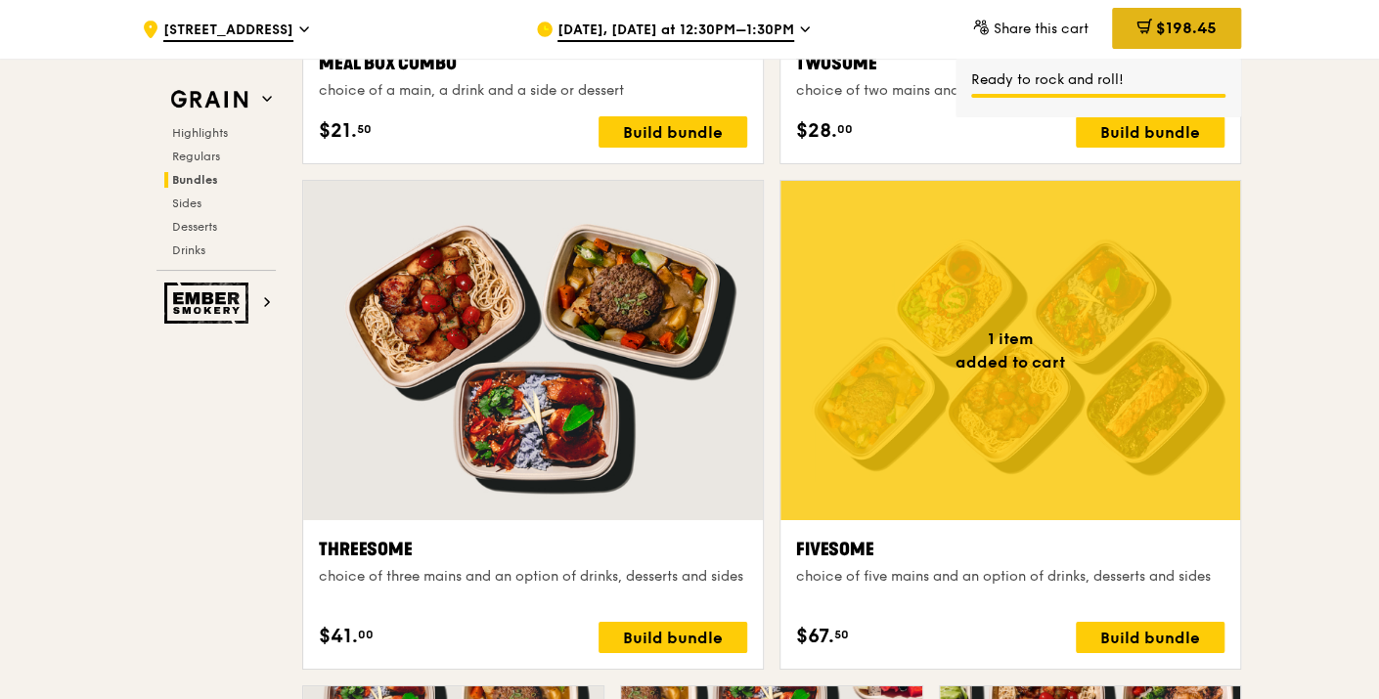
click at [1156, 24] on span "$198.45" at bounding box center [1186, 28] width 61 height 19
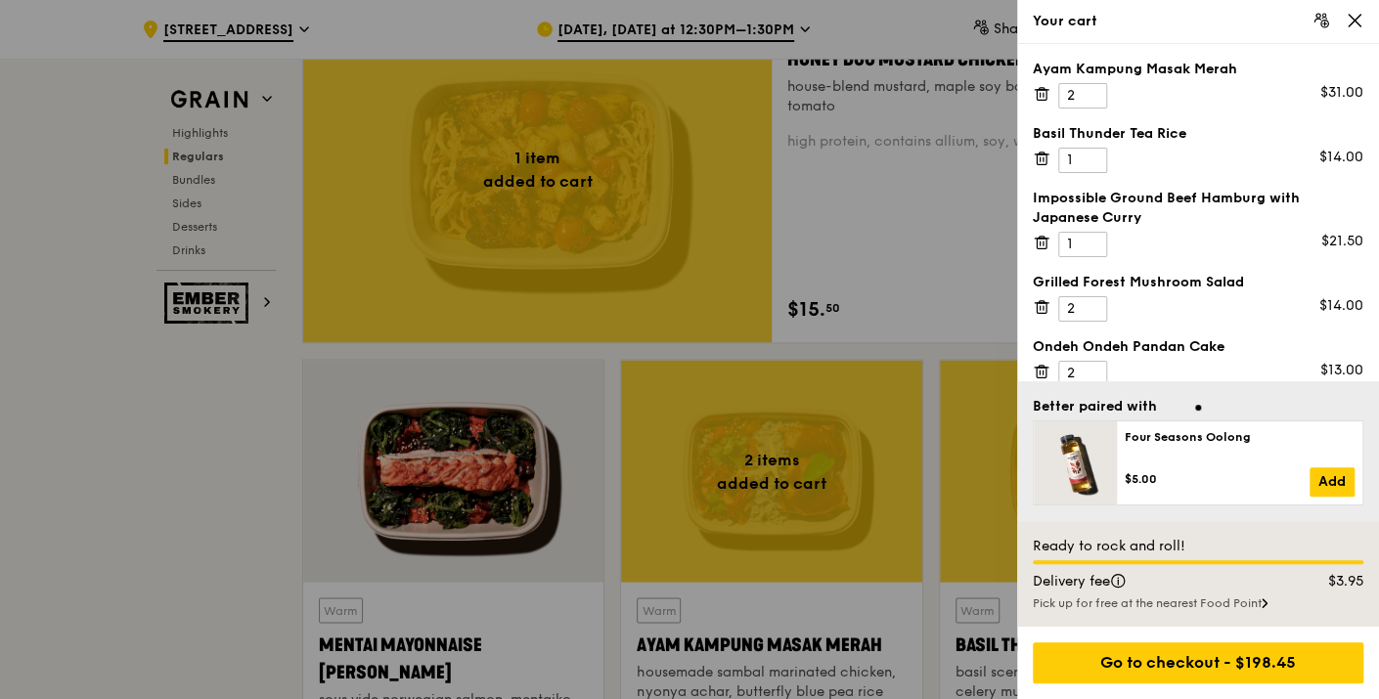
scroll to position [1413, 0]
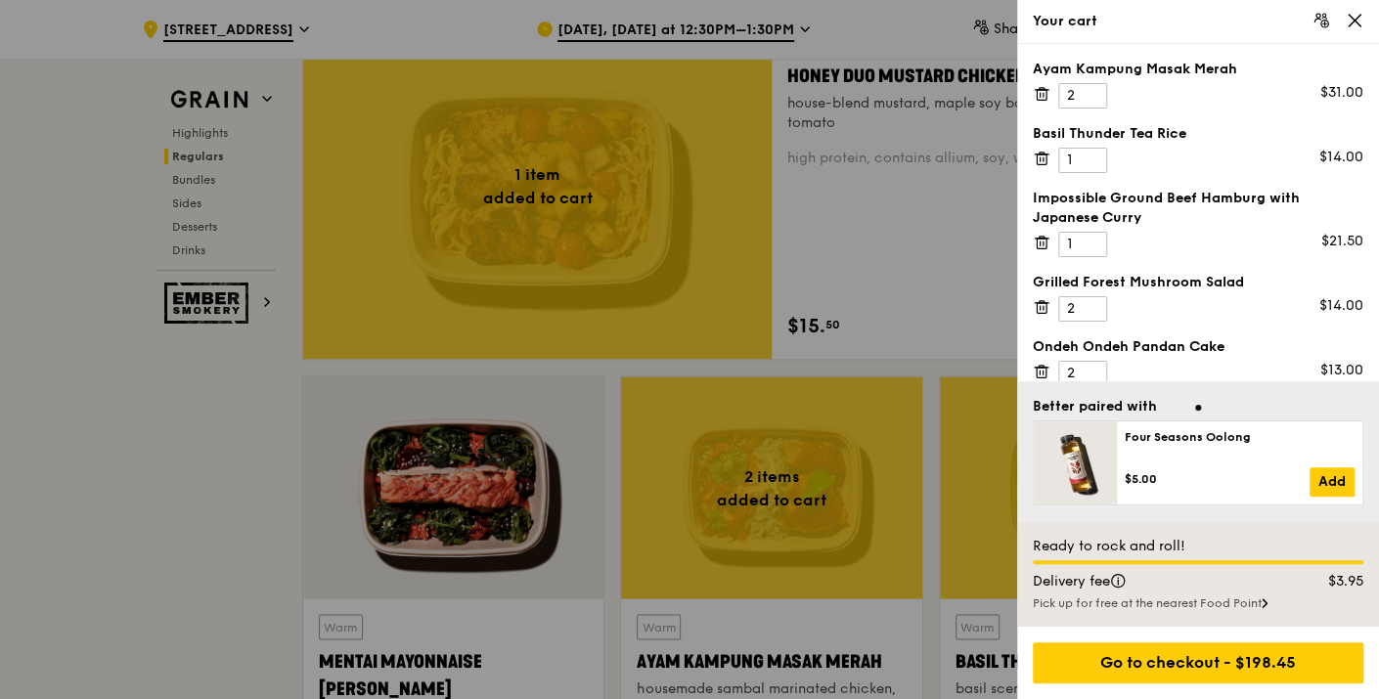
click at [1037, 93] on icon at bounding box center [1042, 95] width 10 height 10
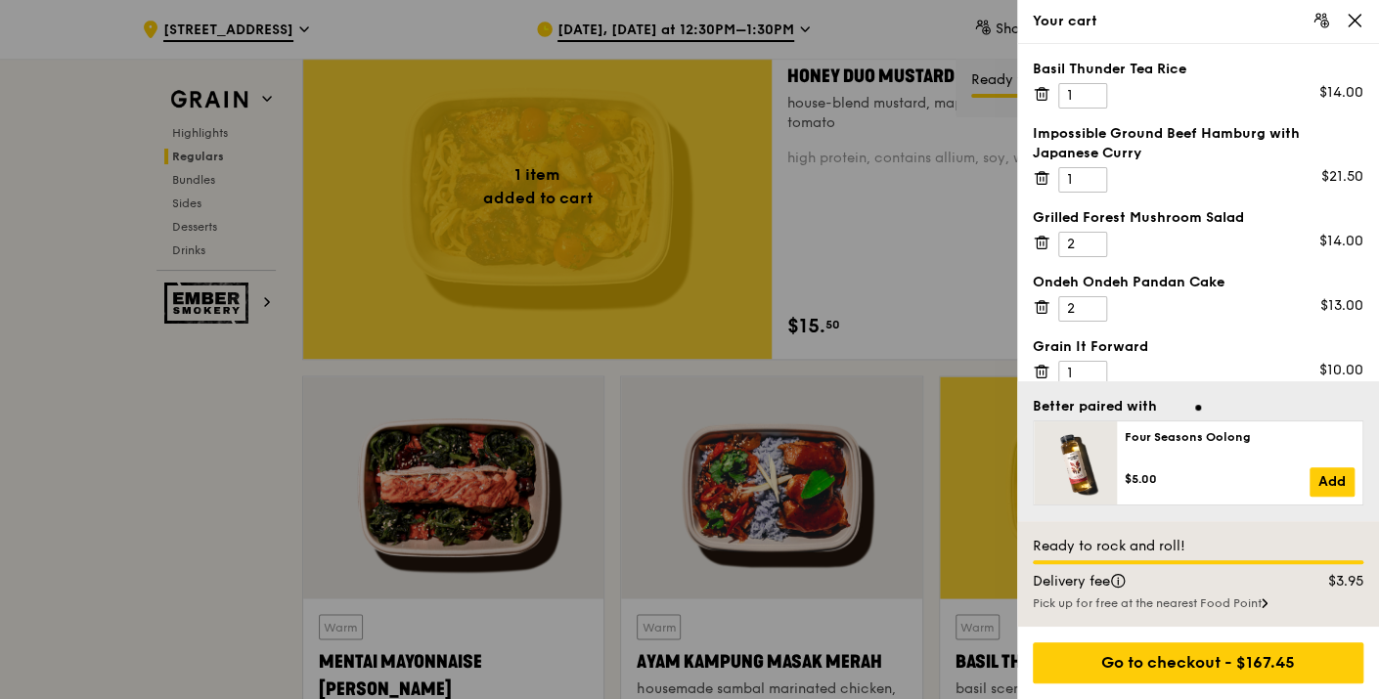
click at [1042, 88] on icon at bounding box center [1041, 89] width 5 height 2
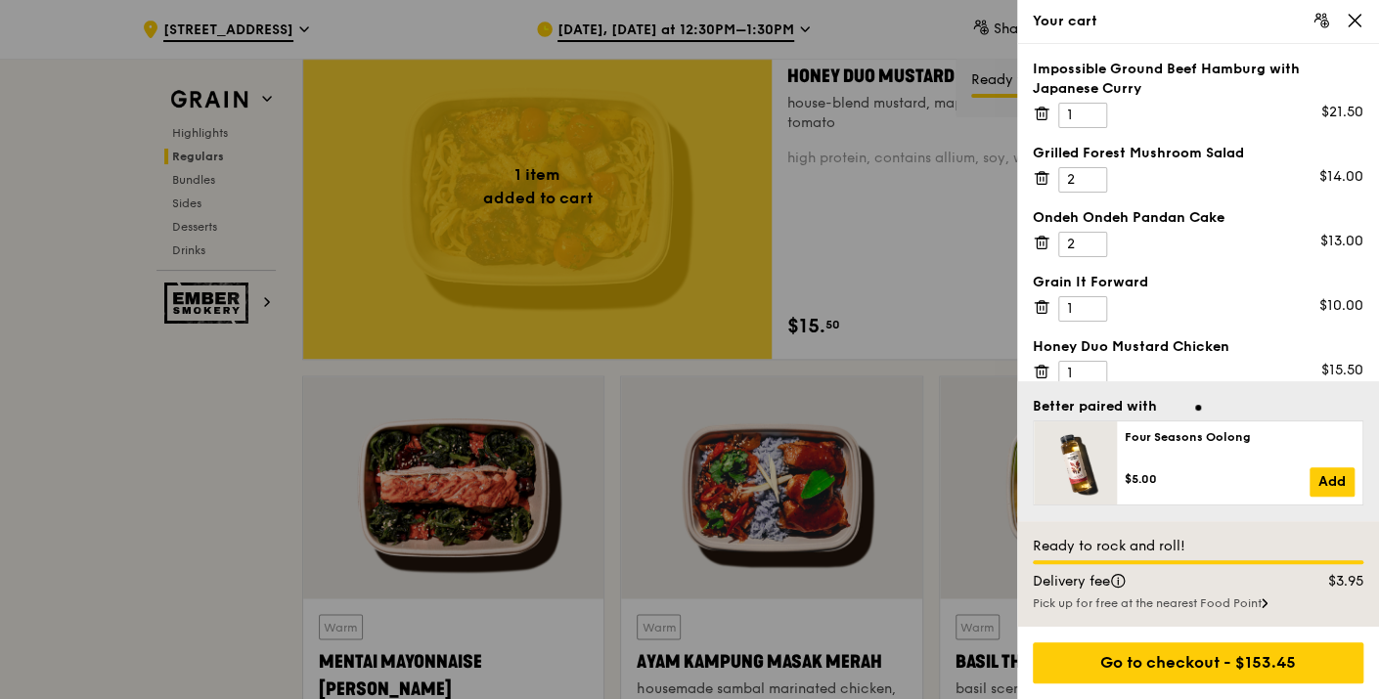
click at [1033, 114] on icon at bounding box center [1042, 114] width 18 height 18
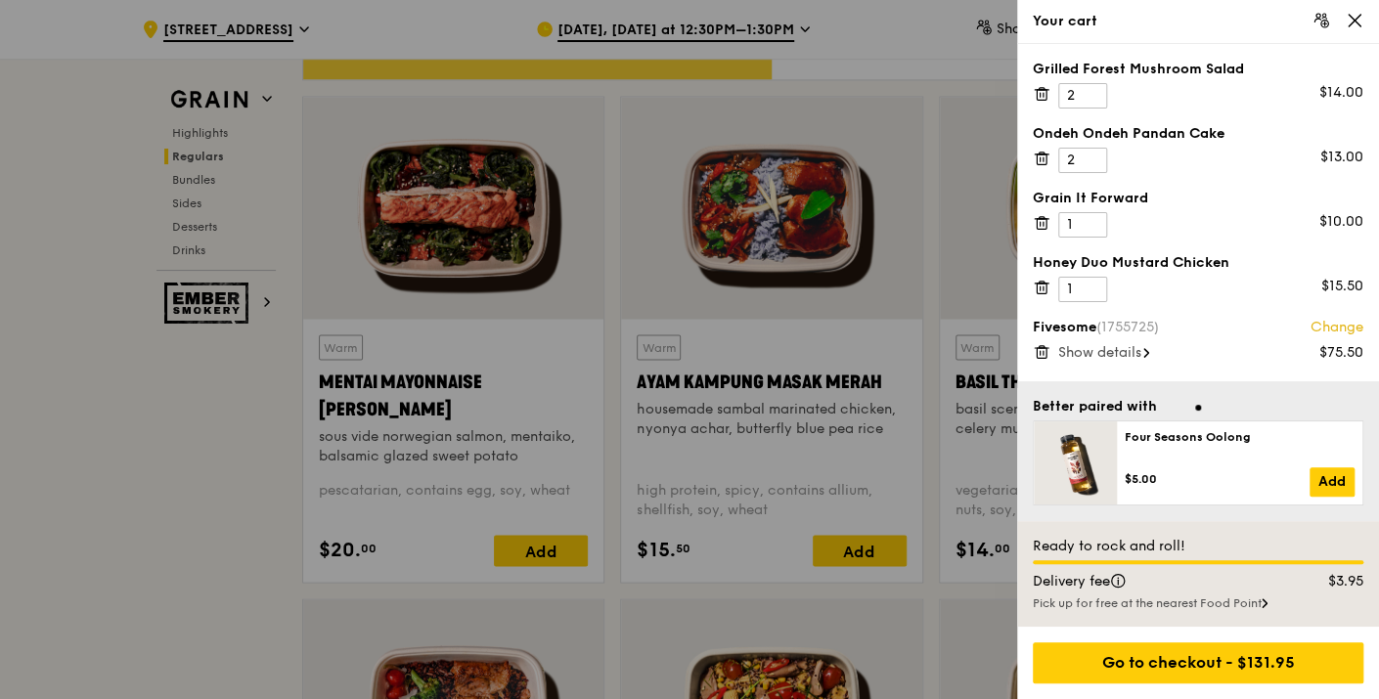
scroll to position [1739, 0]
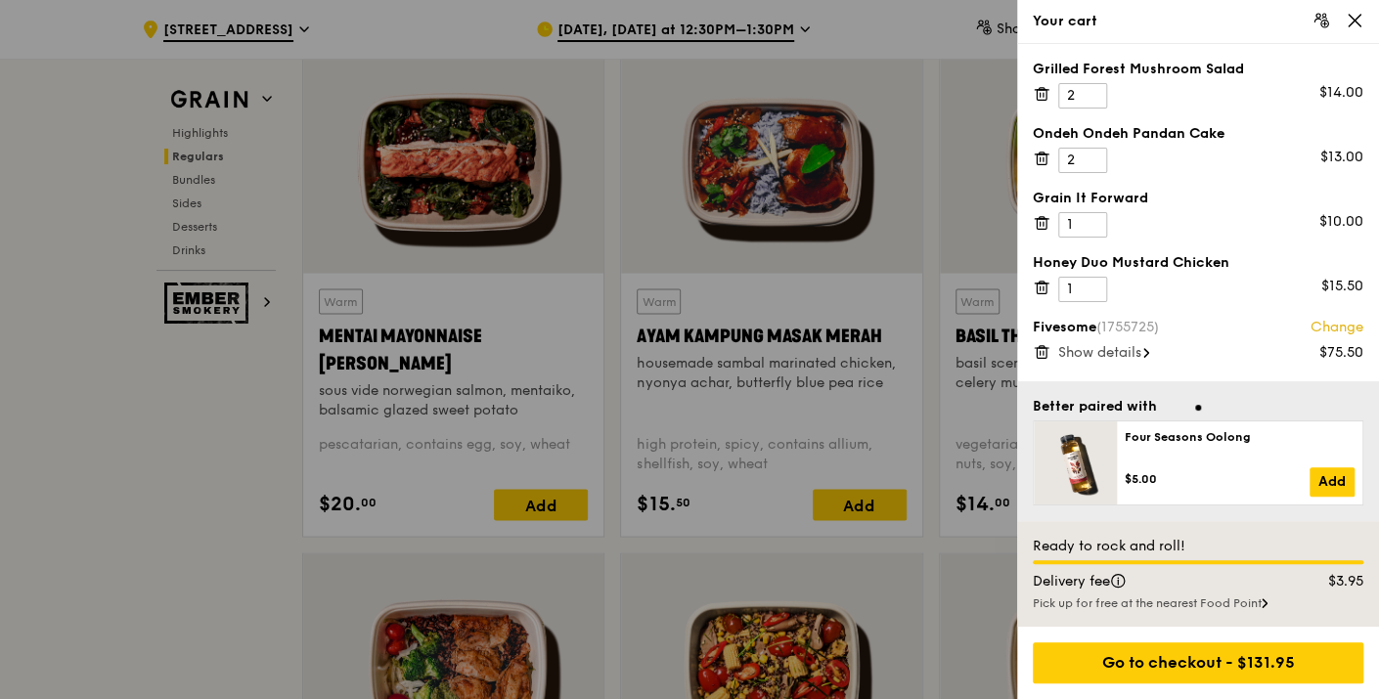
click at [1039, 282] on icon at bounding box center [1041, 283] width 5 height 2
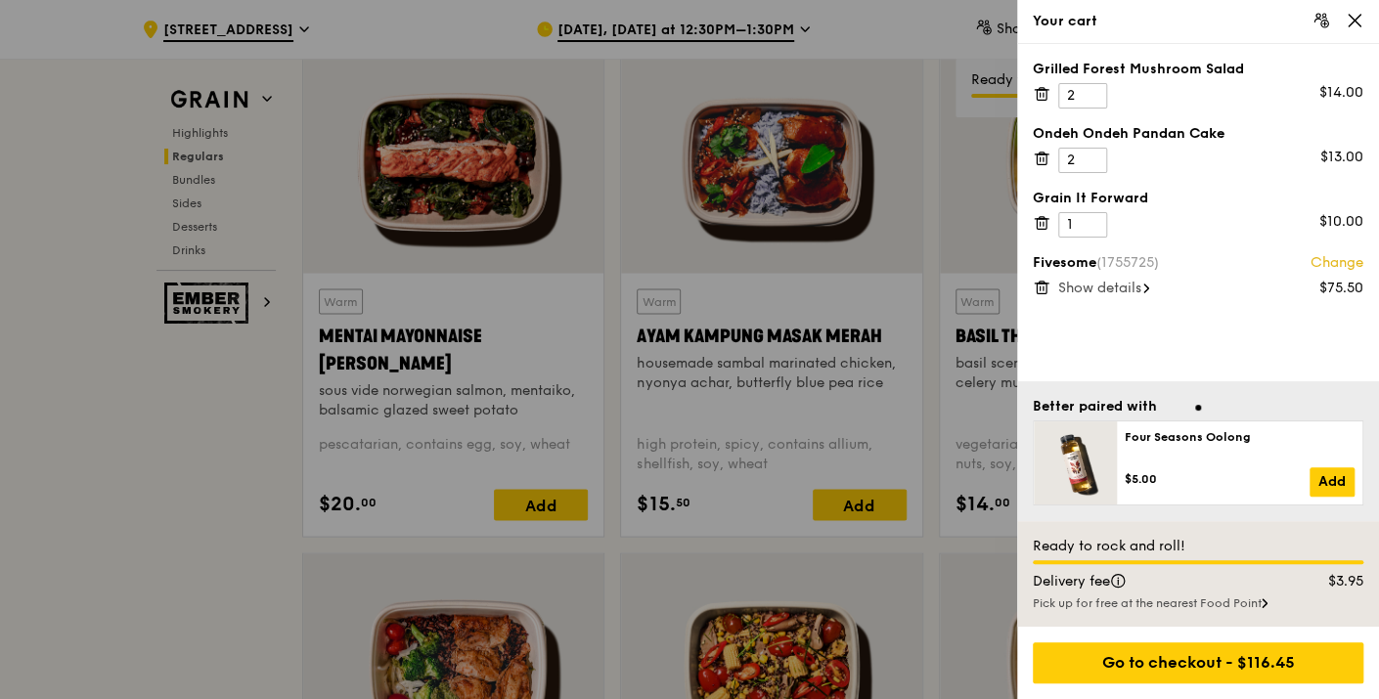
click at [1097, 288] on span "Show details" at bounding box center [1099, 288] width 83 height 17
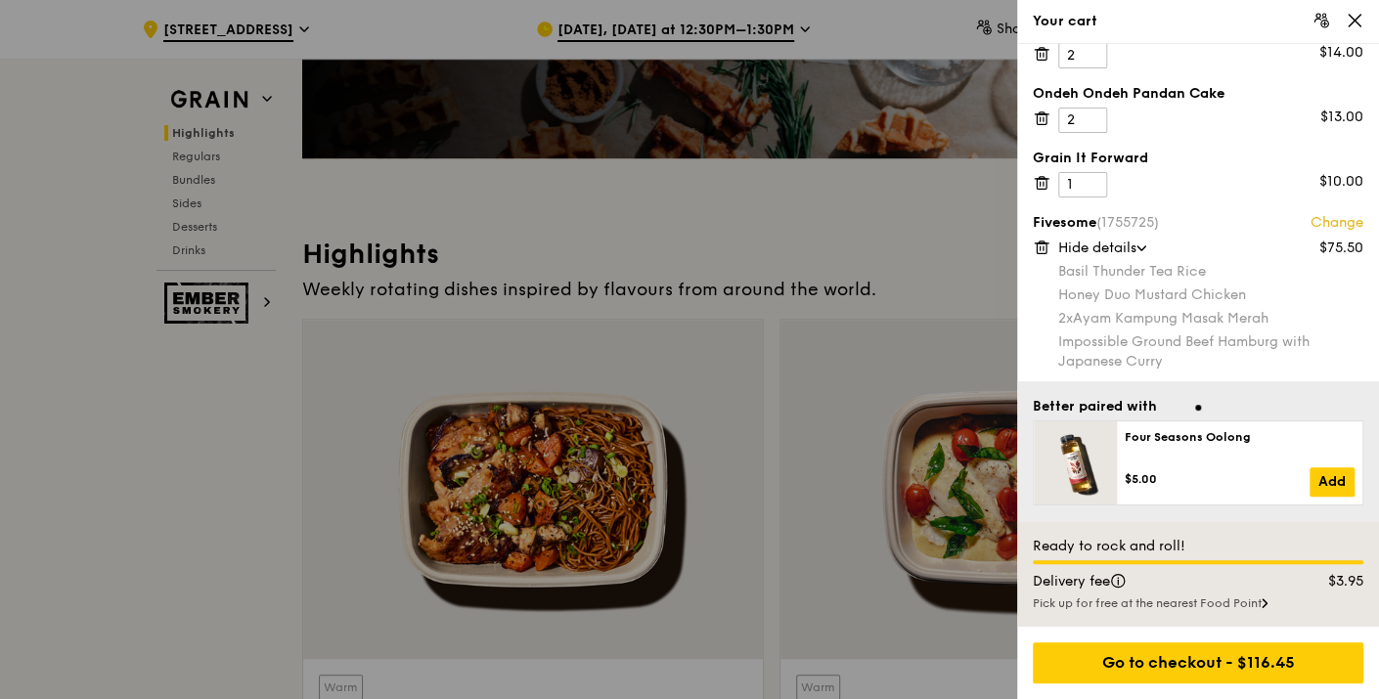
scroll to position [0, 0]
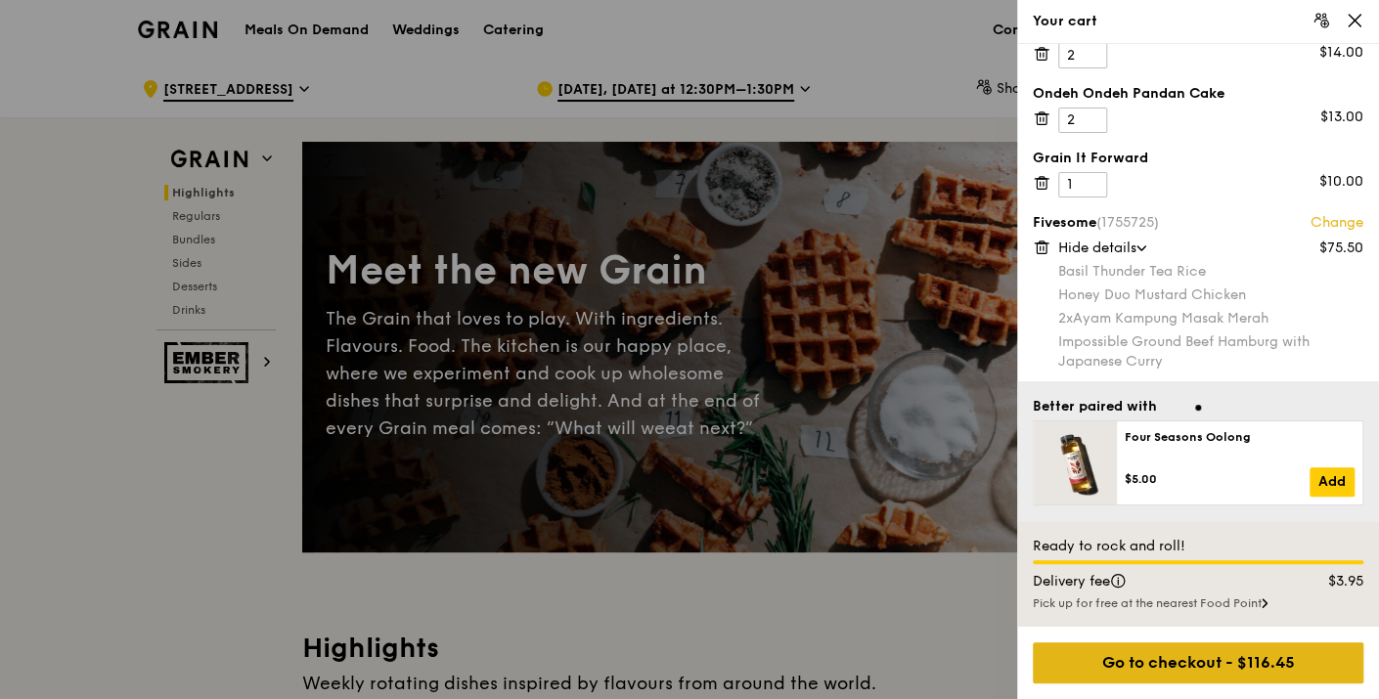
click at [1213, 665] on div "Go to checkout - $116.45" at bounding box center [1198, 663] width 331 height 41
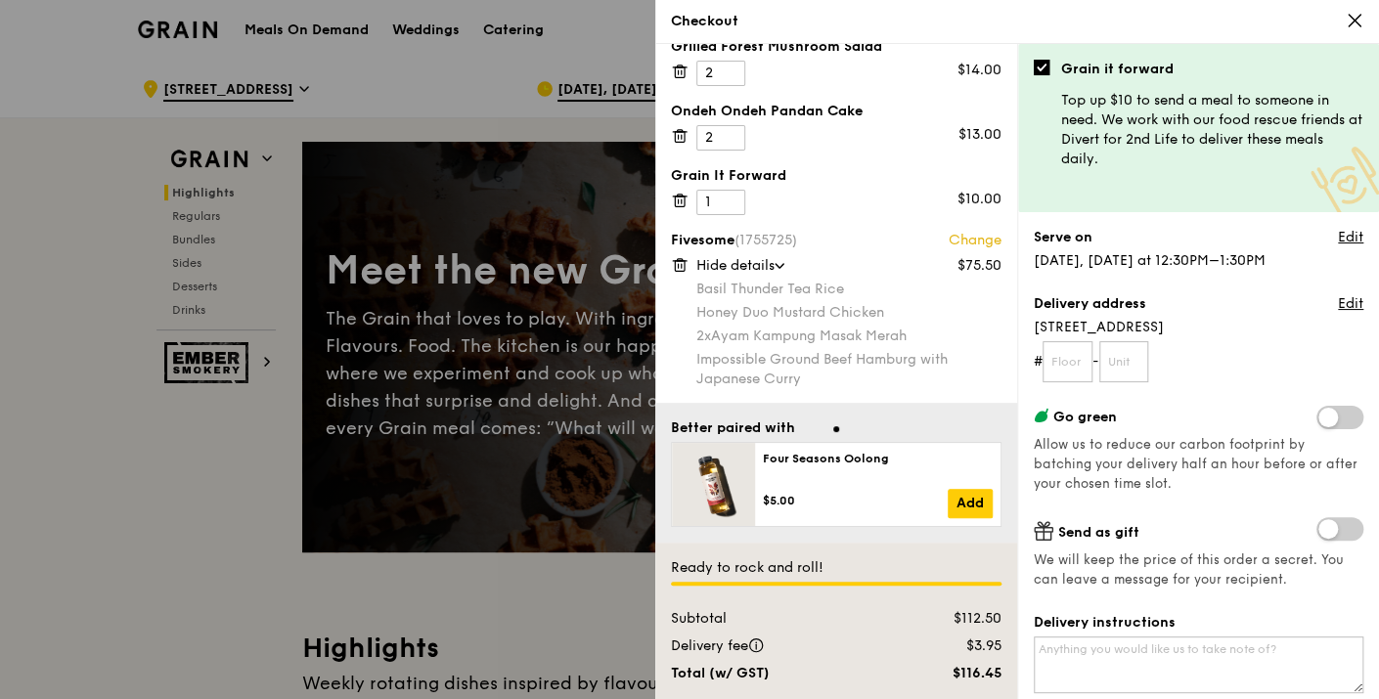
scroll to position [20, 0]
click at [1062, 360] on input "text" at bounding box center [1068, 361] width 50 height 41
type input "07"
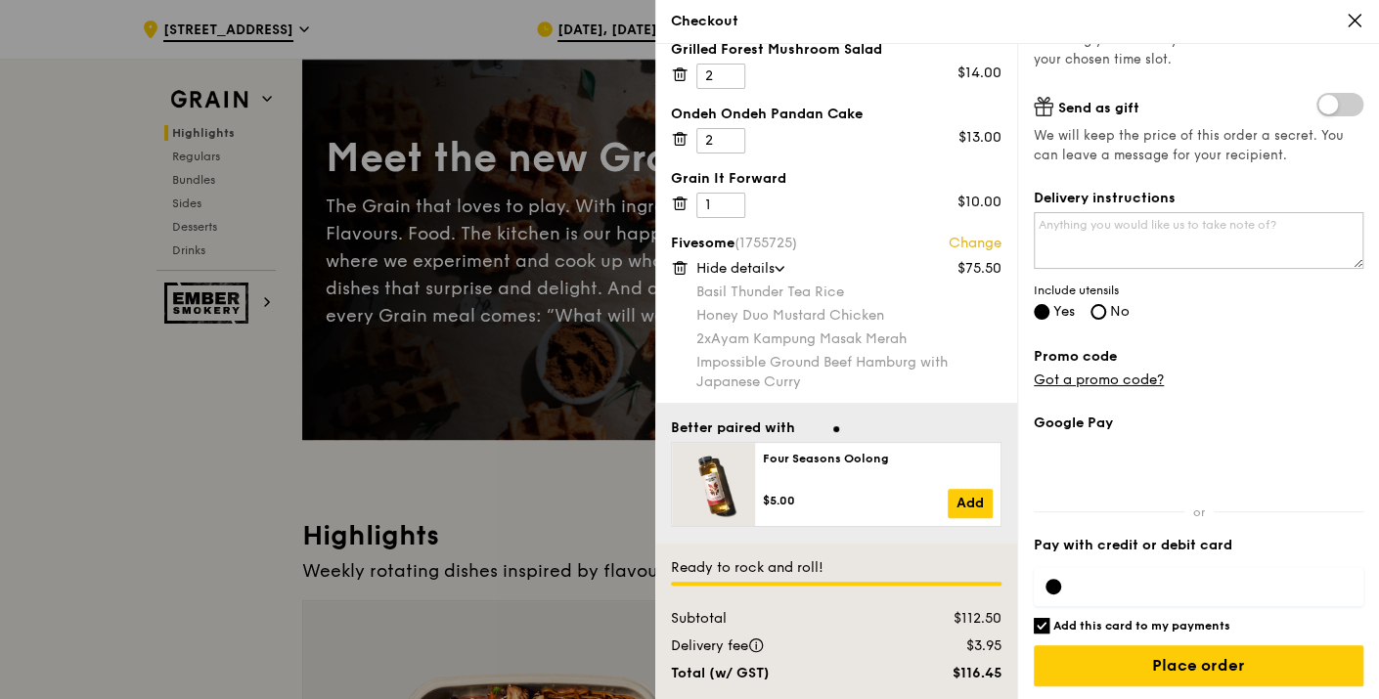
scroll to position [217, 0]
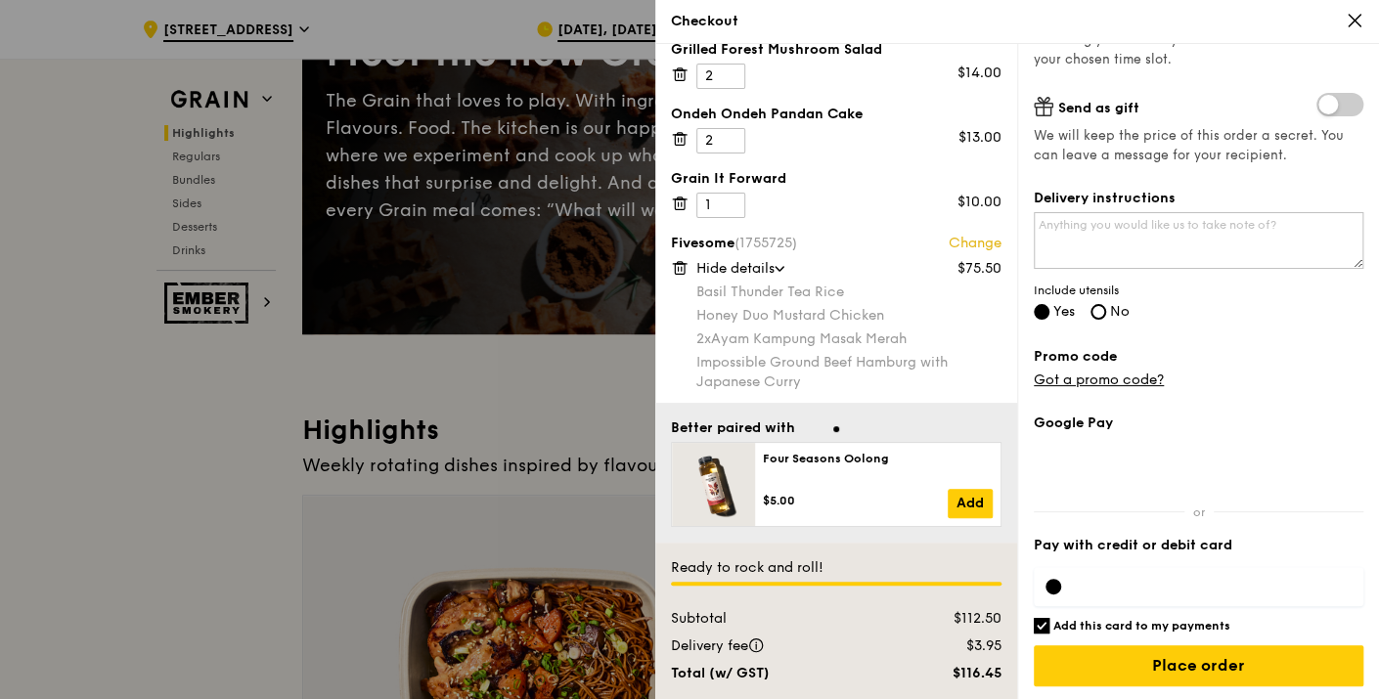
type input "1762"
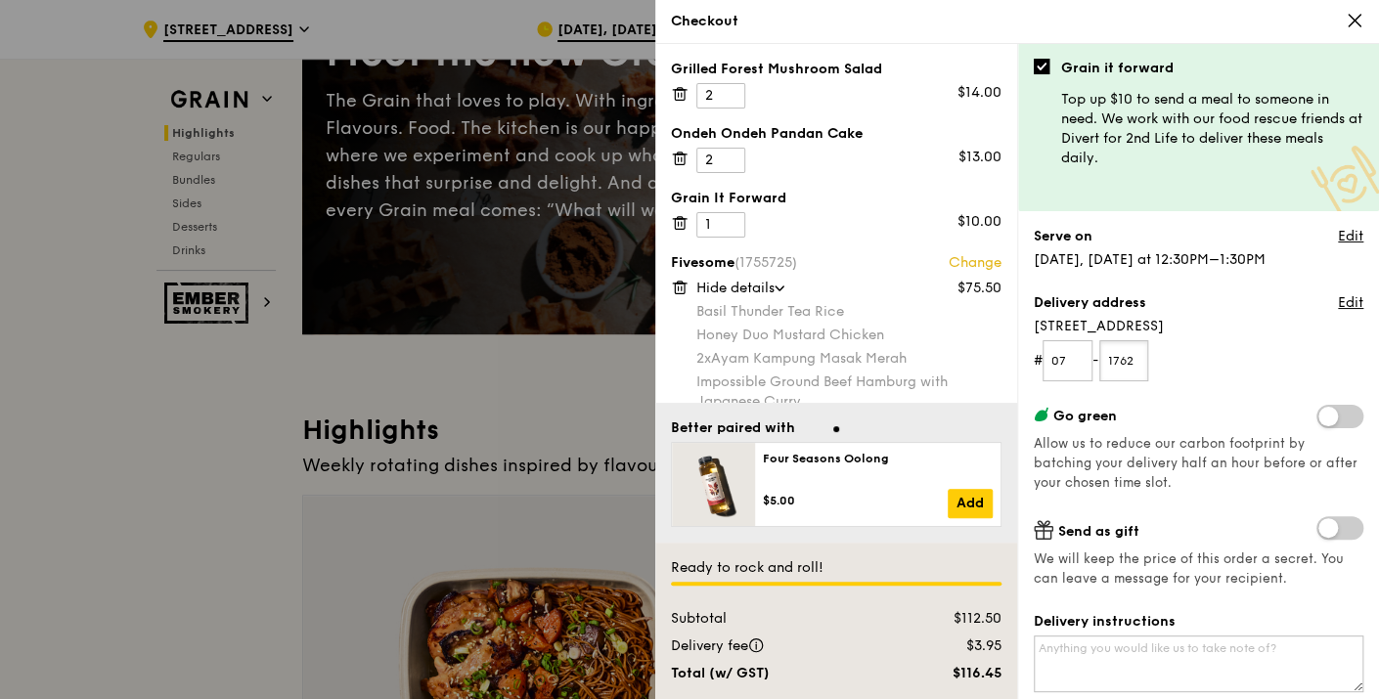
scroll to position [0, 0]
click at [1354, 21] on icon at bounding box center [1355, 21] width 12 height 12
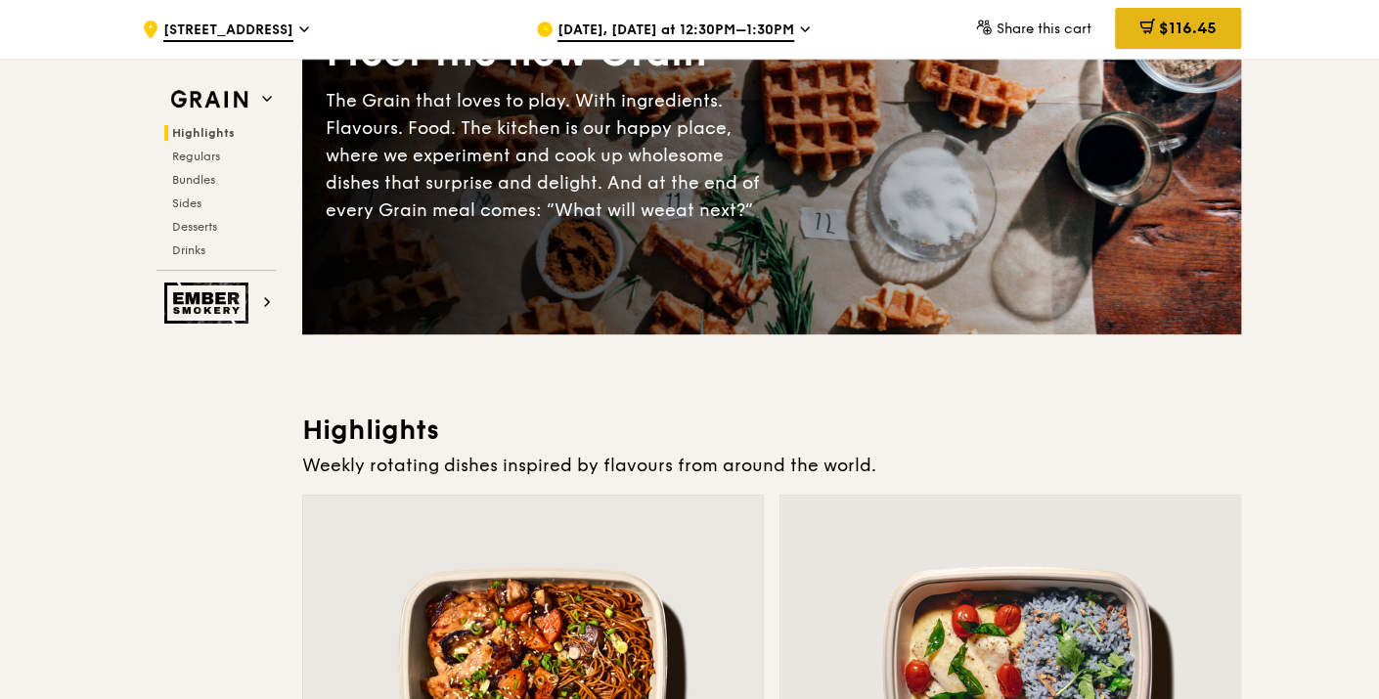
click at [1179, 29] on span "$116.45" at bounding box center [1188, 28] width 58 height 19
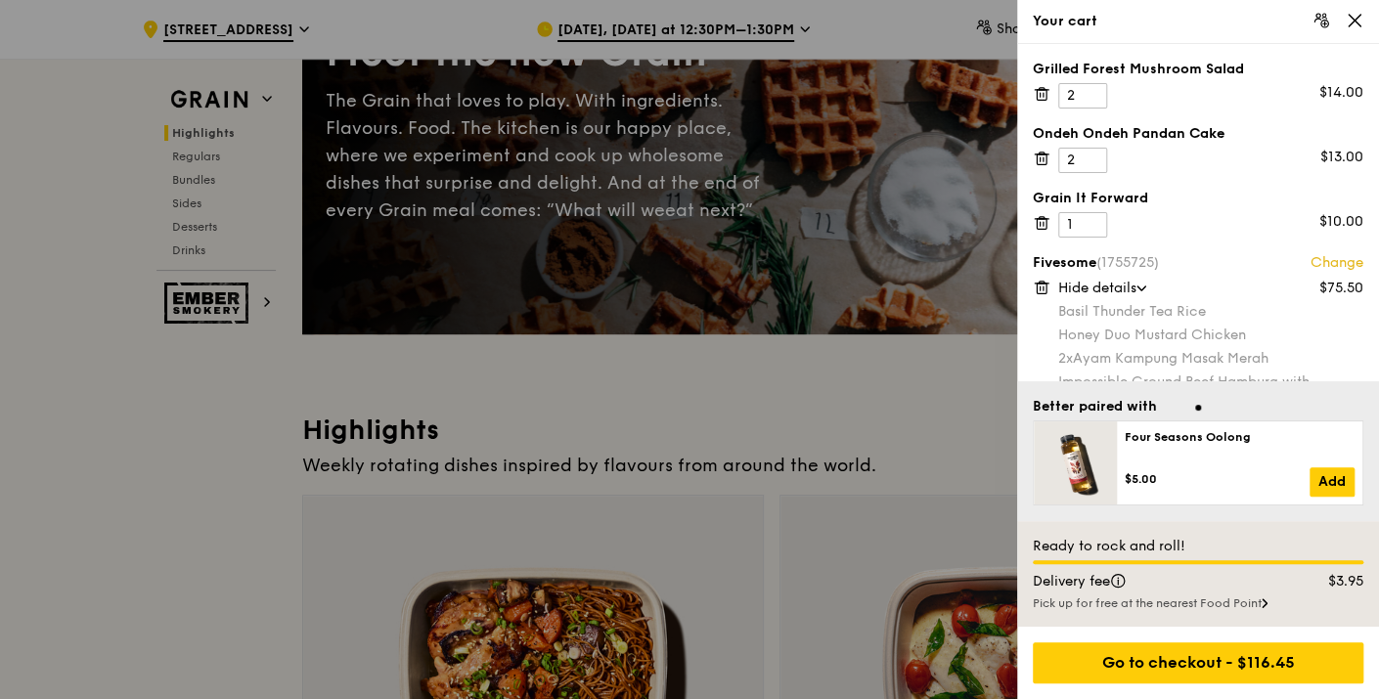
click at [1356, 22] on icon at bounding box center [1355, 21] width 12 height 12
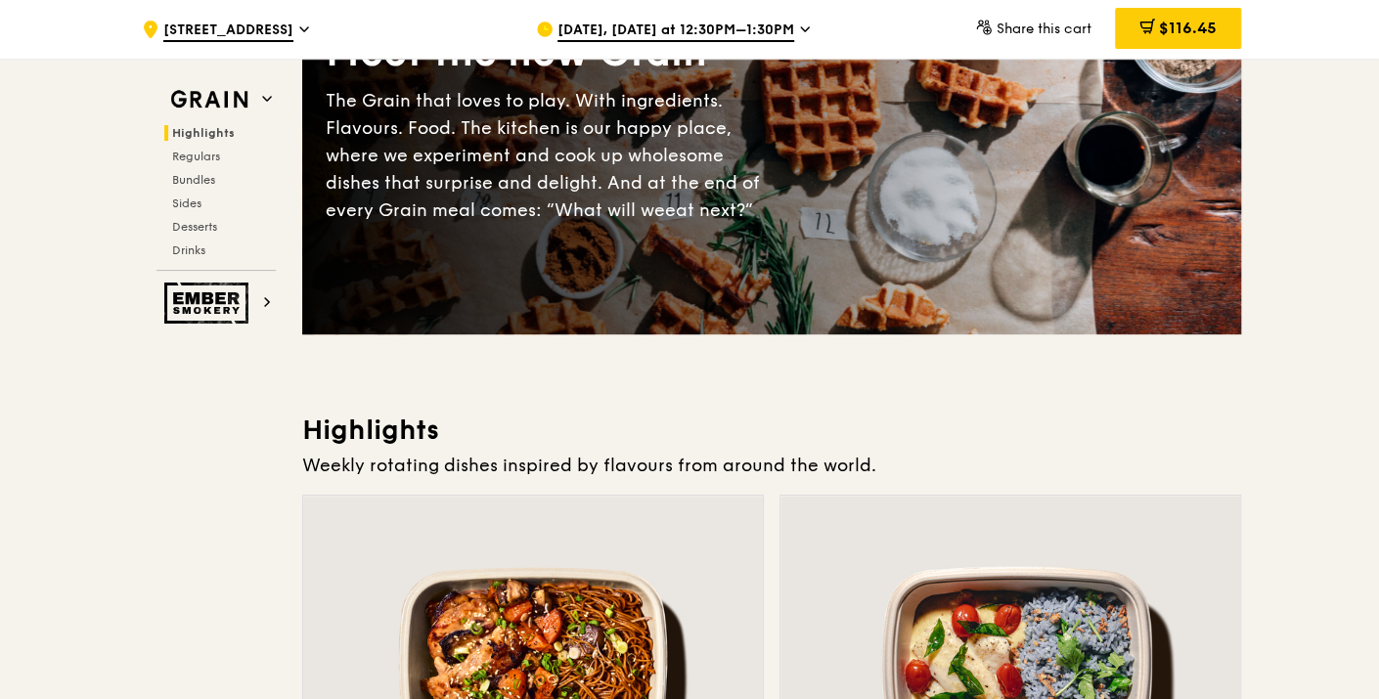
drag, startPoint x: -3, startPoint y: 521, endPoint x: 12, endPoint y: 489, distance: 35.5
